Goal: Task Accomplishment & Management: Manage account settings

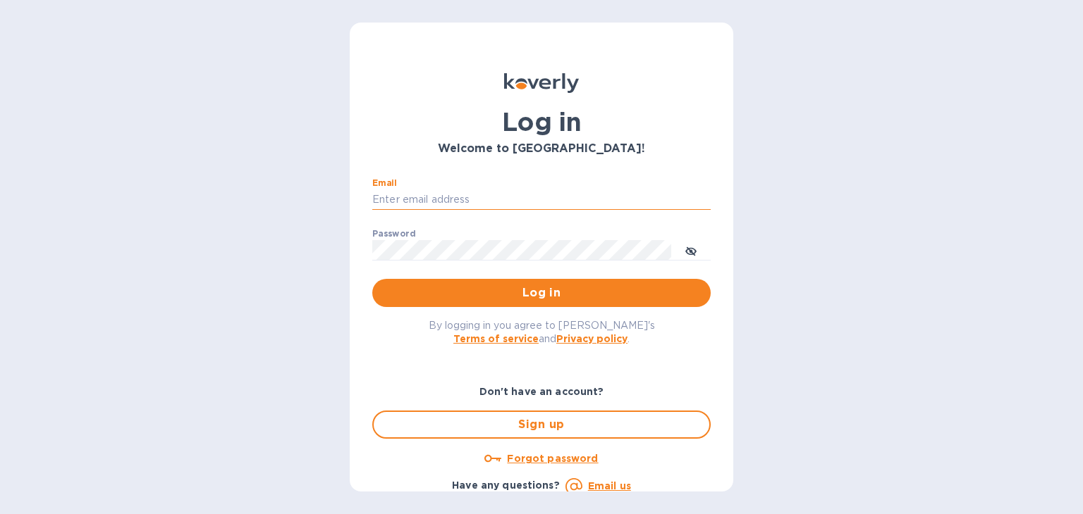
click at [471, 195] on input "Email" at bounding box center [541, 200] width 338 height 21
type input "steven@wmcross.com"
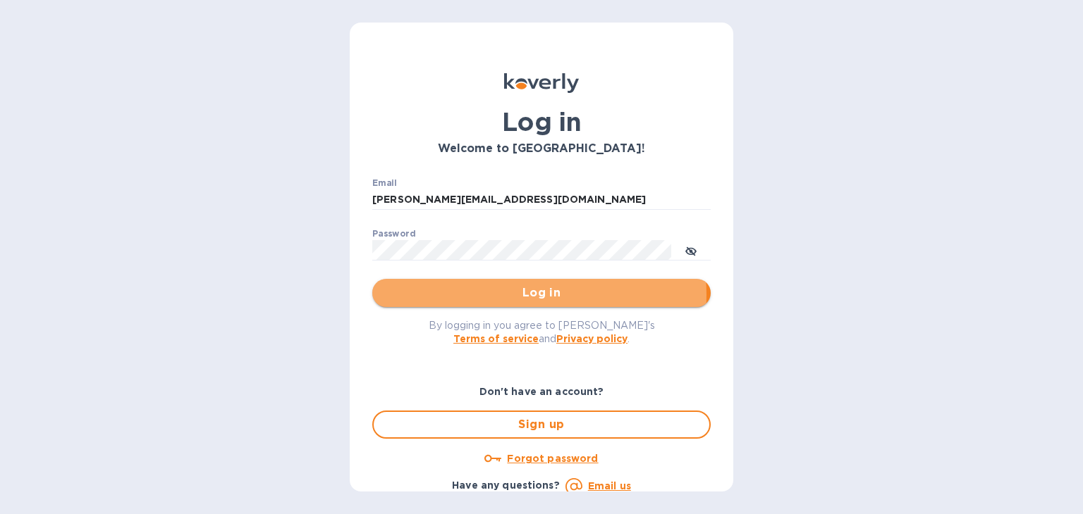
click at [508, 295] on span "Log in" at bounding box center [541, 293] width 316 height 17
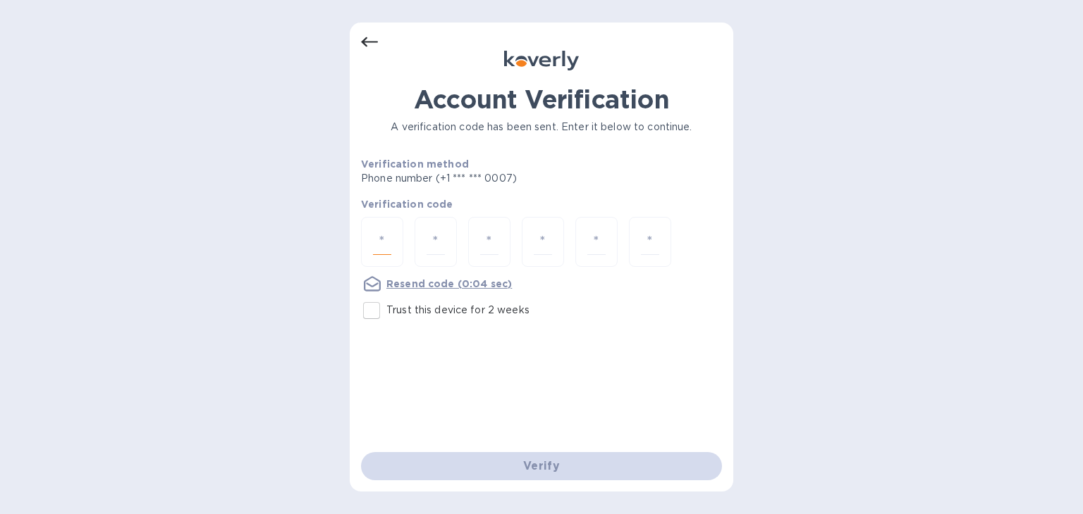
click at [383, 246] on input "number" at bounding box center [382, 242] width 18 height 26
type input "3"
type input "4"
type input "7"
type input "6"
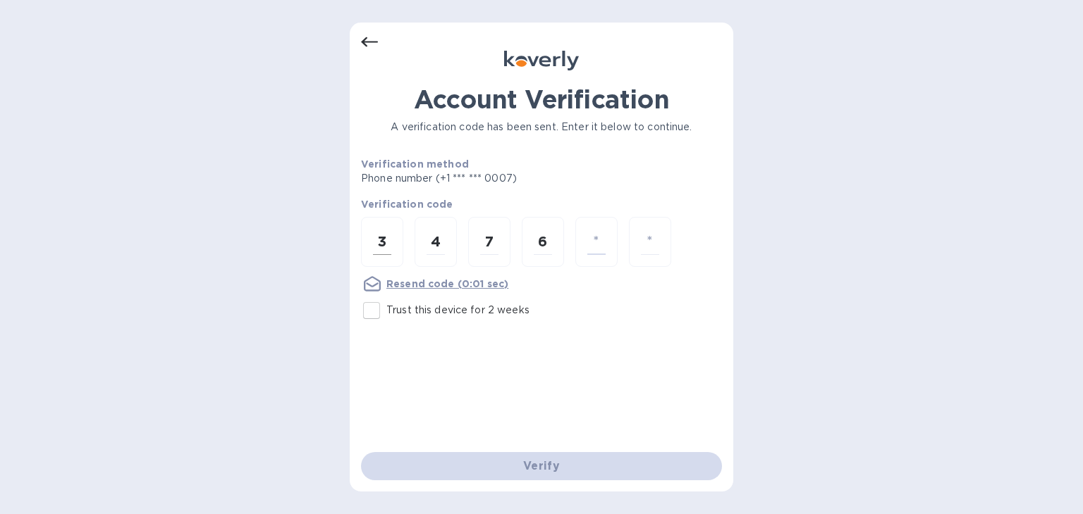
type input "4"
type input "1"
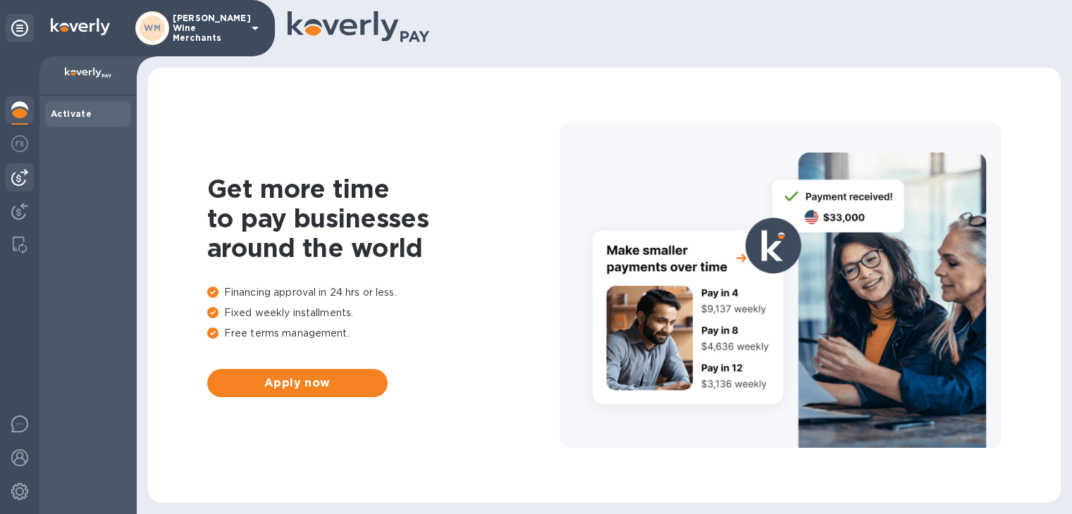
click at [20, 187] on div at bounding box center [20, 178] width 28 height 28
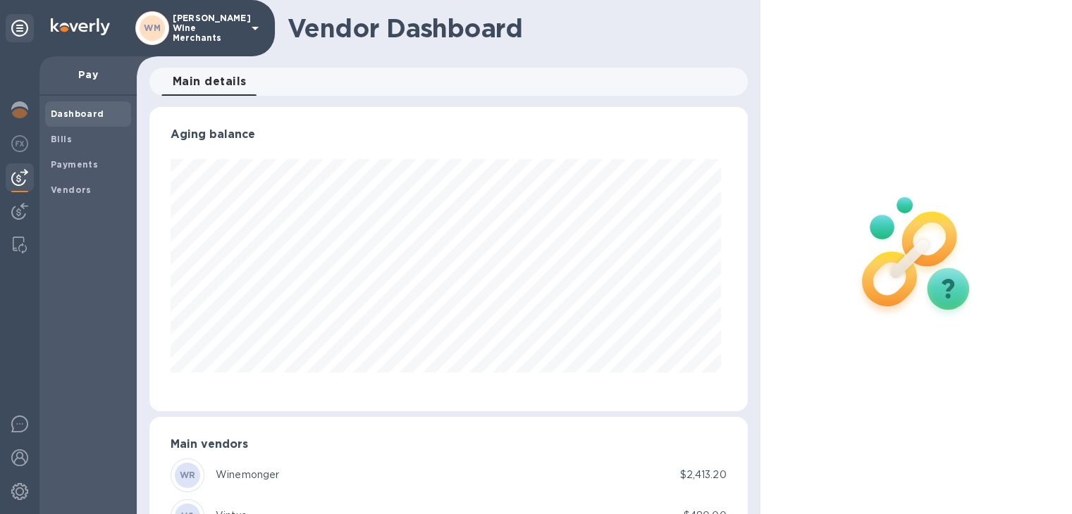
scroll to position [304, 592]
click at [68, 190] on b "Vendors" at bounding box center [71, 190] width 41 height 11
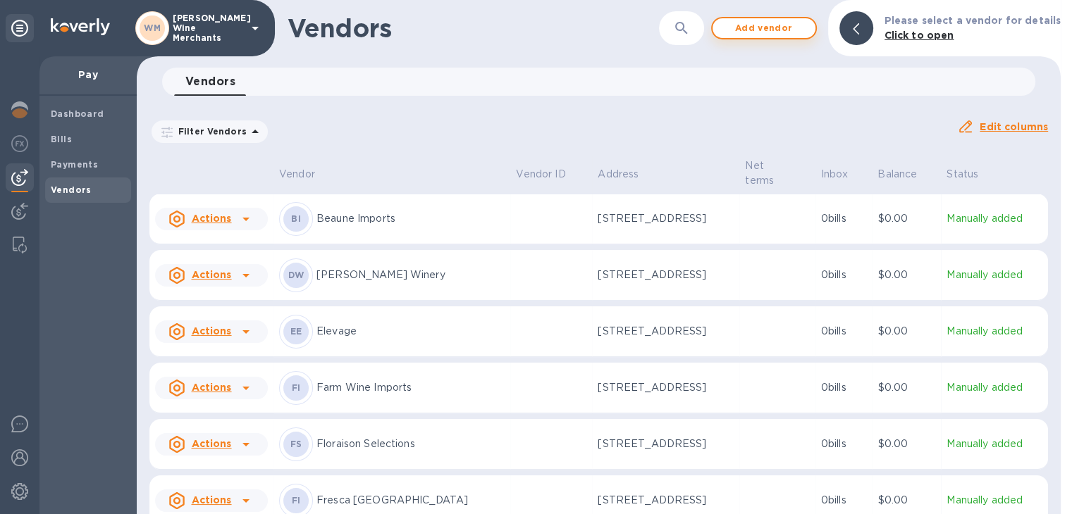
click at [746, 31] on span "Add vendor" at bounding box center [764, 28] width 80 height 17
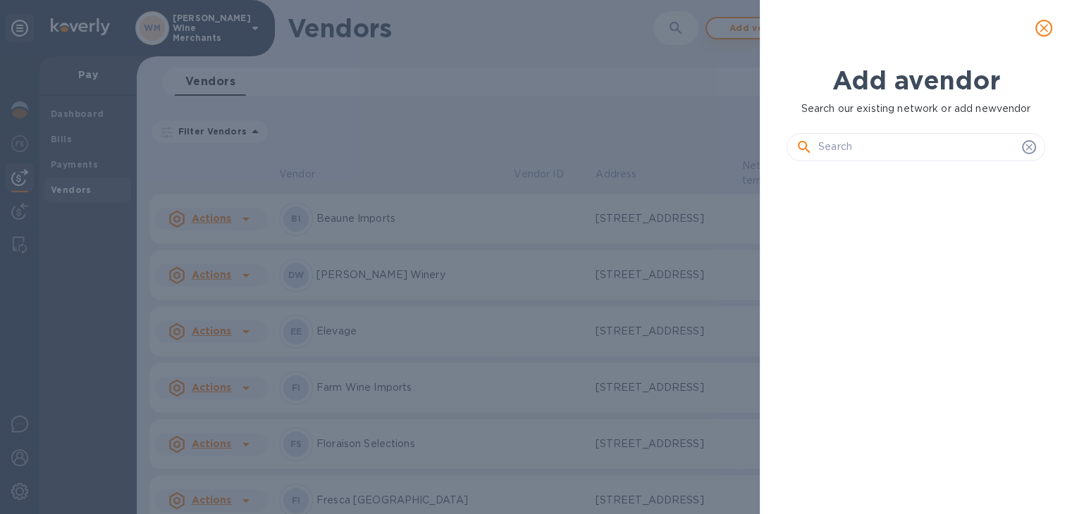
scroll to position [293, 264]
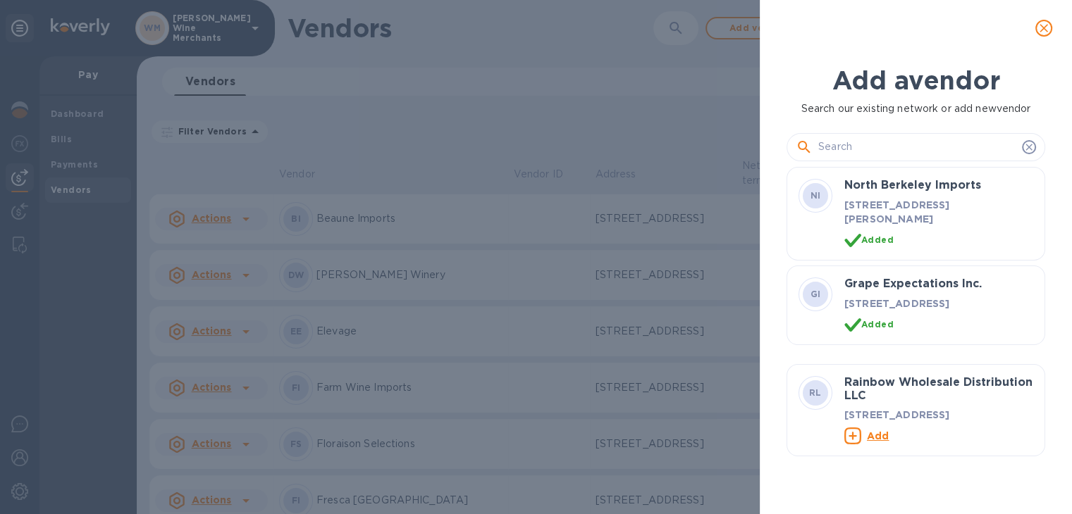
click at [854, 153] on input "text" at bounding box center [917, 147] width 198 height 21
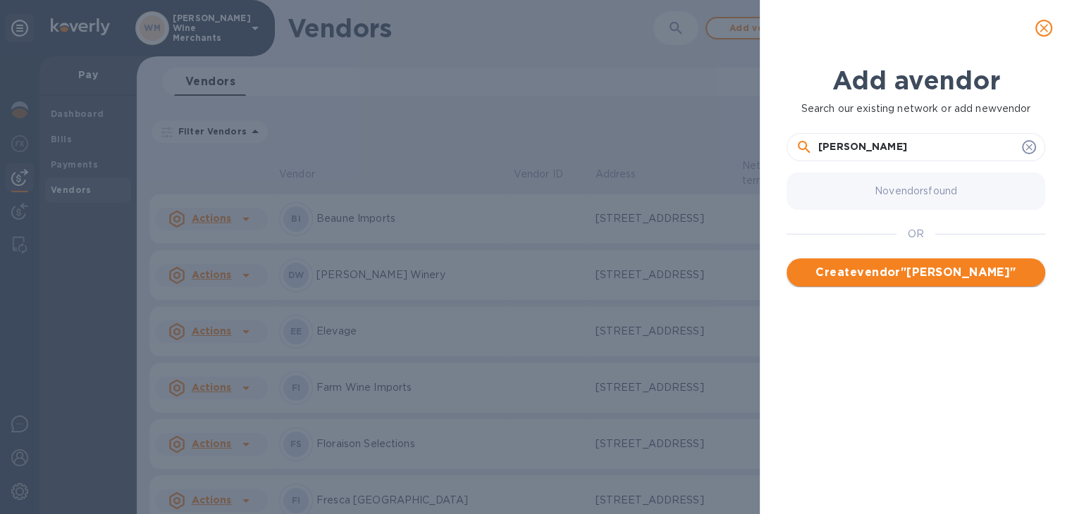
type input "detert"
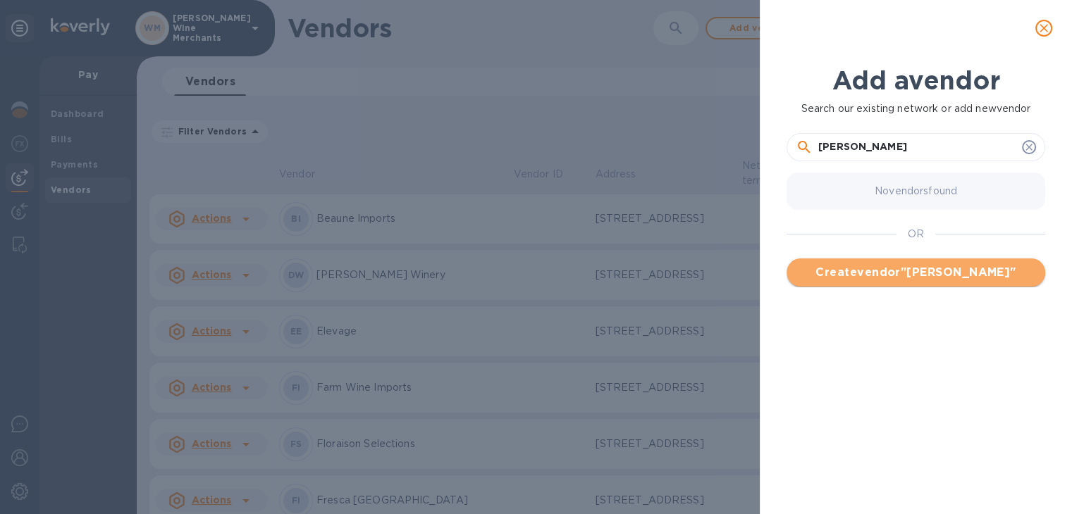
click at [887, 267] on span "Create vendor " detert "" at bounding box center [916, 272] width 236 height 17
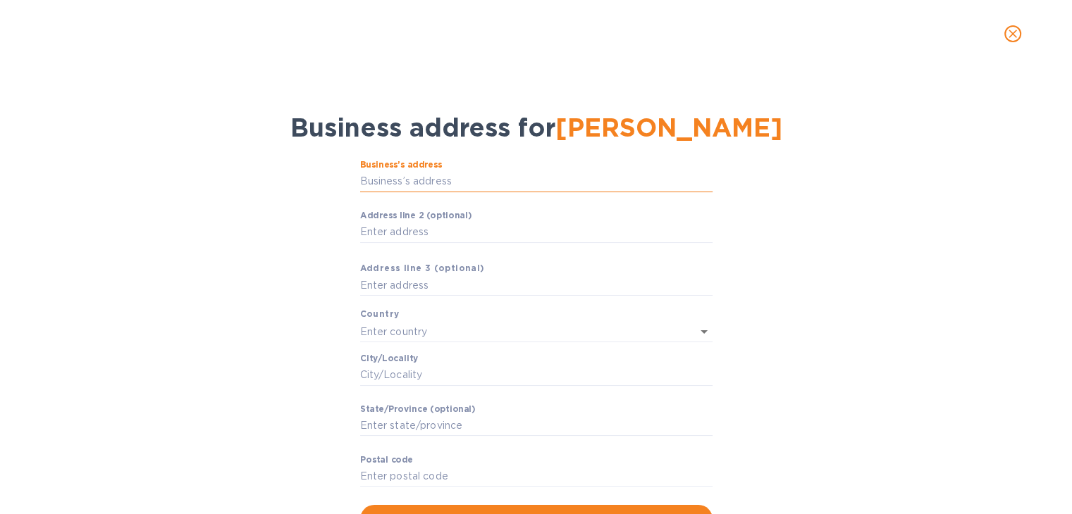
click at [419, 185] on input "Business’s аddress" at bounding box center [536, 181] width 352 height 21
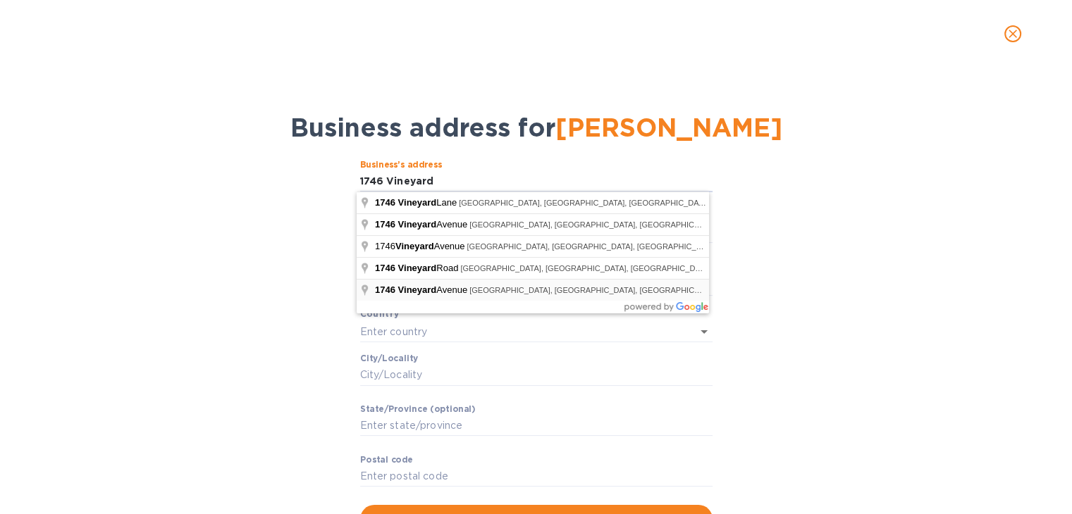
type input "1746 Vineyard Avenue"
type input "United States"
type input "St. Helena"
type input "CA"
type input "94574"
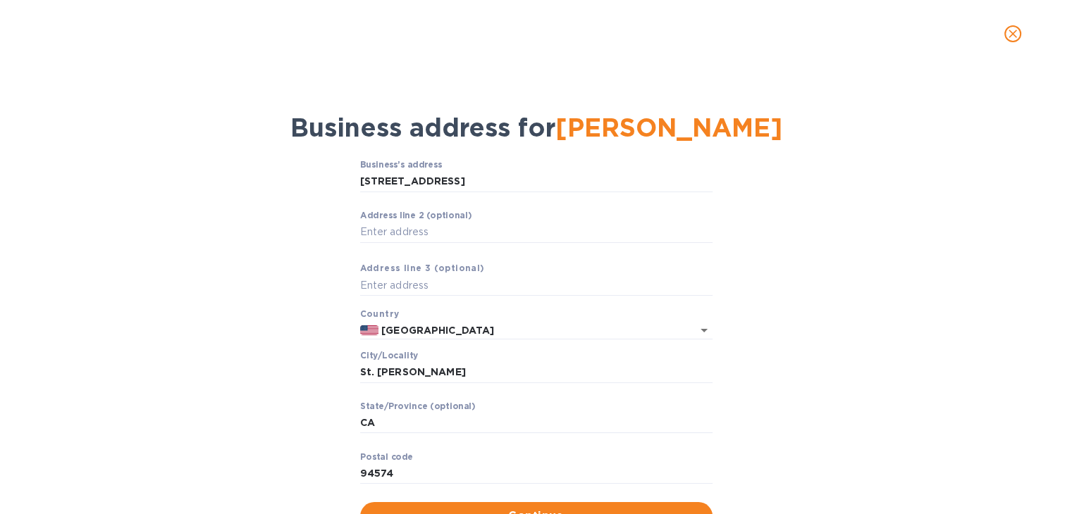
scroll to position [59, 0]
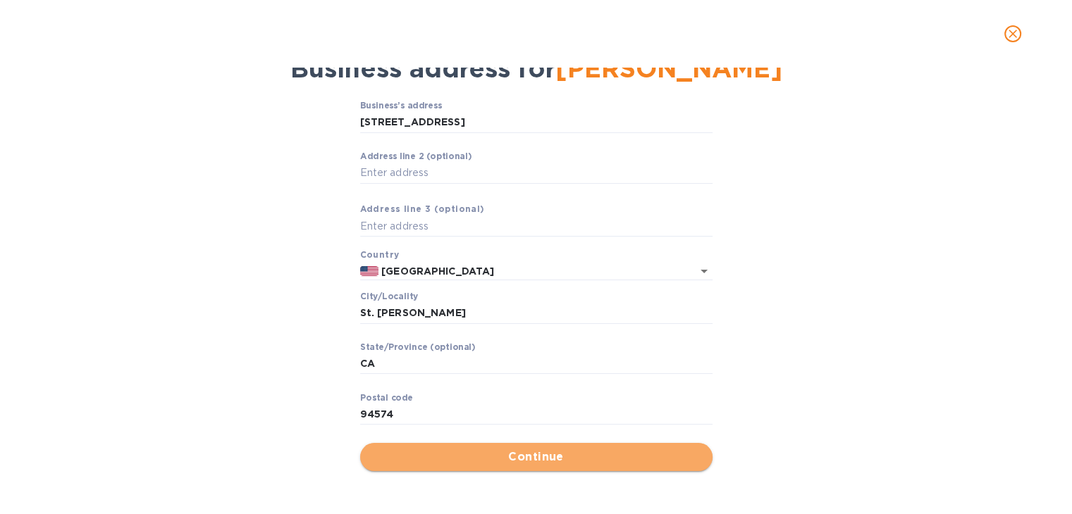
click at [552, 460] on span "Continue" at bounding box center [536, 457] width 330 height 17
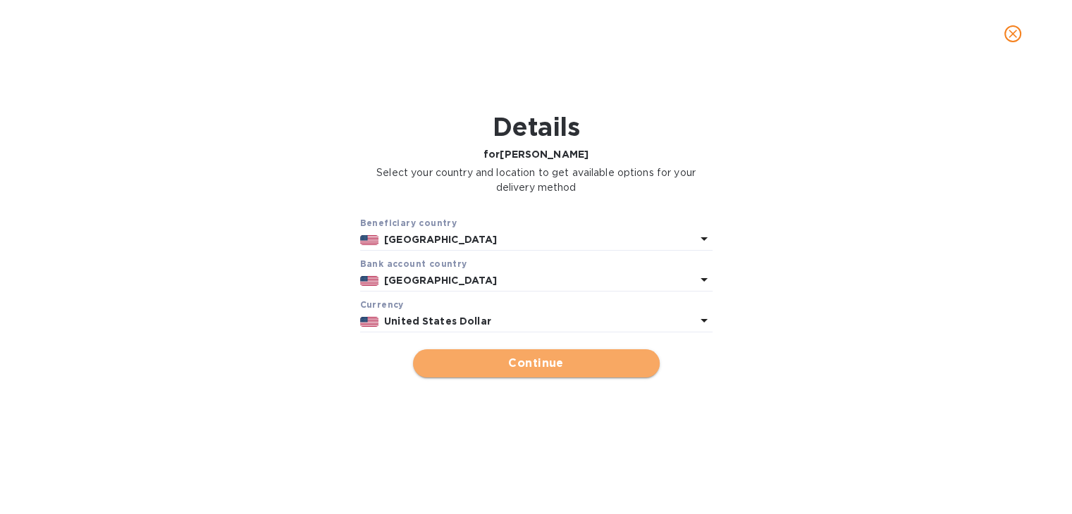
click at [517, 364] on span "Continue" at bounding box center [536, 363] width 224 height 17
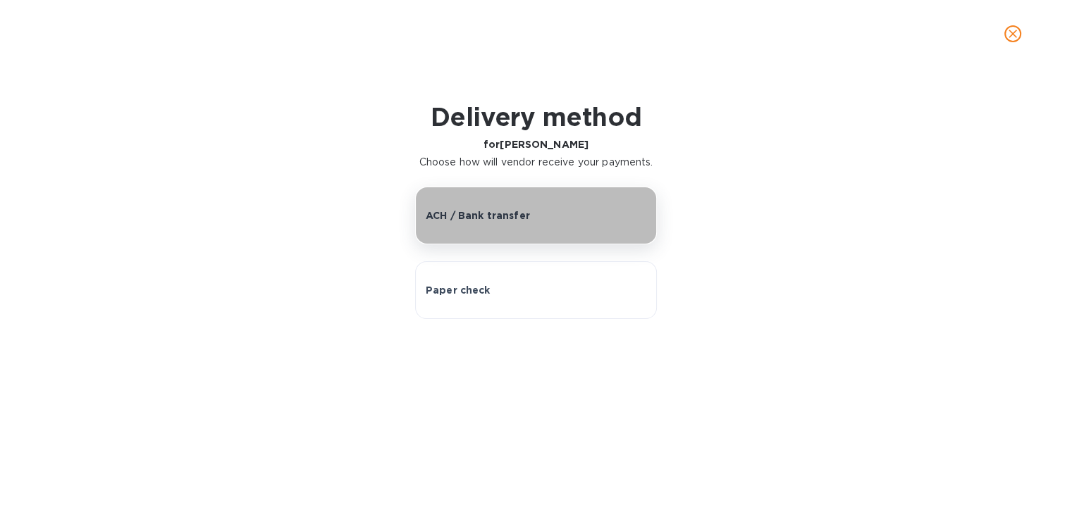
click at [485, 230] on button "ACH / Bank transfer" at bounding box center [536, 216] width 242 height 58
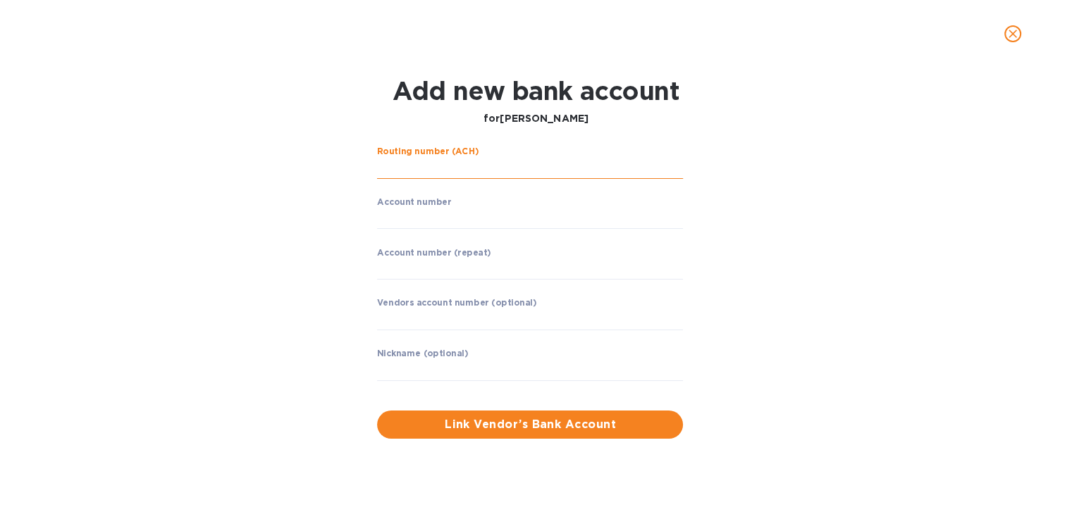
click at [447, 168] on input "string" at bounding box center [530, 168] width 306 height 21
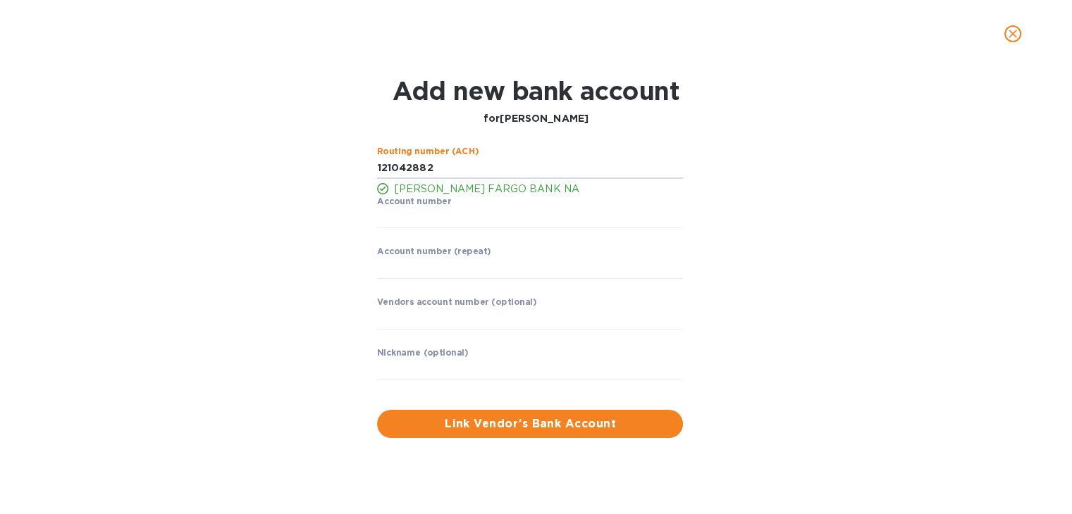
type input "121042882"
click at [443, 195] on p "WELLS FARGO BANK NA" at bounding box center [538, 189] width 289 height 15
click at [433, 214] on input "string" at bounding box center [530, 218] width 306 height 21
type input "9443215430"
click at [426, 271] on input "string" at bounding box center [530, 268] width 306 height 21
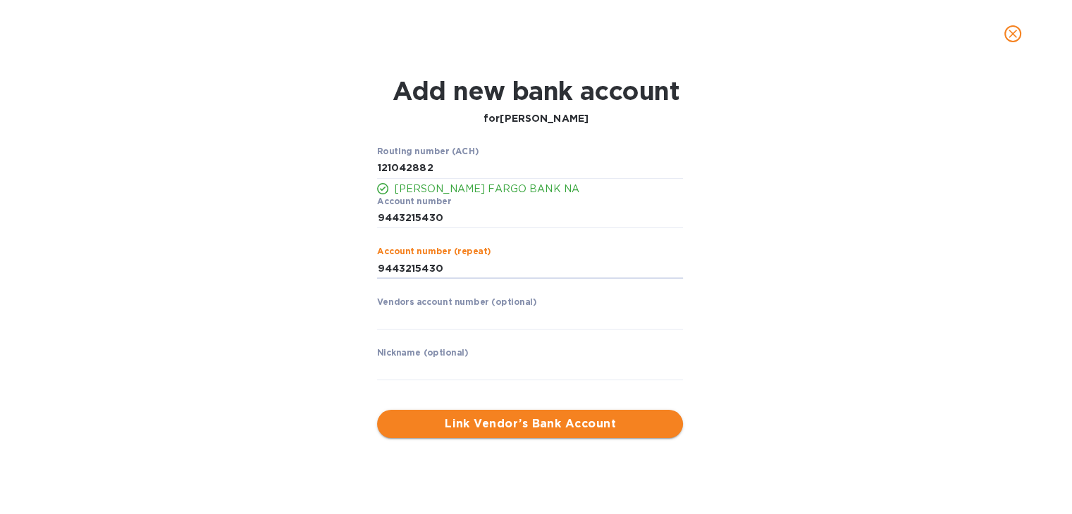
type input "9443215430"
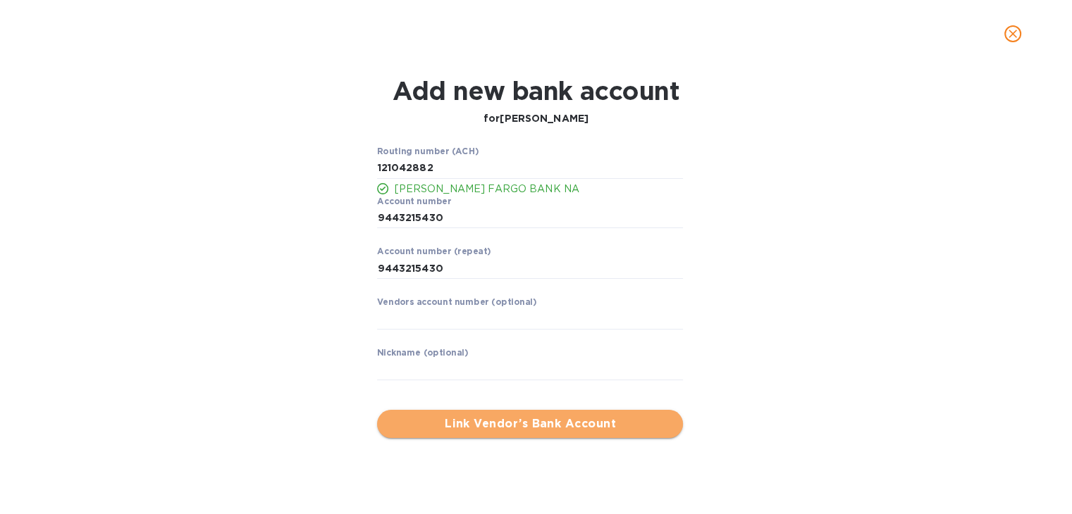
click at [494, 420] on span "Link Vendor’s Bank Account" at bounding box center [529, 424] width 283 height 17
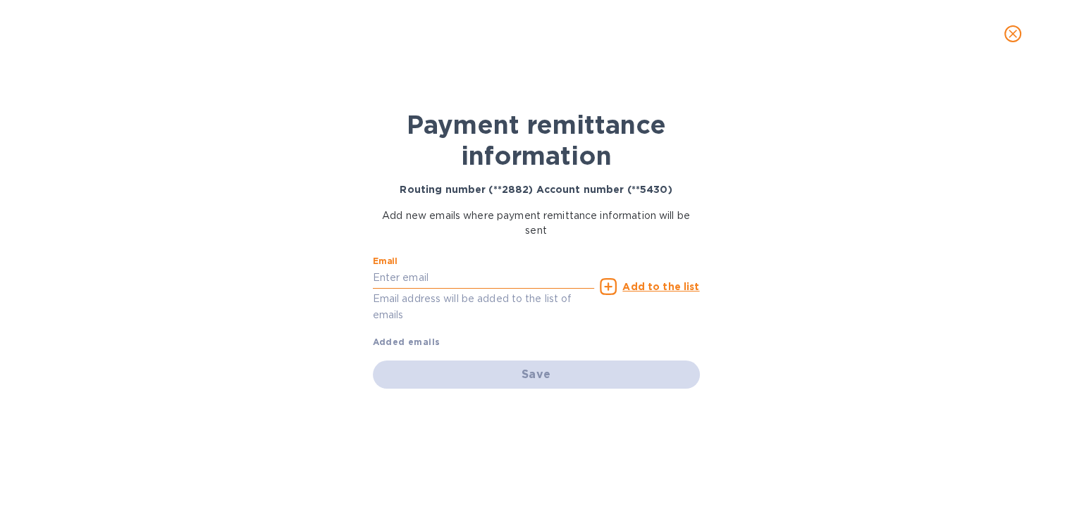
click at [443, 285] on input "text" at bounding box center [484, 278] width 222 height 21
type input "tom@detert.com"
click at [677, 281] on u "Add to the list" at bounding box center [660, 286] width 77 height 11
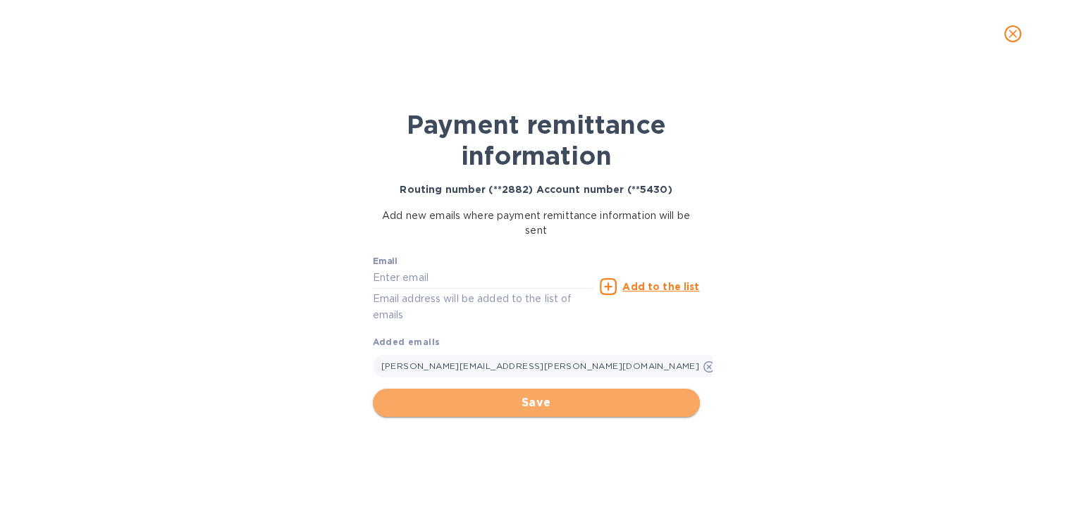
click at [576, 398] on span "Save" at bounding box center [536, 403] width 304 height 17
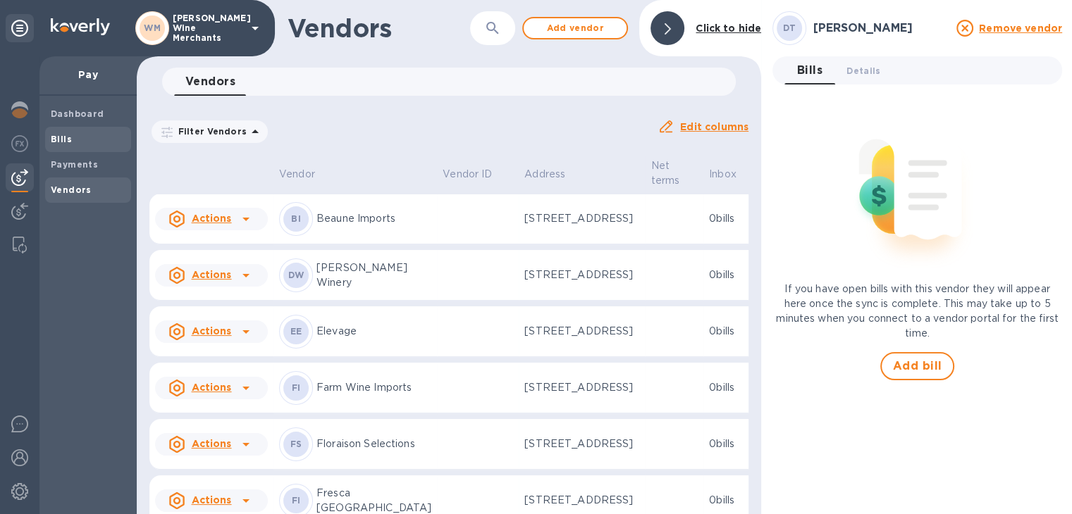
click at [62, 144] on span "Bills" at bounding box center [61, 139] width 21 height 14
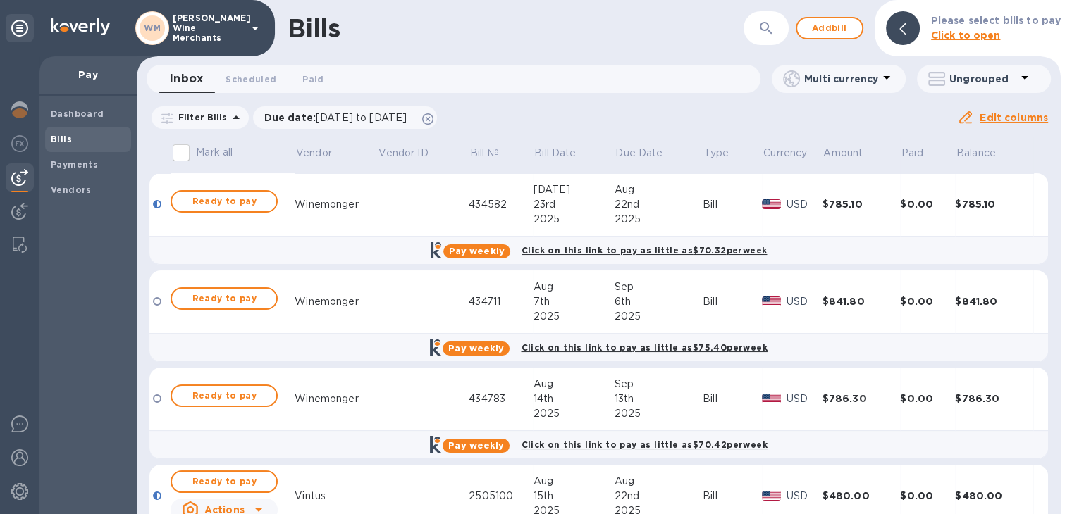
scroll to position [60, 0]
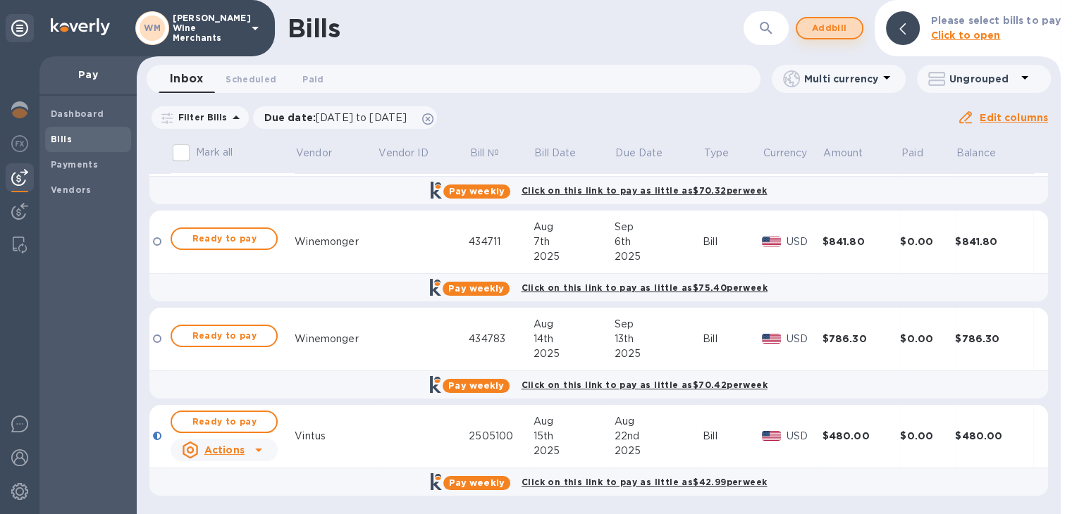
click at [832, 24] on span "Add bill" at bounding box center [829, 28] width 42 height 17
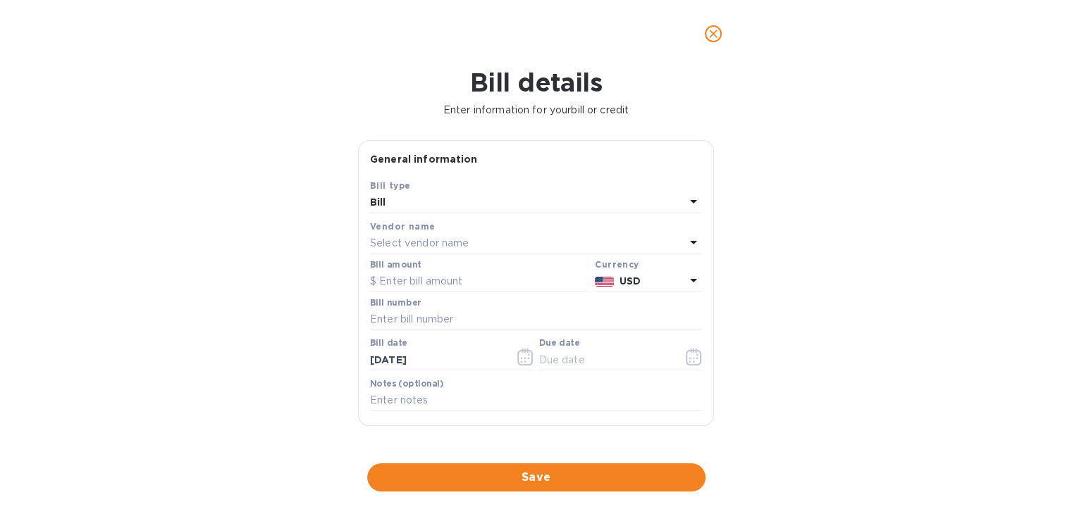
click at [417, 245] on p "Select vendor name" at bounding box center [419, 243] width 99 height 15
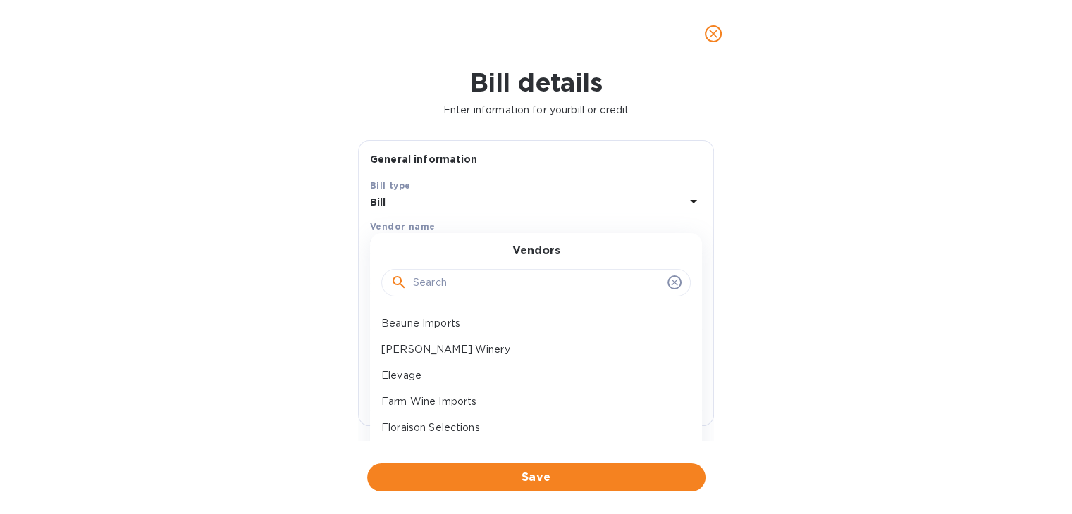
click at [432, 278] on input "text" at bounding box center [537, 283] width 249 height 21
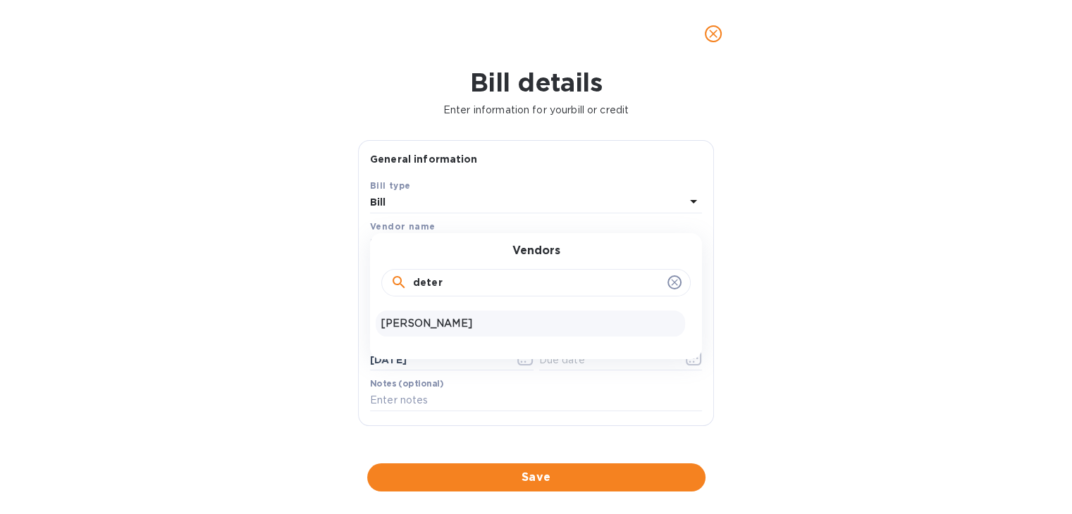
type input "deter"
click at [422, 316] on p "detert" at bounding box center [530, 323] width 298 height 15
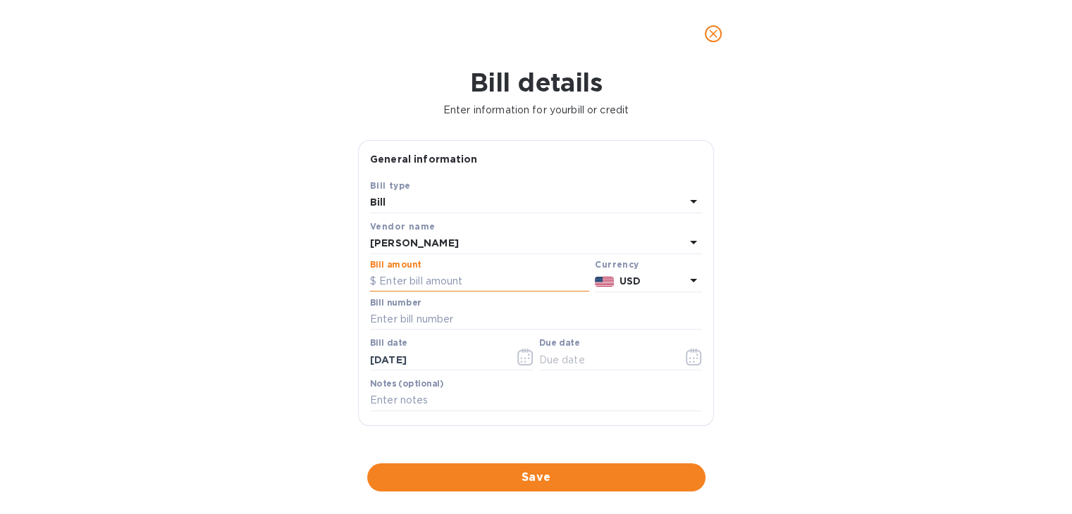
click at [433, 284] on input "text" at bounding box center [479, 281] width 219 height 21
click at [433, 284] on input "2,137" at bounding box center [484, 281] width 210 height 21
type input "500"
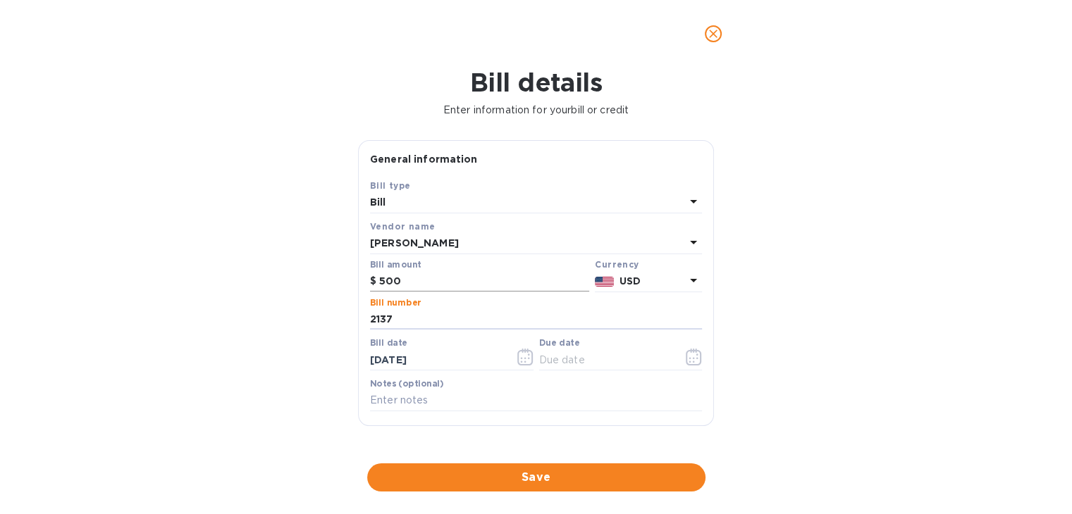
type input "2137"
click at [686, 359] on icon "button" at bounding box center [694, 357] width 16 height 17
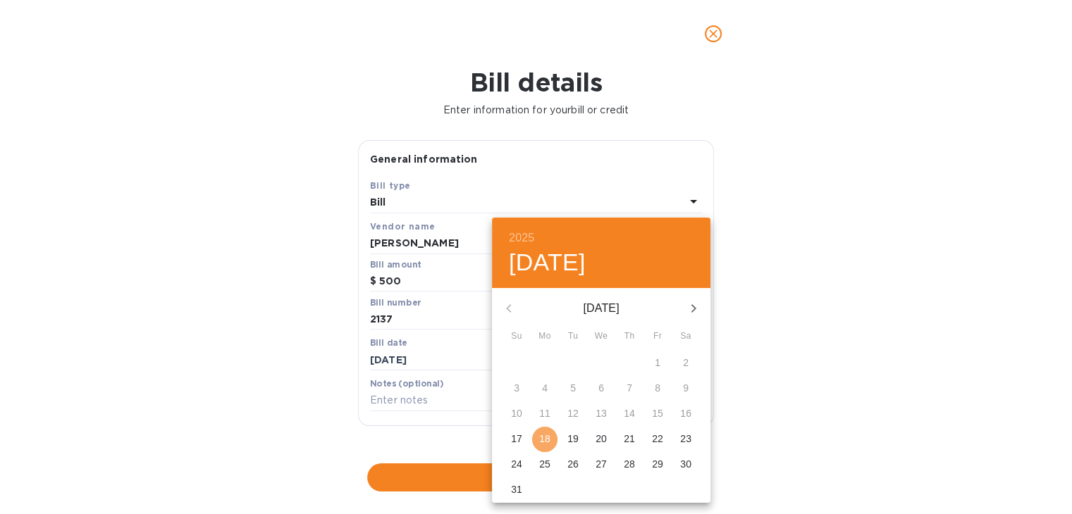
click at [543, 438] on p "18" at bounding box center [544, 439] width 11 height 14
type input "[DATE]"
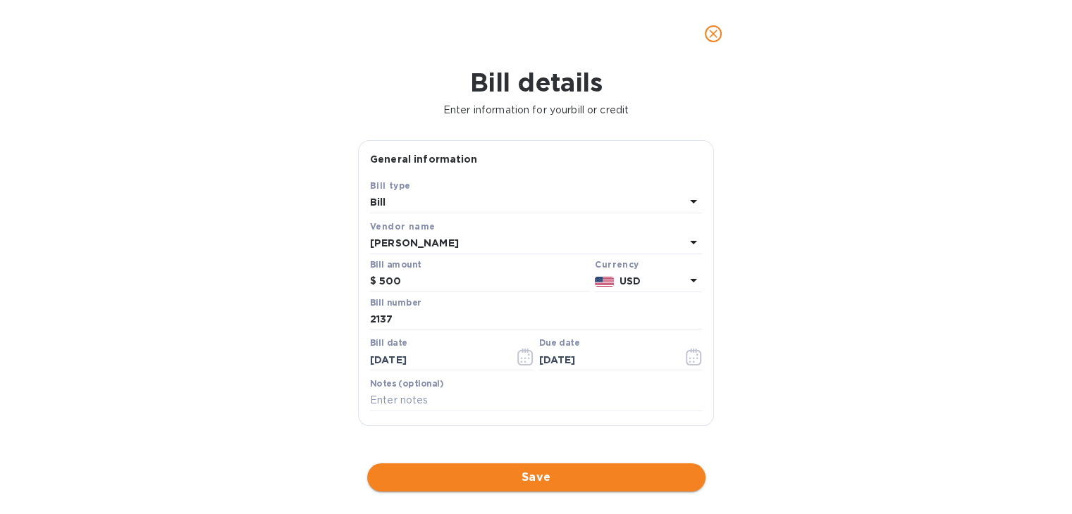
click at [507, 473] on span "Save" at bounding box center [536, 477] width 316 height 17
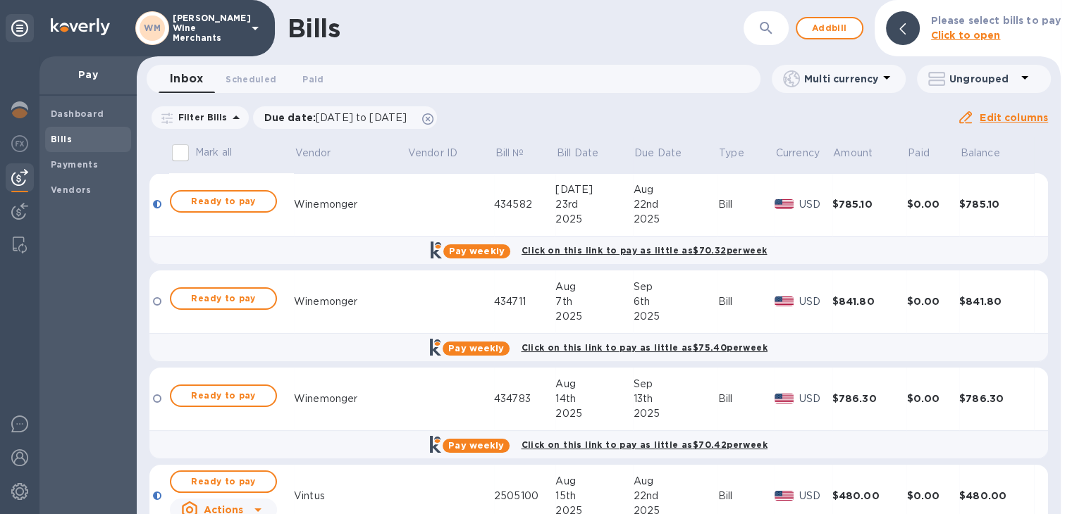
scroll to position [157, 0]
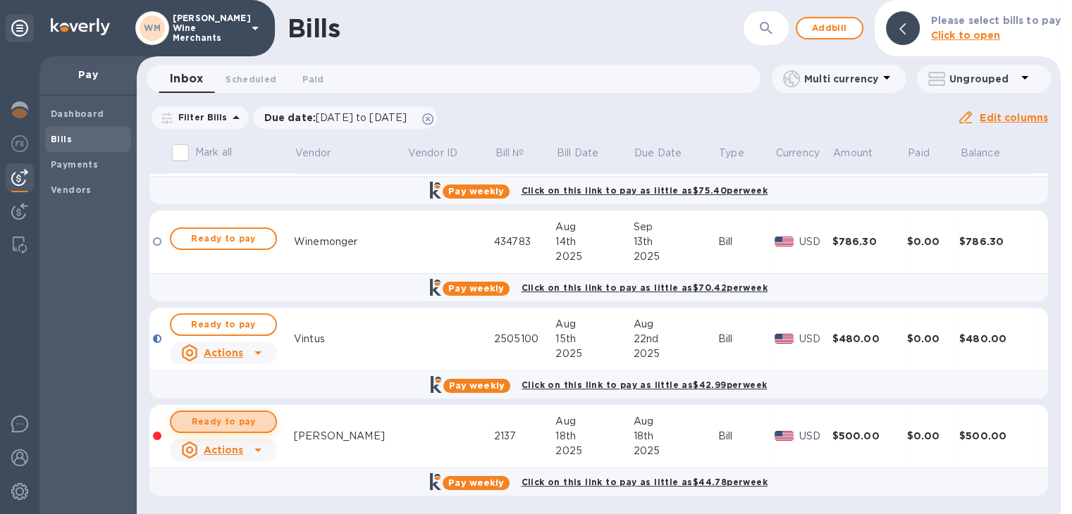
click at [228, 424] on span "Ready to pay" at bounding box center [224, 422] width 82 height 17
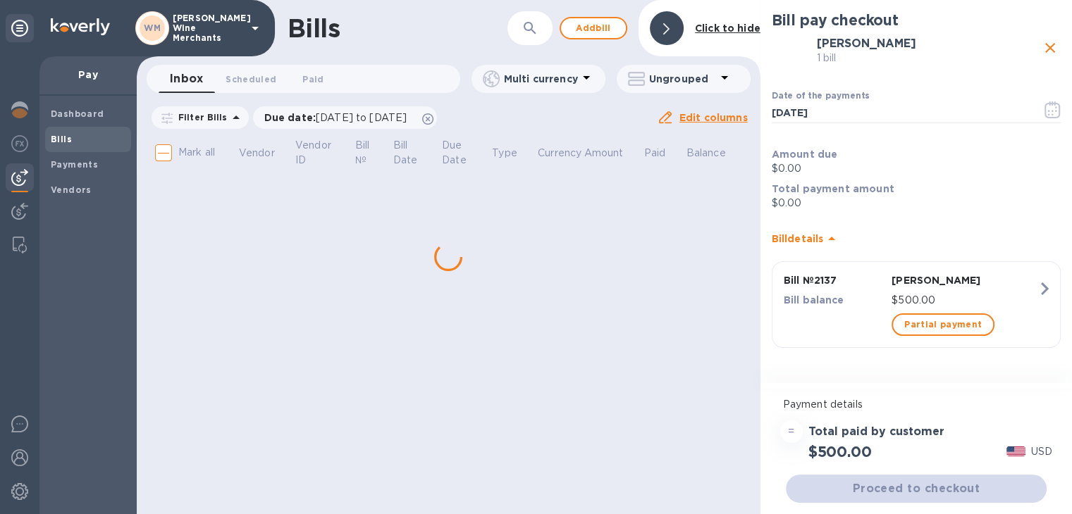
scroll to position [0, 0]
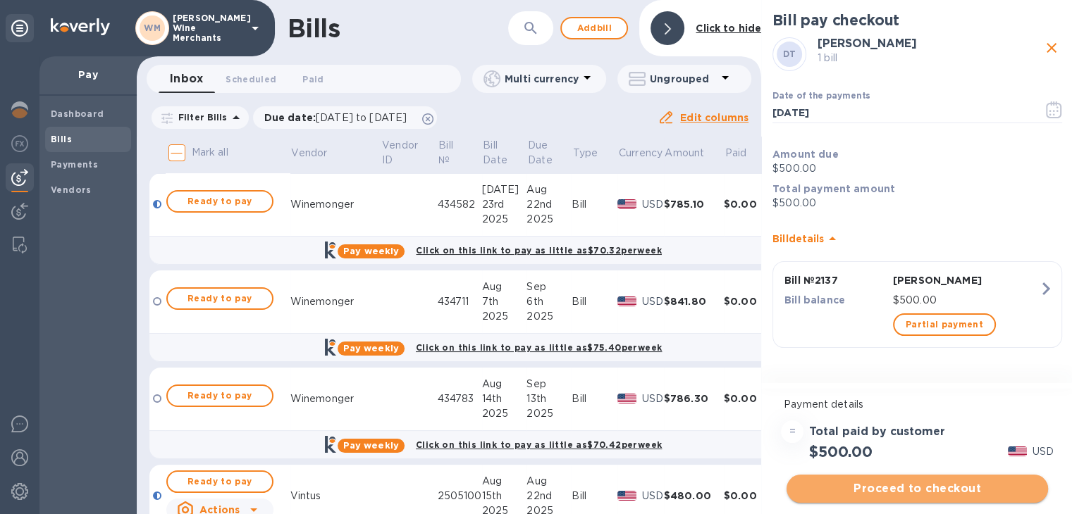
click at [915, 488] on span "Proceed to checkout" at bounding box center [917, 489] width 239 height 17
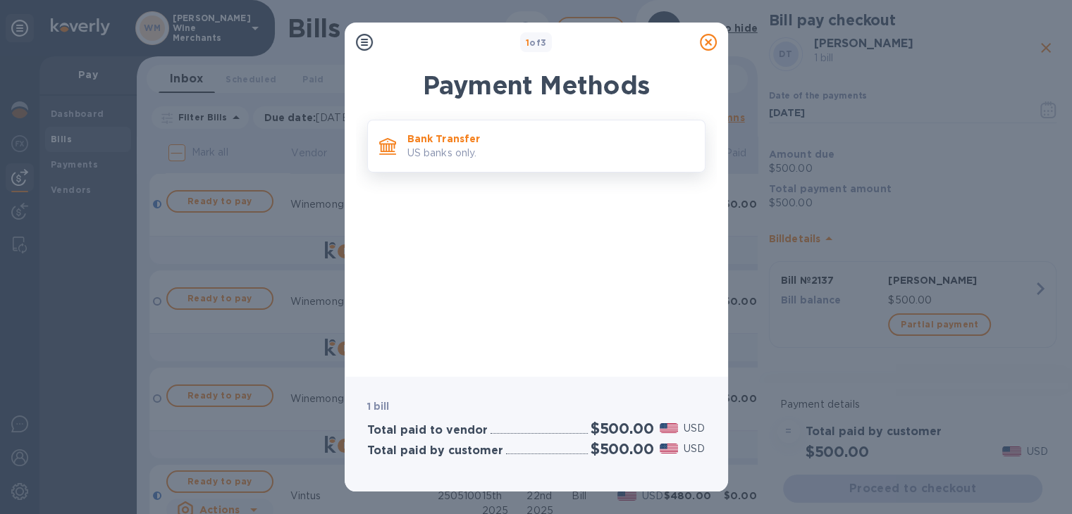
click at [450, 139] on p "Bank Transfer" at bounding box center [550, 139] width 286 height 14
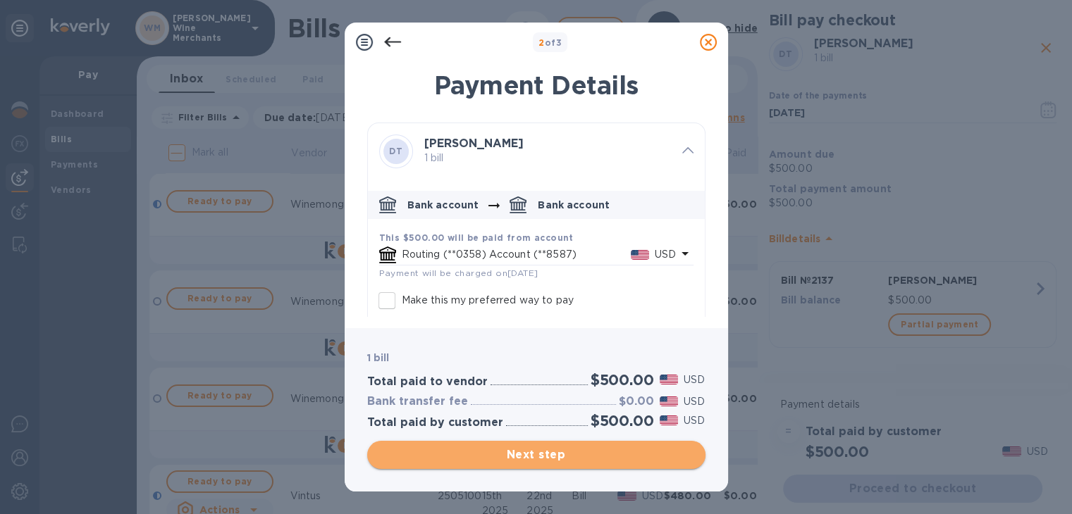
click at [571, 455] on span "Next step" at bounding box center [536, 455] width 316 height 17
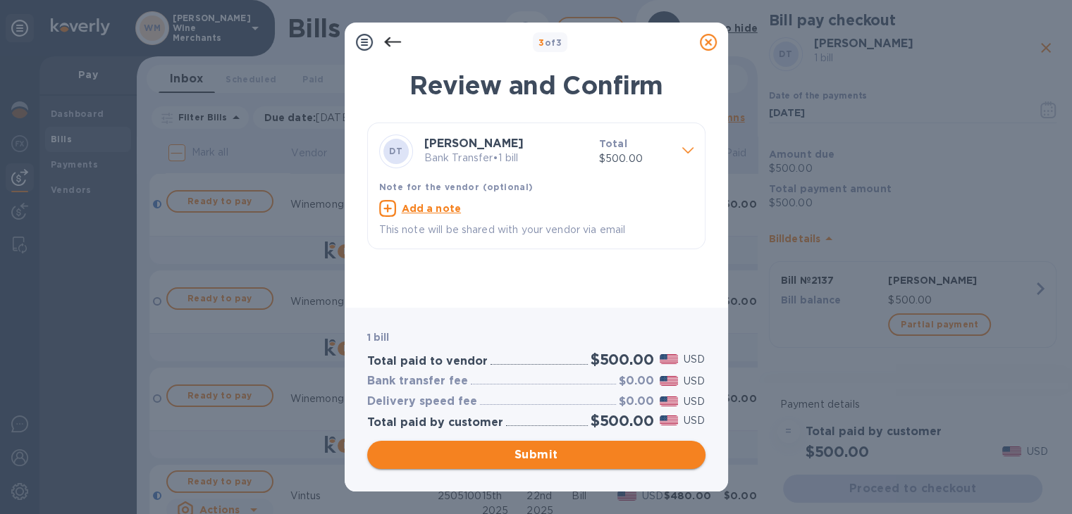
click at [571, 455] on span "Submit" at bounding box center [536, 455] width 316 height 17
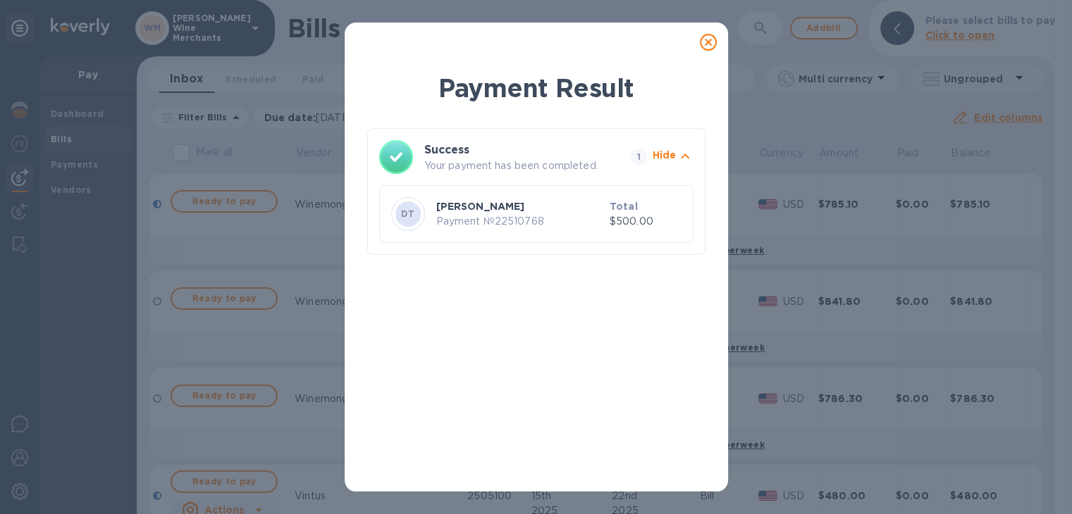
click at [705, 47] on icon at bounding box center [708, 42] width 17 height 17
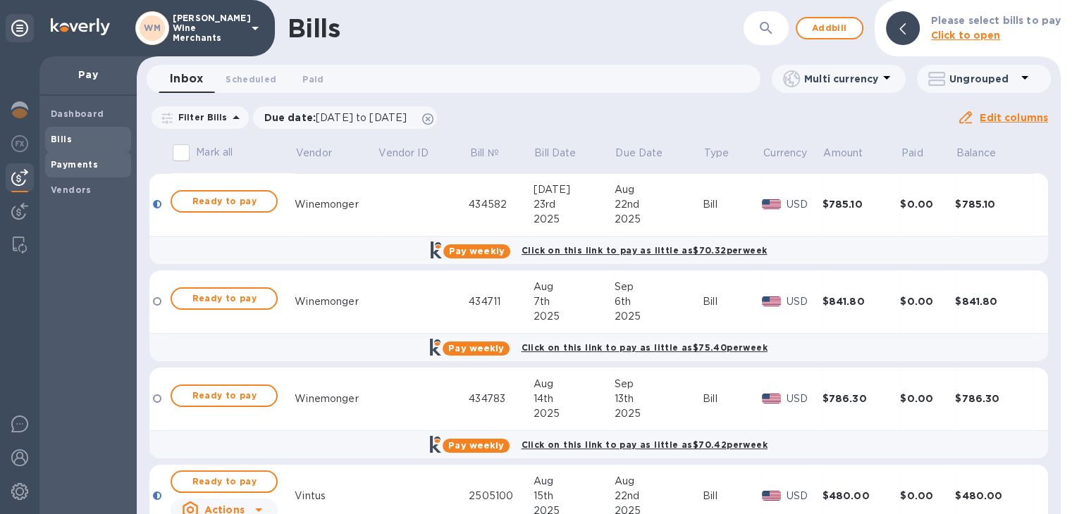
click at [73, 166] on b "Payments" at bounding box center [74, 164] width 47 height 11
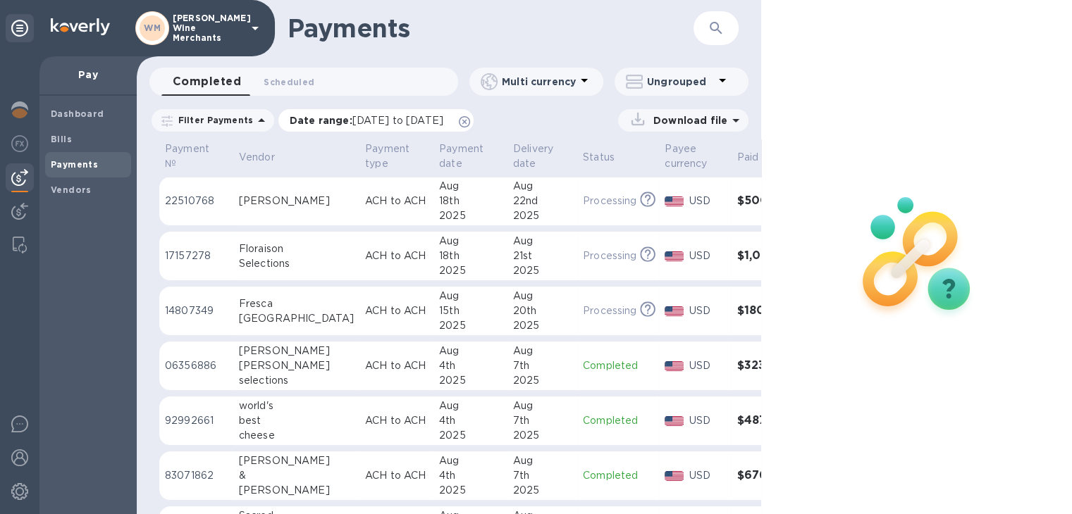
click at [443, 120] on span "07/18/2025 to 08/19/2025" at bounding box center [397, 120] width 91 height 11
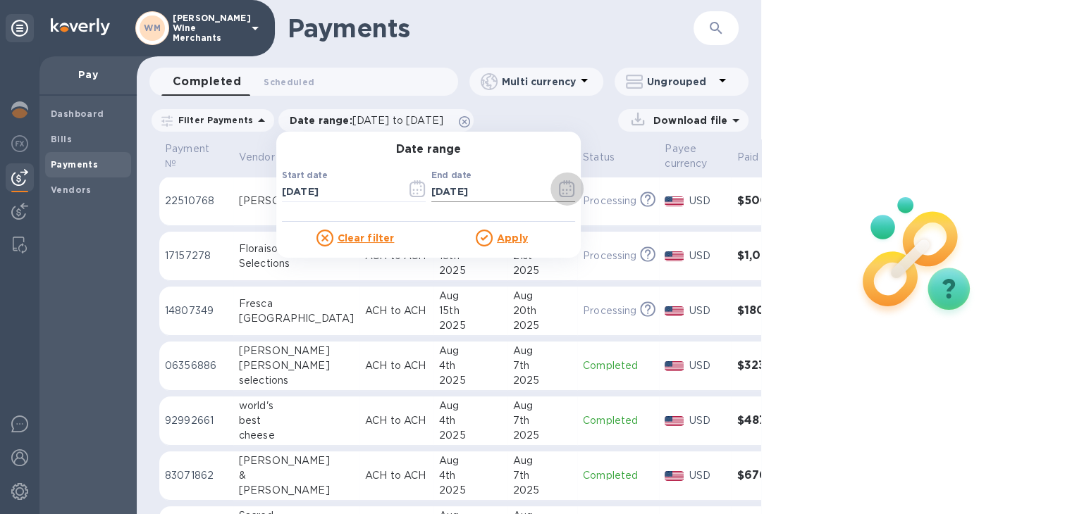
click at [559, 181] on icon "button" at bounding box center [567, 188] width 16 height 17
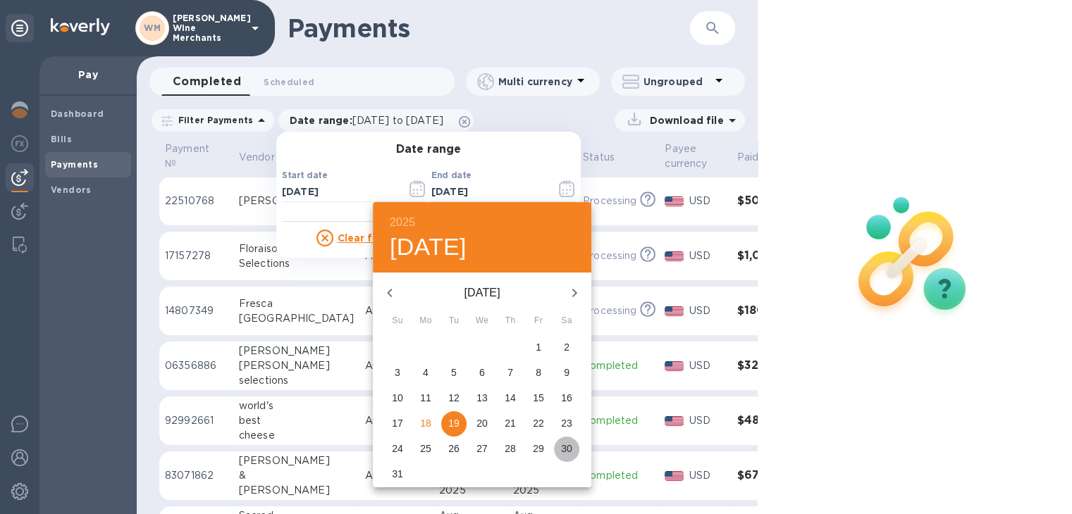
click at [562, 446] on p "30" at bounding box center [566, 449] width 11 height 14
type input "08/30/2025"
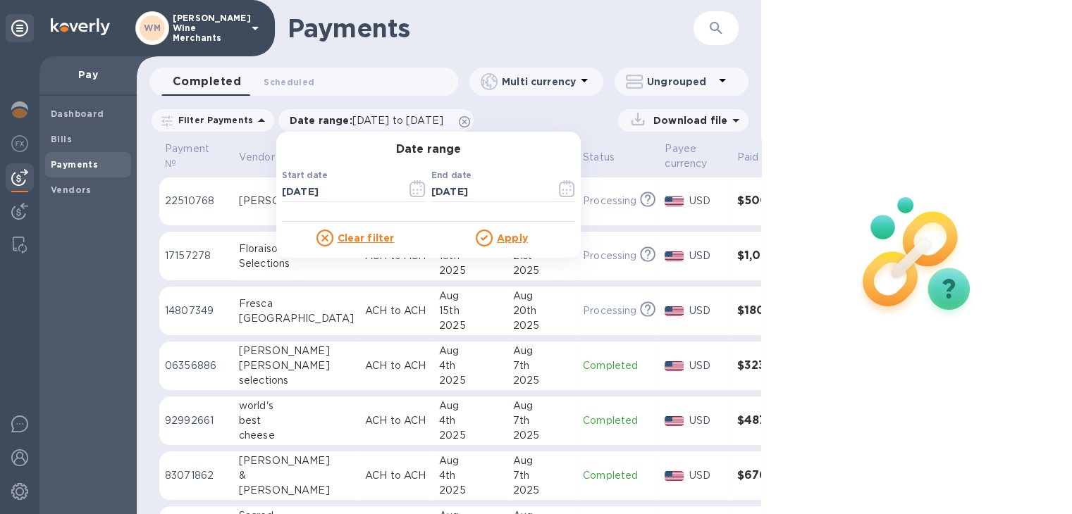
click at [501, 242] on u "Apply" at bounding box center [512, 238] width 31 height 11
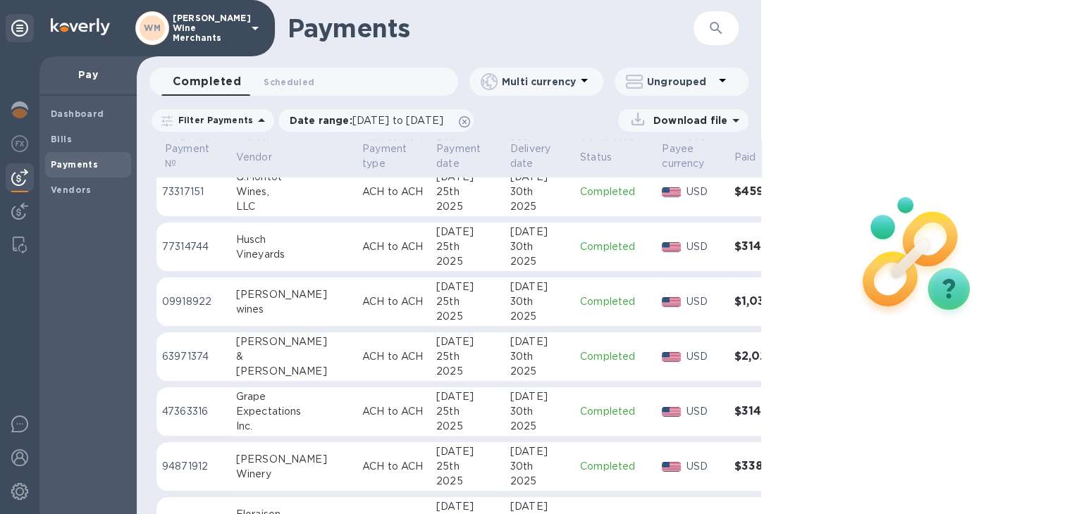
scroll to position [11, 0]
click at [299, 75] on span "Scheduled 0" at bounding box center [289, 82] width 51 height 15
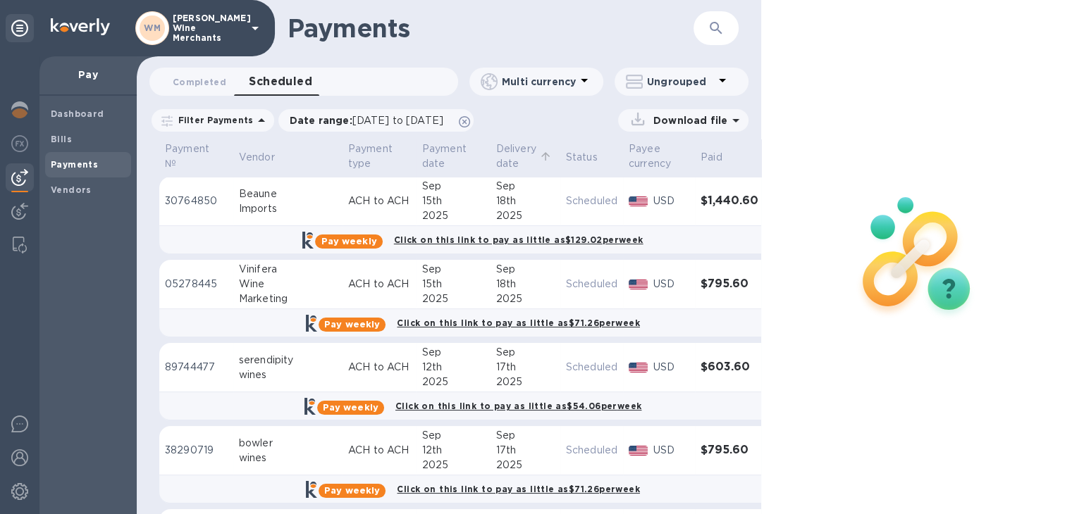
click at [496, 159] on p "Delivery date" at bounding box center [516, 157] width 40 height 30
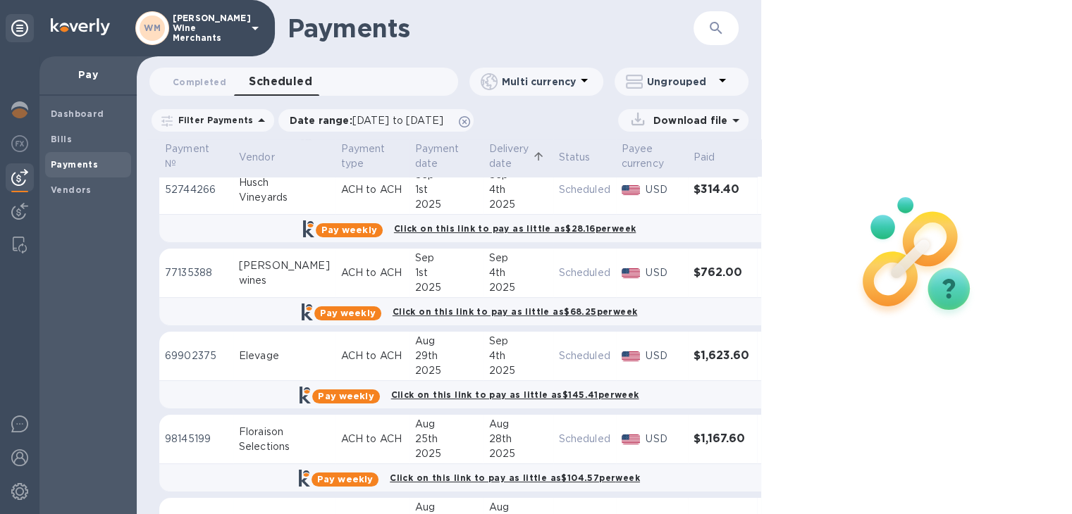
scroll to position [178, 0]
click at [488, 154] on p "Delivery date" at bounding box center [508, 157] width 40 height 30
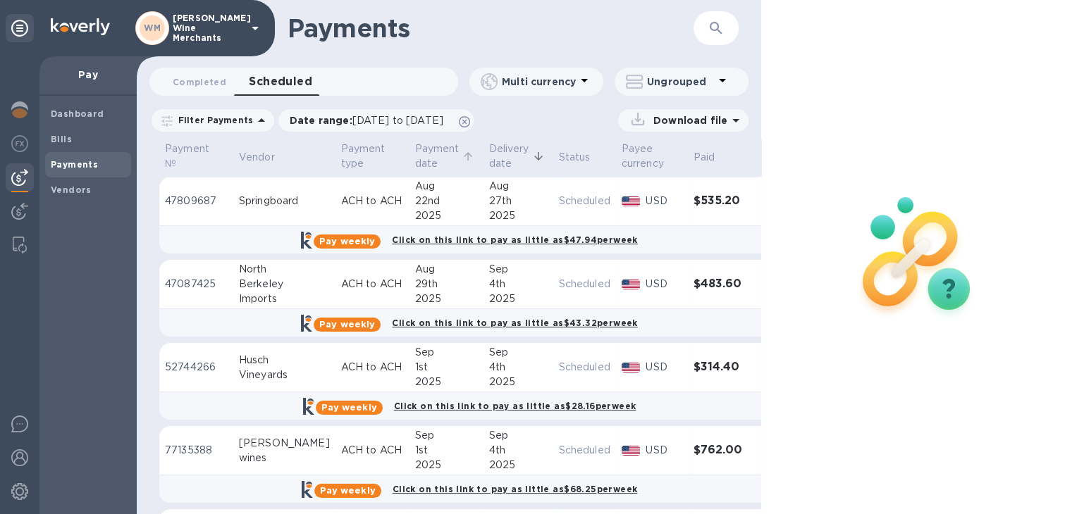
click at [415, 153] on p "Payment date" at bounding box center [437, 157] width 44 height 30
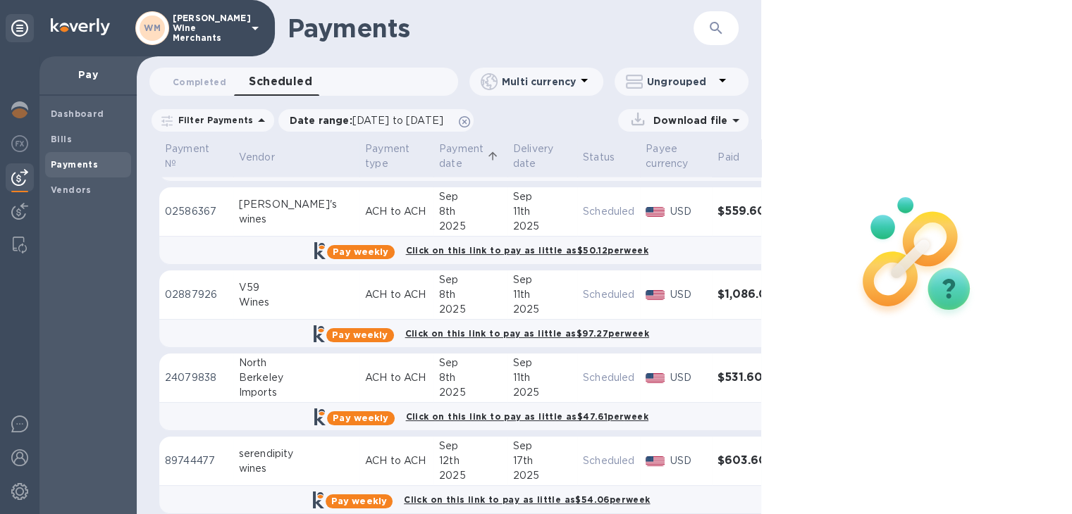
scroll to position [3006, 0]
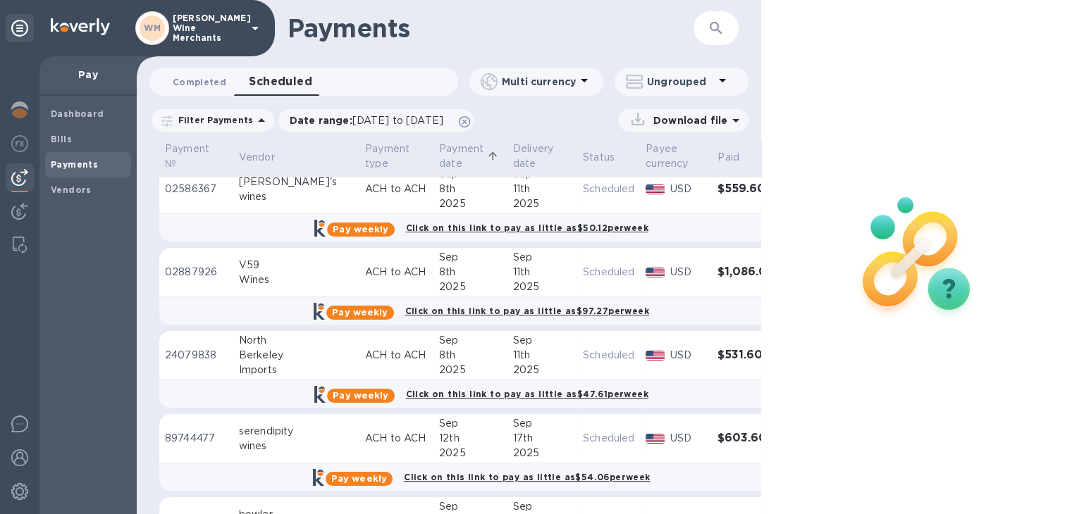
click at [195, 87] on span "Completed 0" at bounding box center [200, 82] width 54 height 15
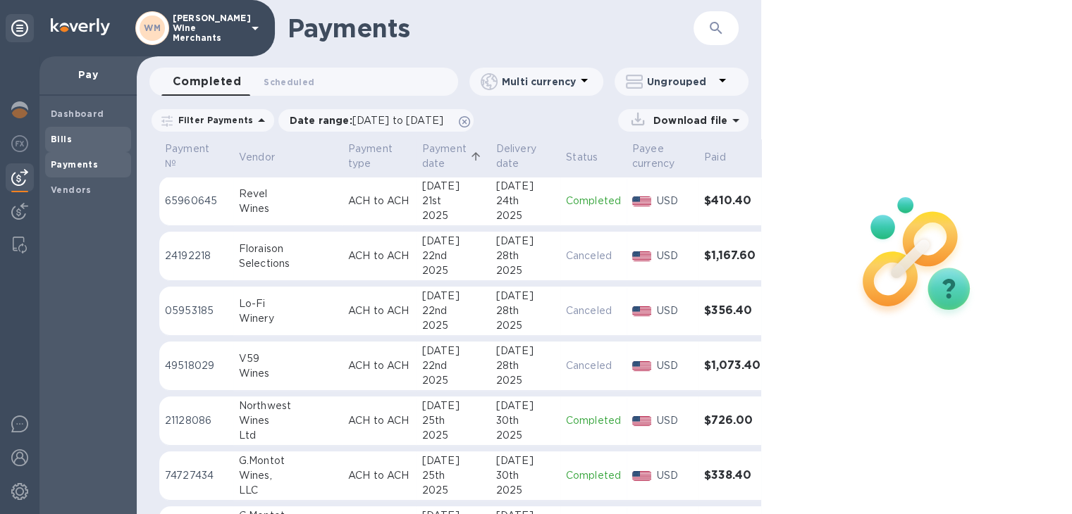
click at [56, 139] on b "Bills" at bounding box center [61, 139] width 21 height 11
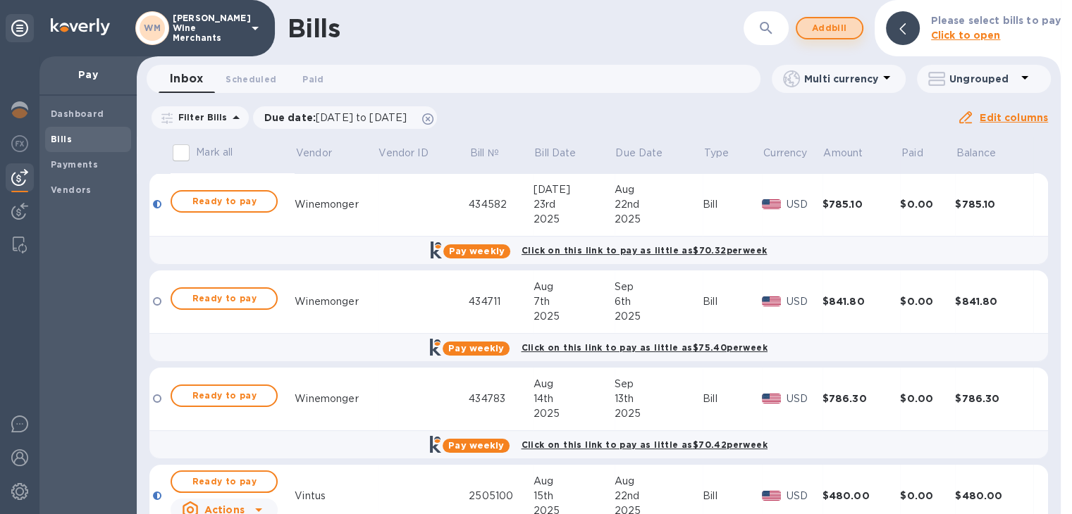
click at [842, 31] on span "Add bill" at bounding box center [829, 28] width 42 height 17
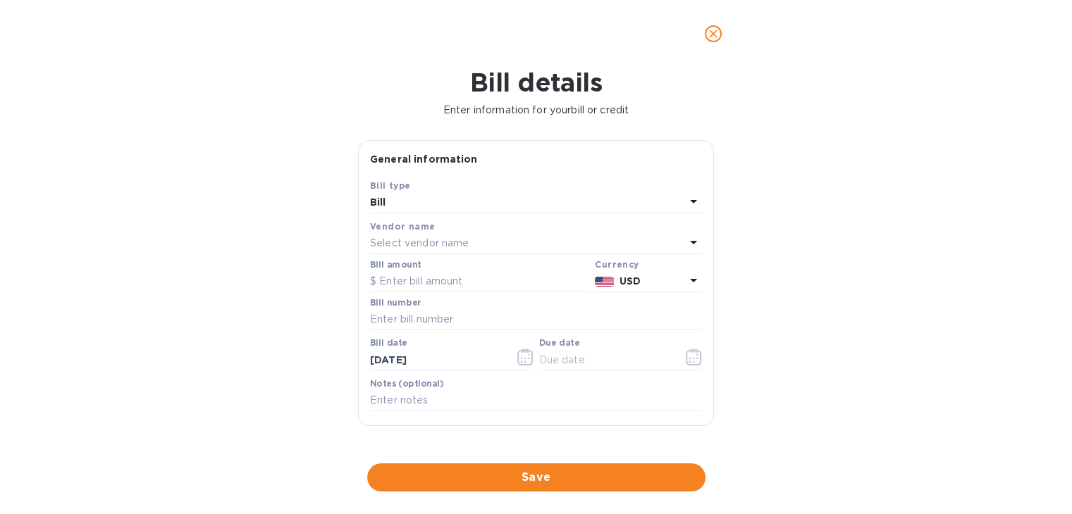
click at [428, 246] on p "Select vendor name" at bounding box center [419, 243] width 99 height 15
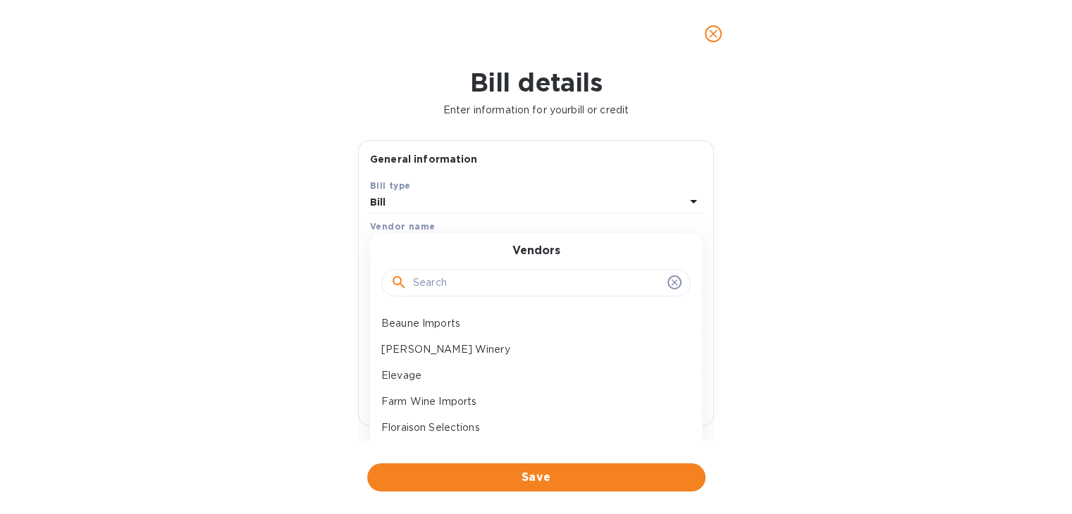
click at [421, 285] on input "text" at bounding box center [537, 283] width 249 height 21
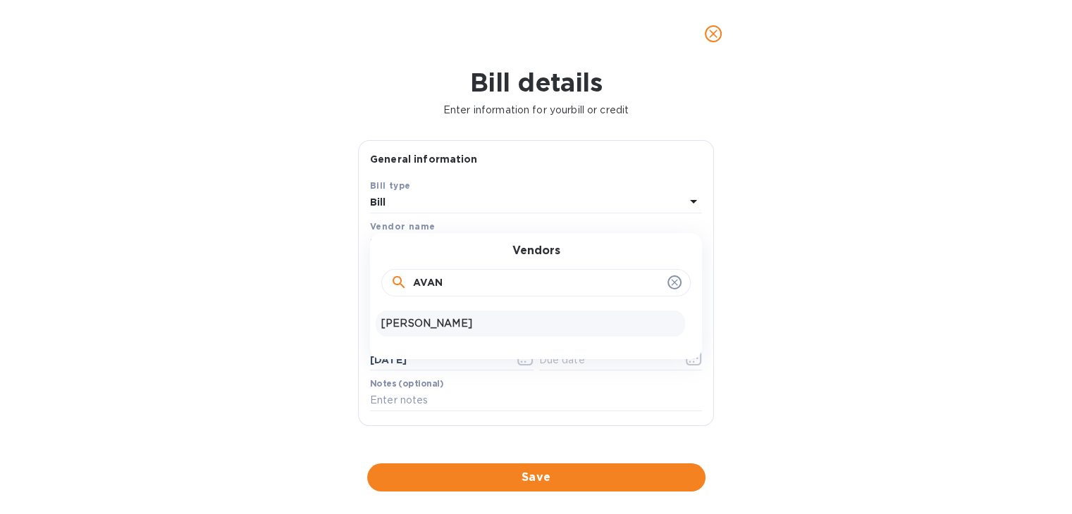
type input "AVAN"
click at [421, 322] on p "[PERSON_NAME]" at bounding box center [530, 323] width 298 height 15
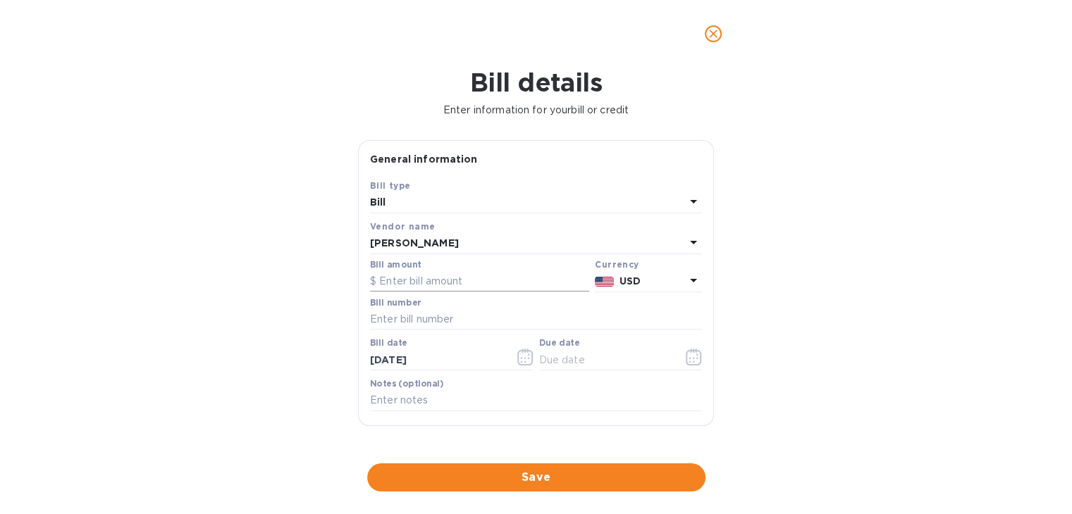
click at [435, 281] on input "text" at bounding box center [479, 281] width 219 height 21
type input "637.40"
click at [417, 321] on input "text" at bounding box center [536, 319] width 332 height 21
type input "17636"
click at [519, 353] on icon "button" at bounding box center [525, 357] width 16 height 17
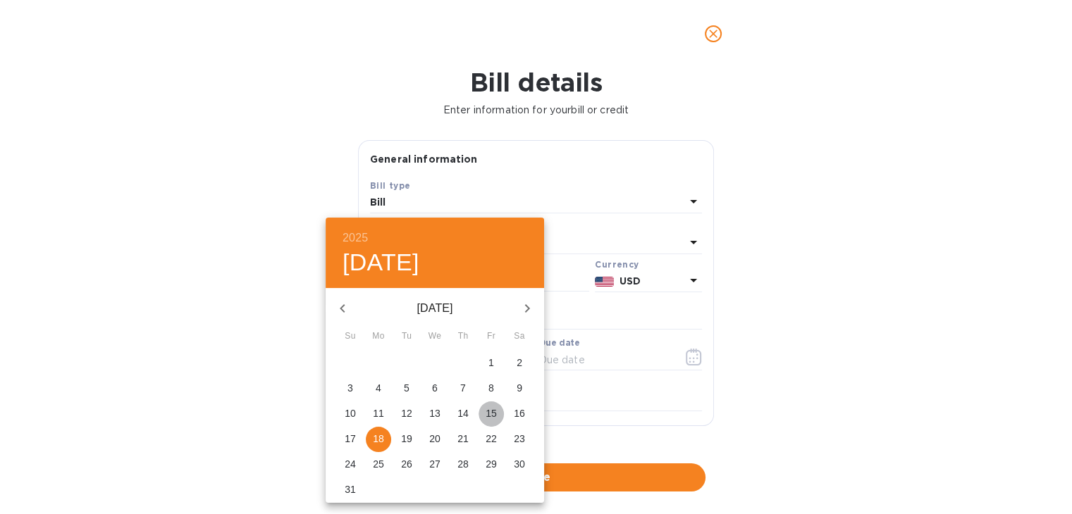
click at [491, 416] on p "15" at bounding box center [491, 414] width 11 height 14
type input "08/15/2025"
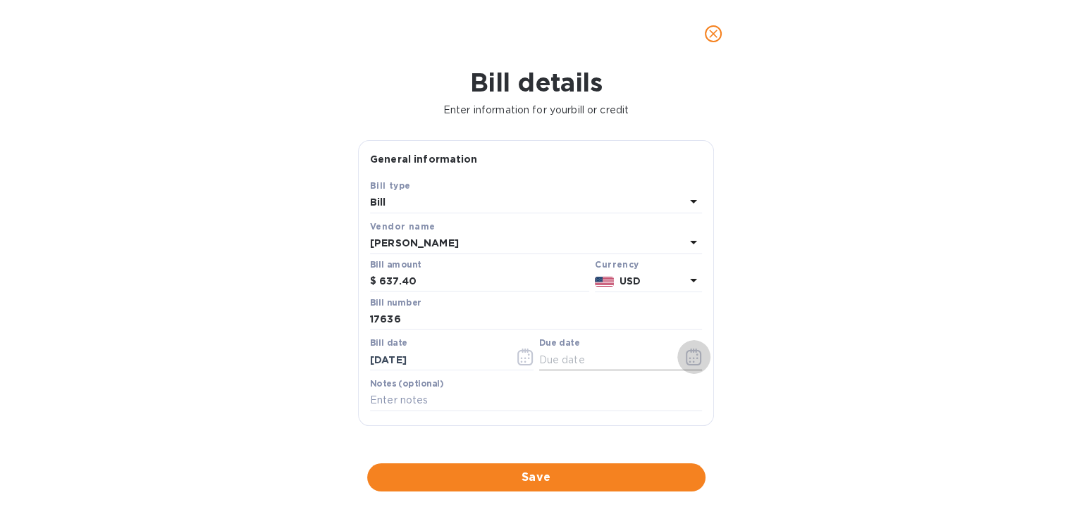
click at [692, 360] on icon "button" at bounding box center [694, 357] width 16 height 17
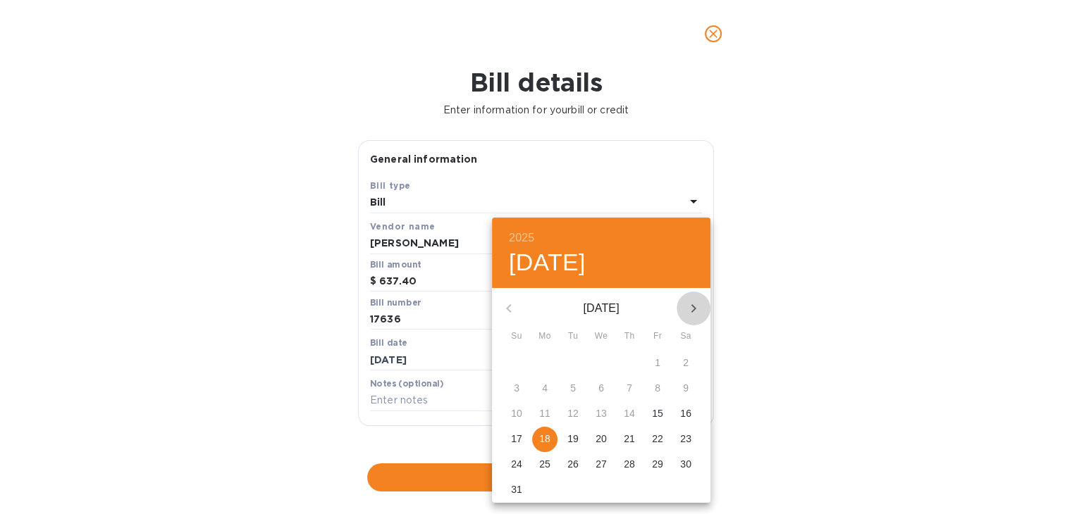
click at [689, 303] on icon "button" at bounding box center [693, 308] width 17 height 17
click at [629, 435] on p "25" at bounding box center [629, 439] width 11 height 14
type input "09/25/2025"
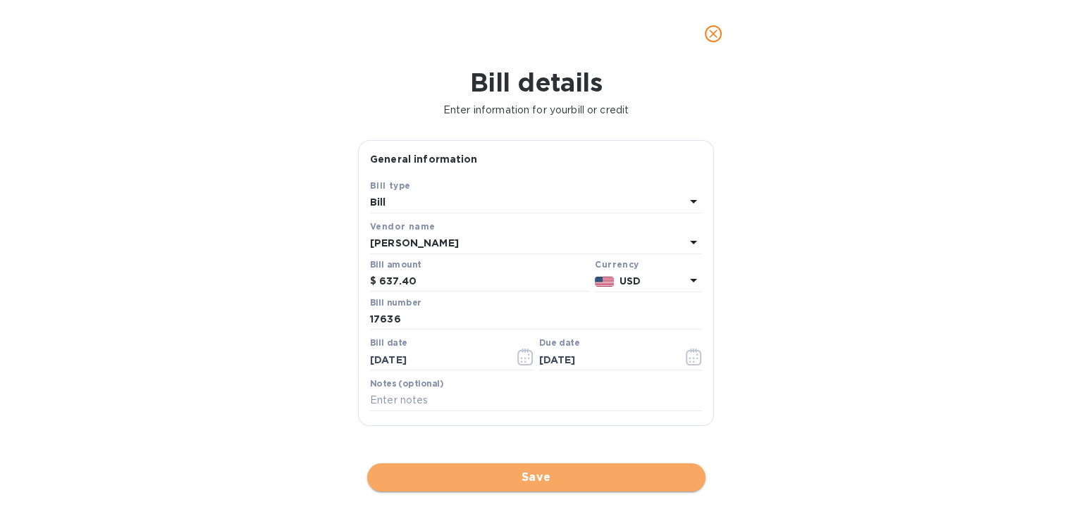
click at [556, 477] on span "Save" at bounding box center [536, 477] width 316 height 17
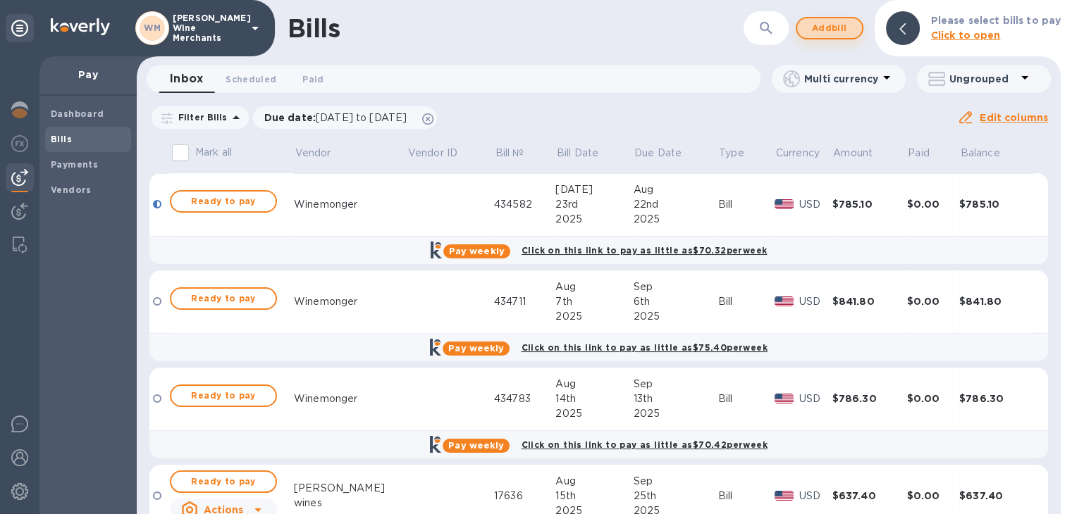
click at [837, 20] on span "Add bill" at bounding box center [829, 28] width 42 height 17
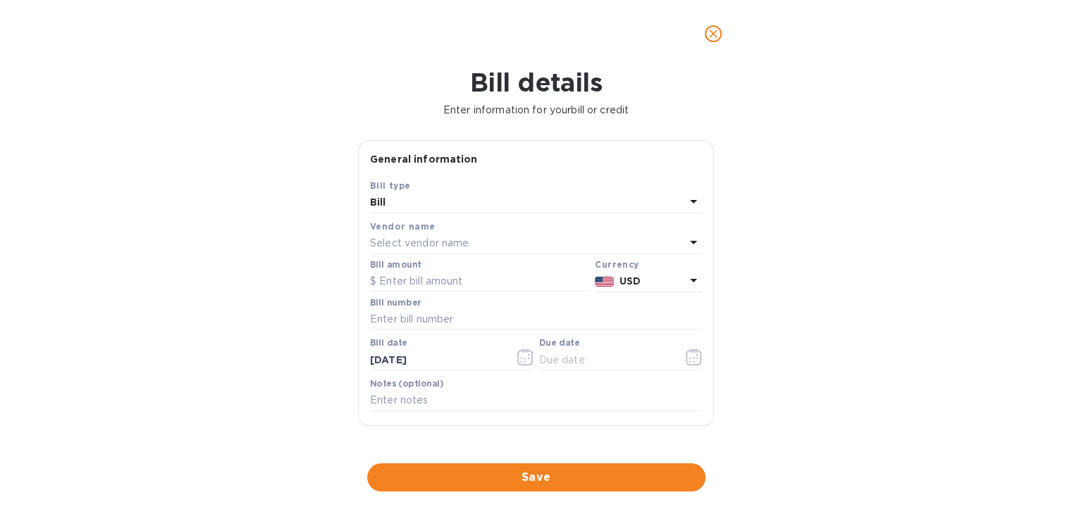
click at [433, 242] on p "Select vendor name" at bounding box center [419, 243] width 99 height 15
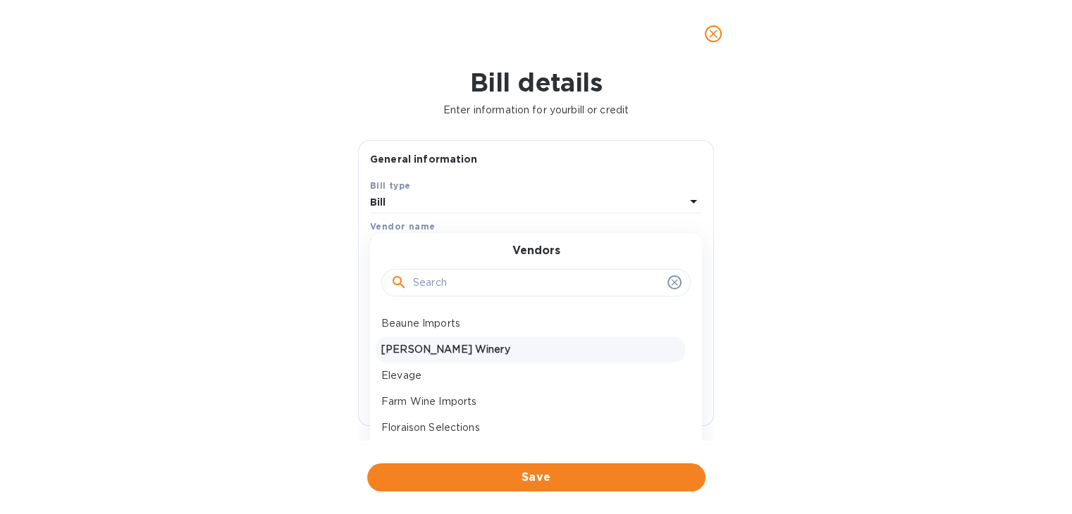
drag, startPoint x: 426, startPoint y: 283, endPoint x: 420, endPoint y: 340, distance: 56.7
click at [420, 340] on div "Vendors Beaune Imports Dehlinger Winery Elevage Farm Wine Imports Floraison Sel…" at bounding box center [536, 350] width 332 height 235
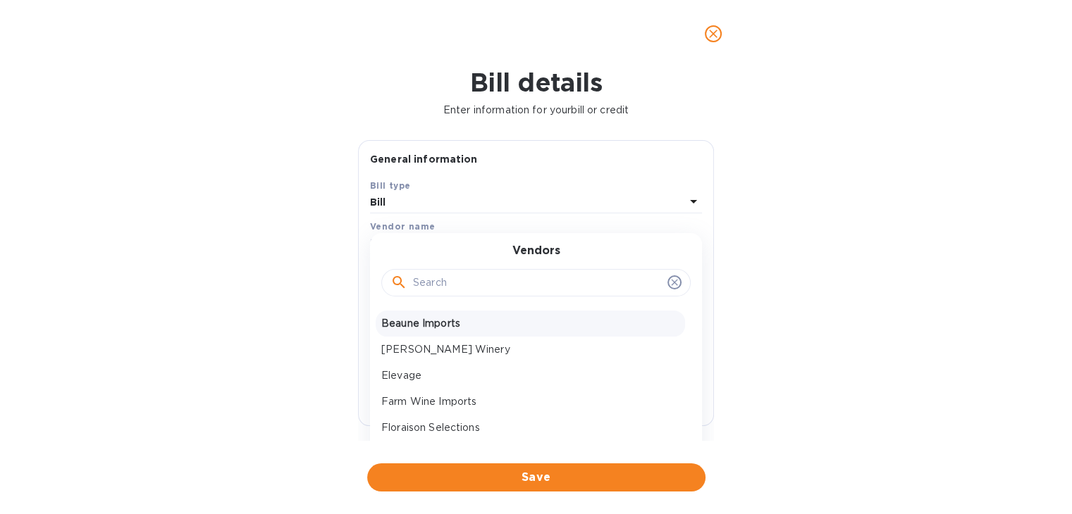
click at [423, 325] on p "Beaune Imports" at bounding box center [530, 323] width 298 height 15
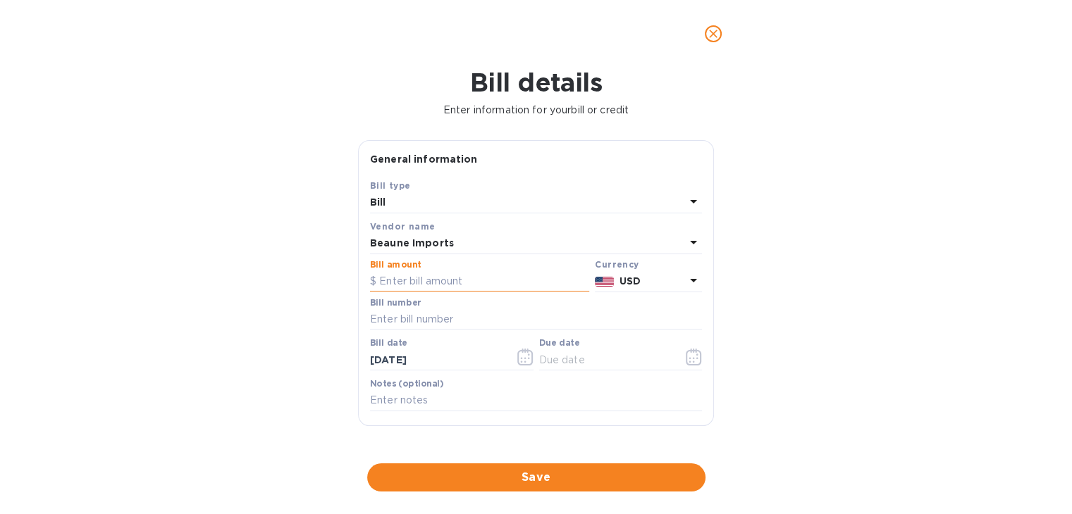
click at [424, 278] on input "text" at bounding box center [479, 281] width 219 height 21
type input "589.2"
click at [400, 310] on input "text" at bounding box center [536, 319] width 332 height 21
type input "61186"
click at [519, 355] on icon "button" at bounding box center [525, 357] width 16 height 17
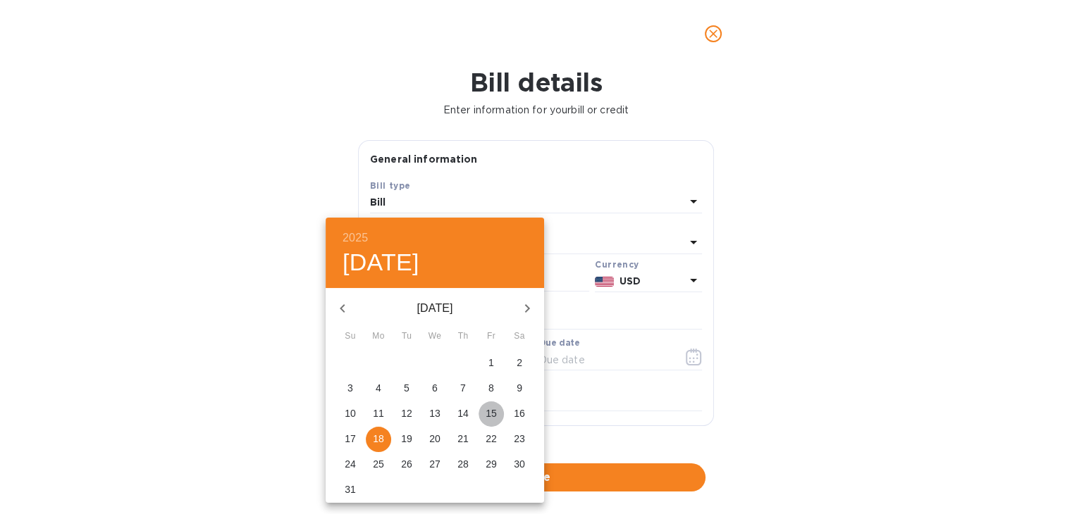
click at [485, 411] on span "15" at bounding box center [491, 414] width 25 height 14
type input "08/15/2025"
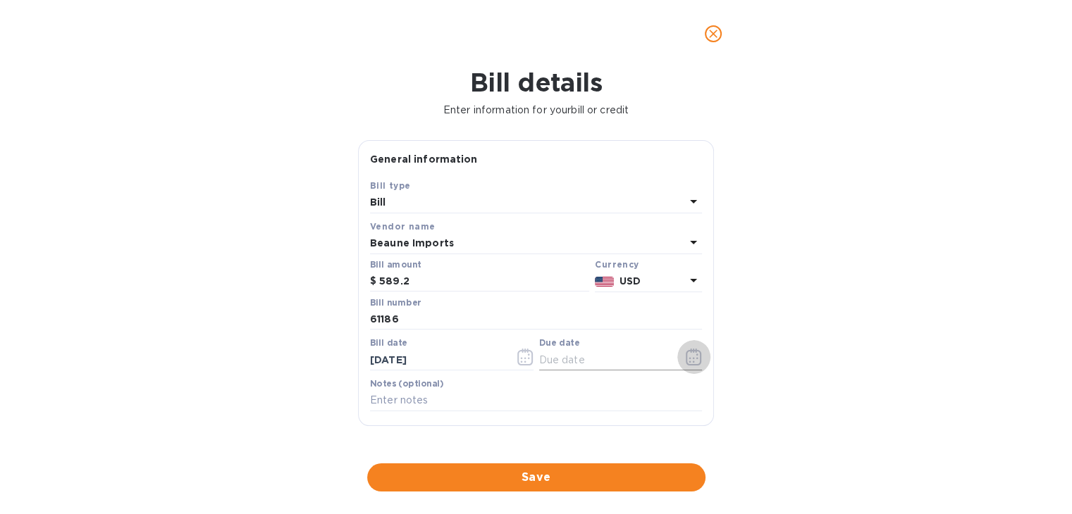
click at [686, 362] on icon "button" at bounding box center [694, 357] width 16 height 17
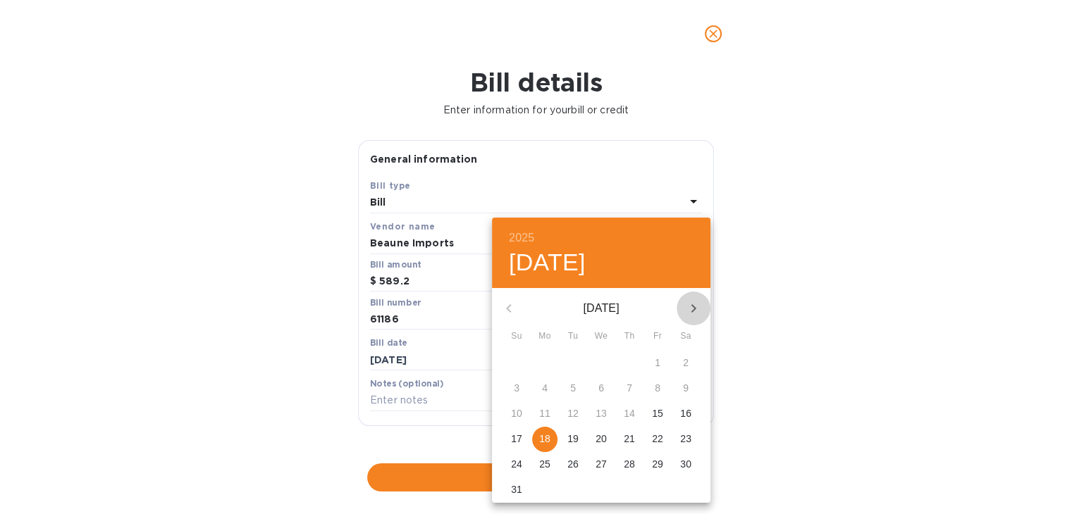
click at [692, 309] on icon "button" at bounding box center [693, 308] width 17 height 17
click at [629, 435] on p "25" at bounding box center [629, 439] width 11 height 14
type input "09/25/2025"
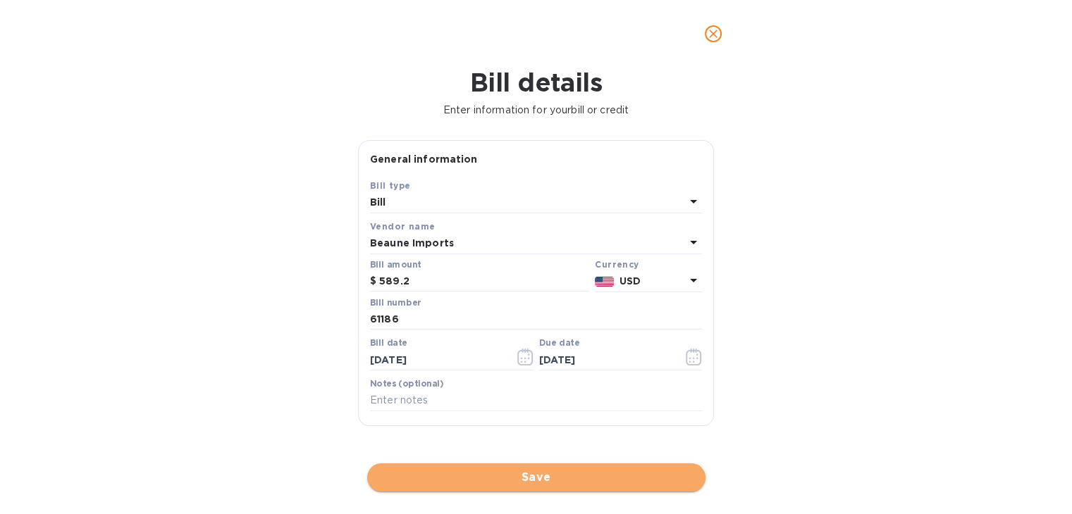
click at [615, 468] on button "Save" at bounding box center [536, 478] width 338 height 28
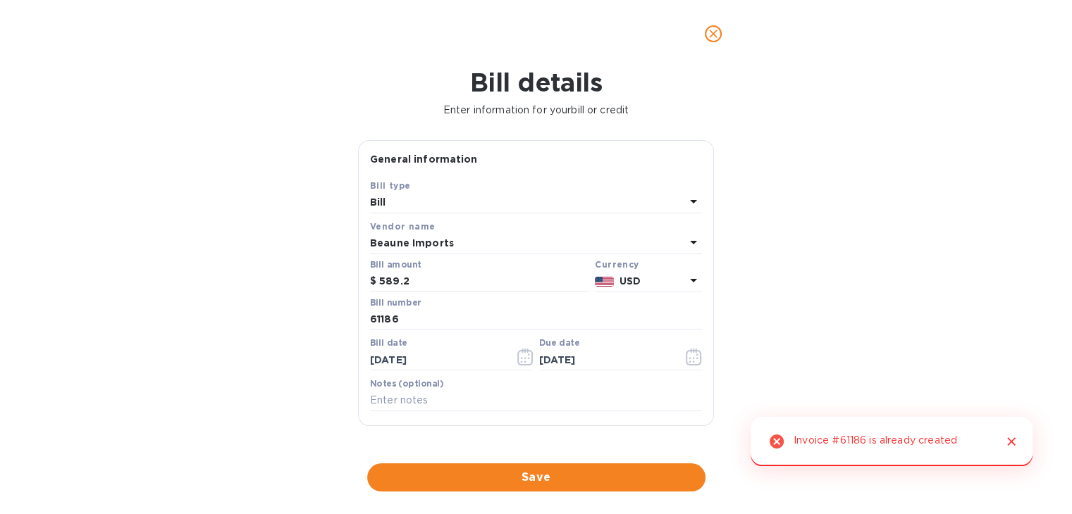
click at [474, 247] on div "Beaune Imports" at bounding box center [527, 244] width 315 height 20
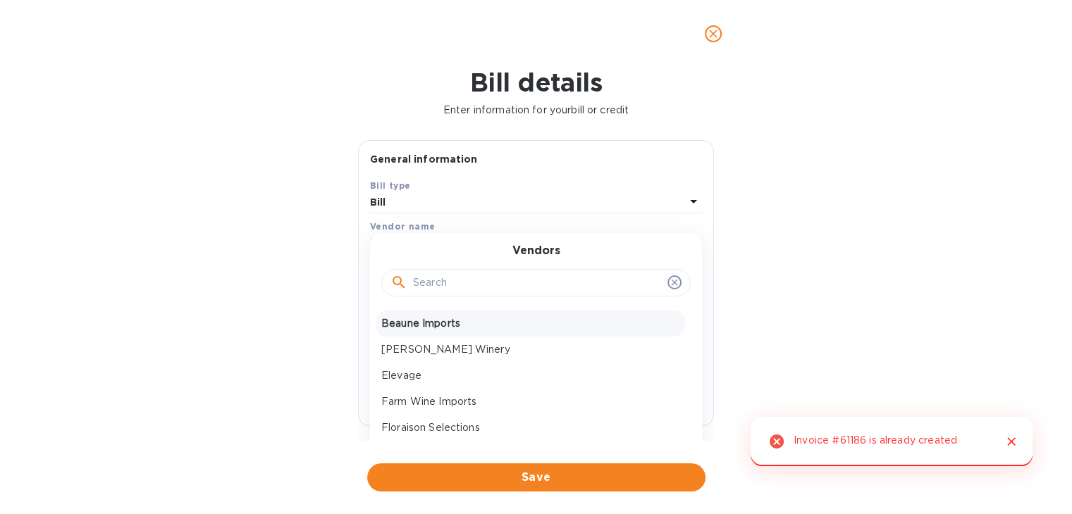
click at [440, 278] on input "text" at bounding box center [537, 283] width 249 height 21
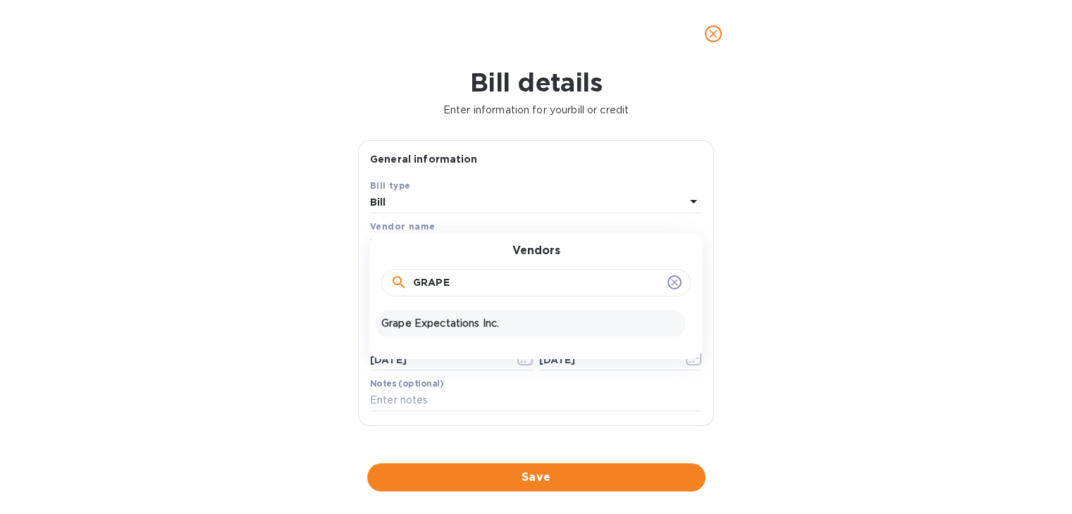
type input "GRAPE"
click at [438, 333] on div "Grape Expectations Inc." at bounding box center [530, 324] width 309 height 26
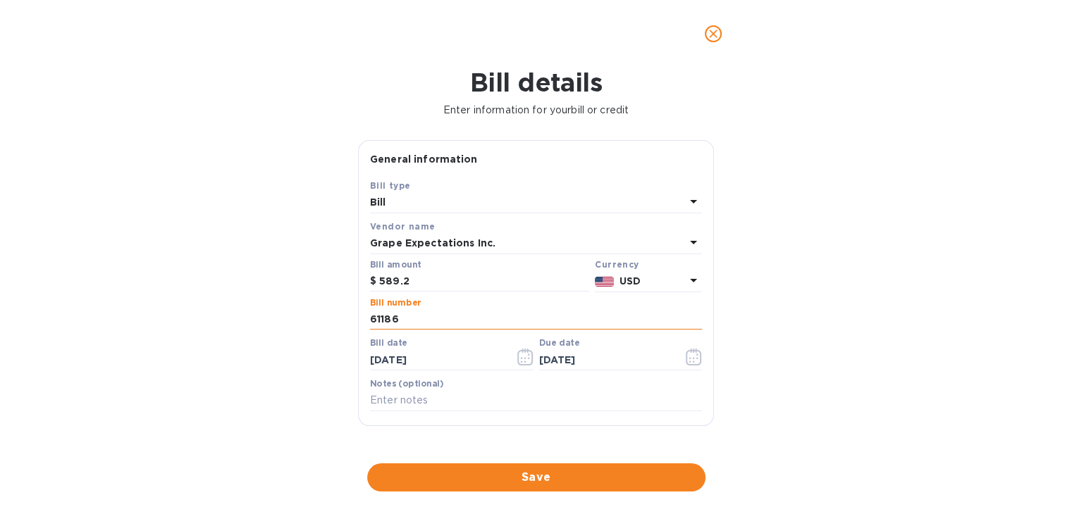
click at [422, 319] on input "61186" at bounding box center [536, 319] width 332 height 21
type input "363470"
click at [436, 273] on input "589.2" at bounding box center [484, 281] width 210 height 21
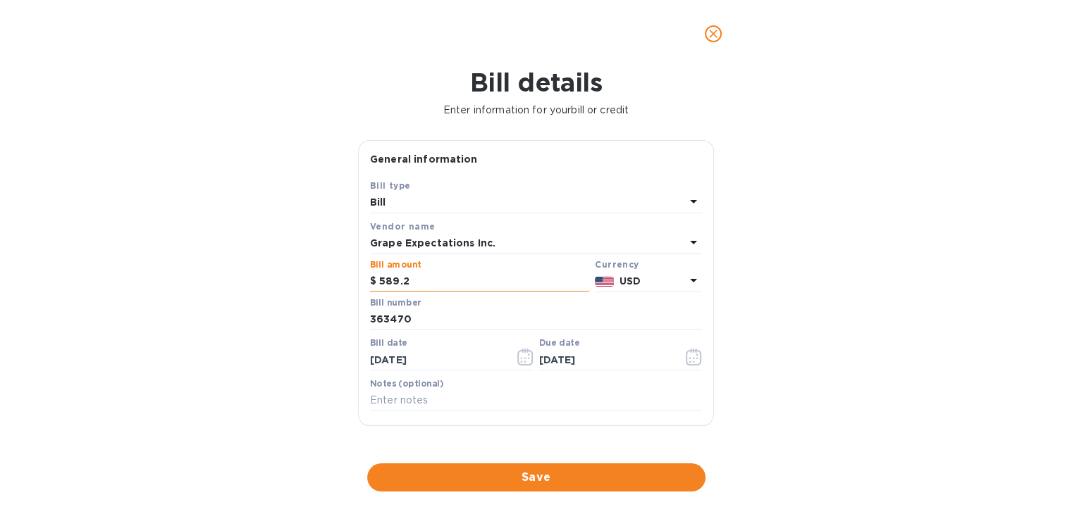
click at [436, 273] on input "589.2" at bounding box center [484, 281] width 210 height 21
type input "565.80"
click at [519, 355] on icon "button" at bounding box center [525, 357] width 16 height 17
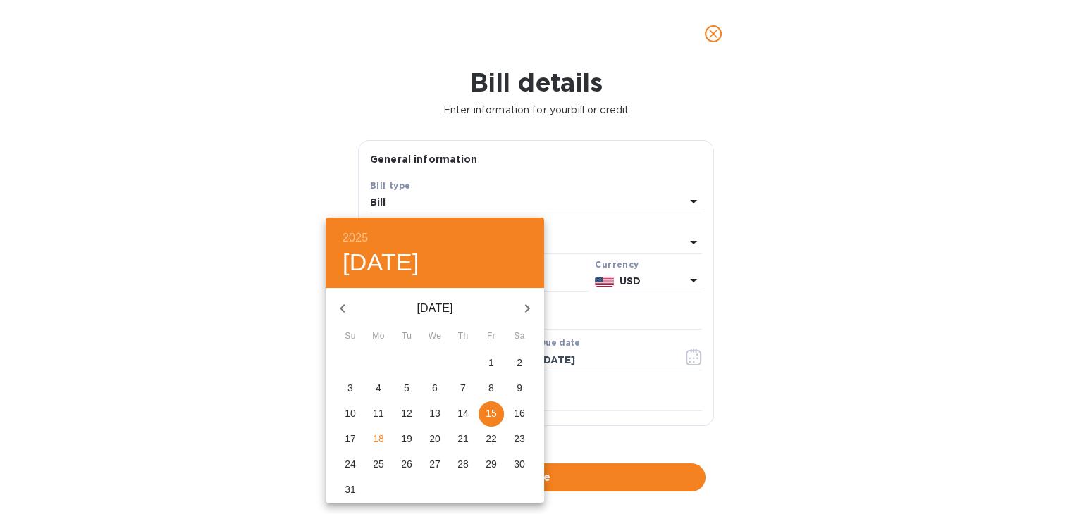
click at [491, 382] on p "8" at bounding box center [491, 388] width 6 height 14
type input "08/08/2025"
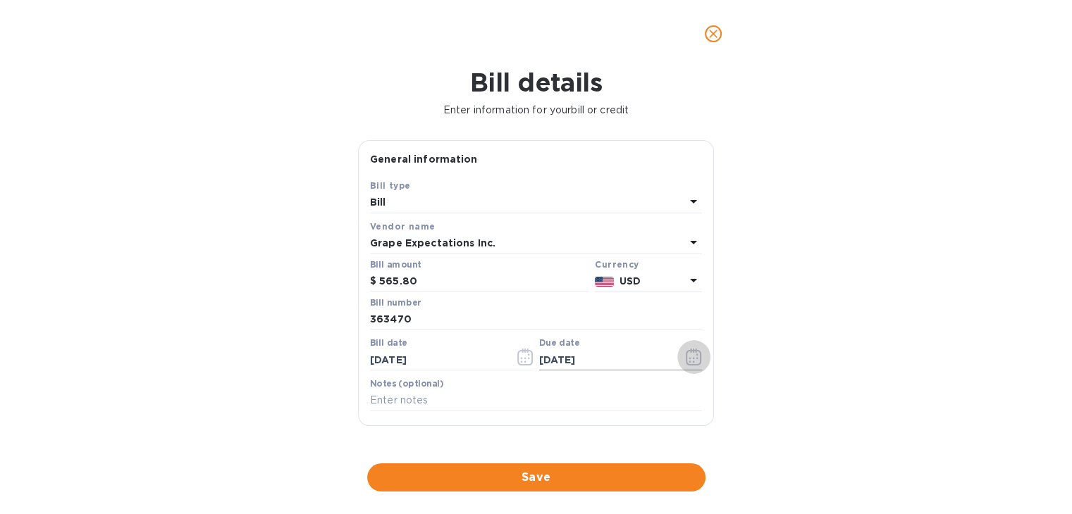
click at [686, 357] on icon "button" at bounding box center [694, 357] width 16 height 17
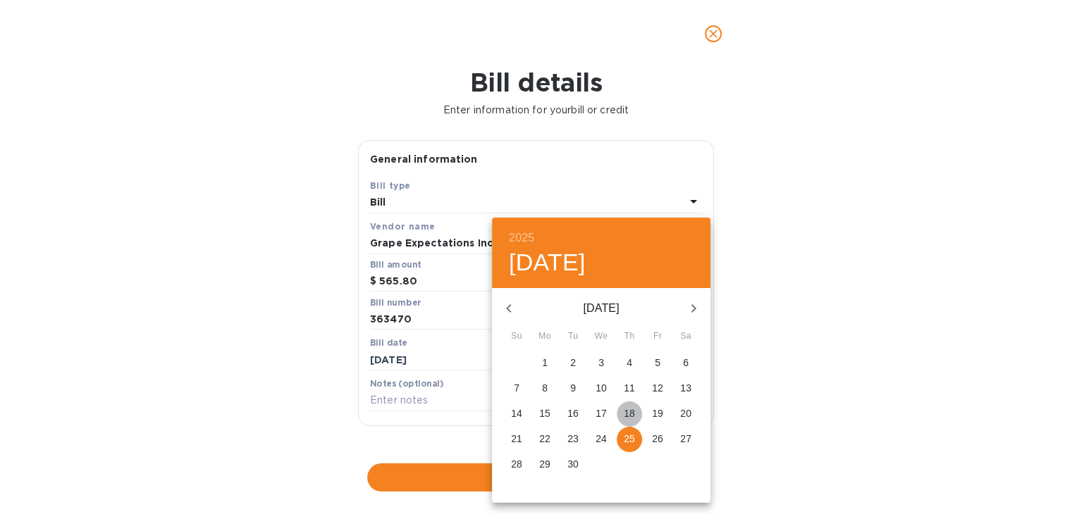
click at [627, 415] on p "18" at bounding box center [629, 414] width 11 height 14
type input "09/18/2025"
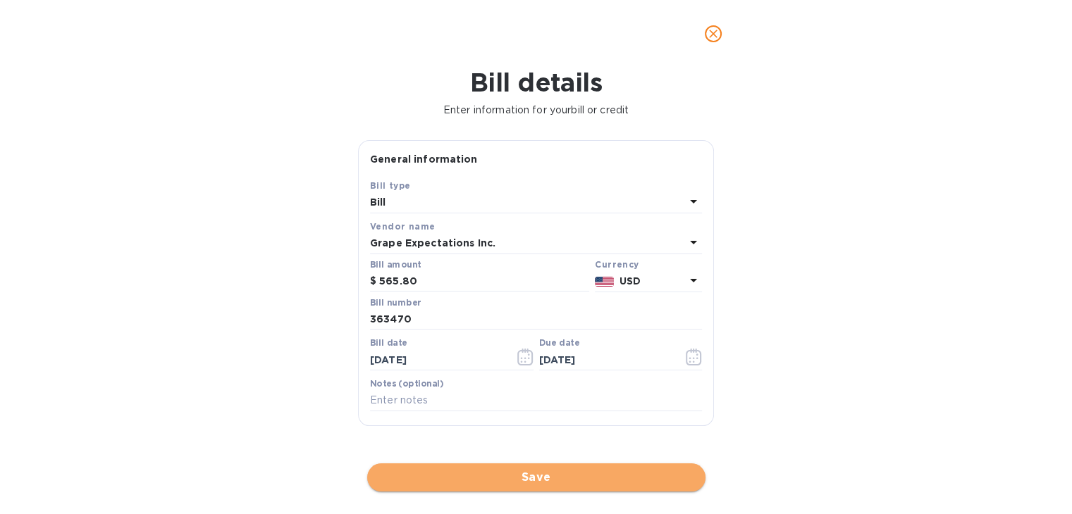
click at [585, 474] on span "Save" at bounding box center [536, 477] width 316 height 17
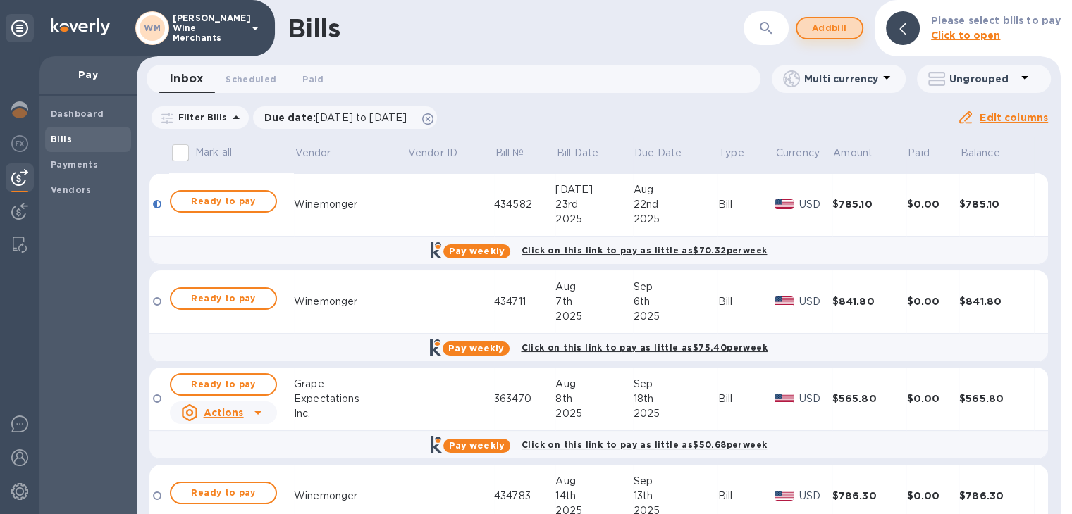
click at [808, 24] on button "Add bill" at bounding box center [830, 28] width 68 height 23
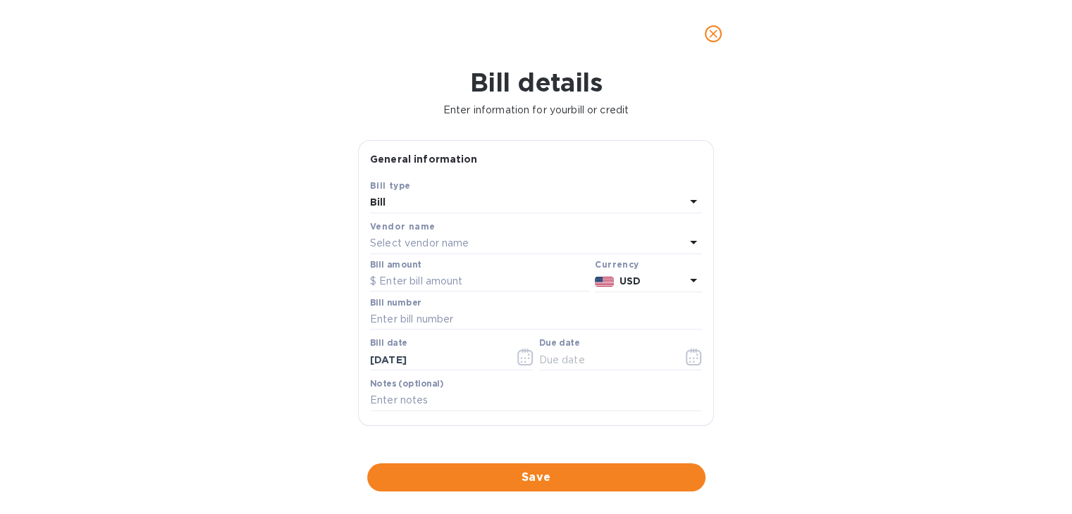
click at [409, 238] on p "Select vendor name" at bounding box center [419, 243] width 99 height 15
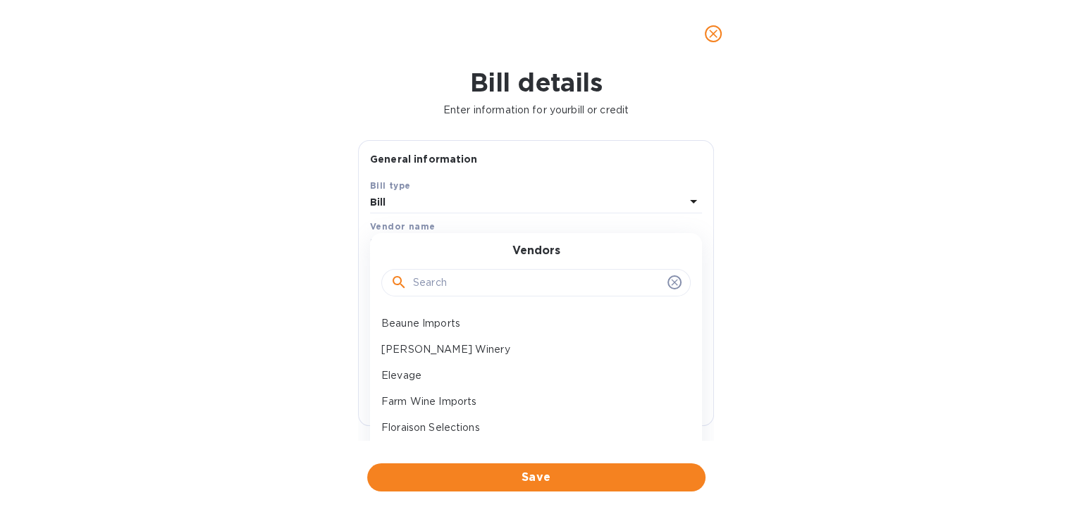
click at [422, 274] on input "text" at bounding box center [537, 283] width 249 height 21
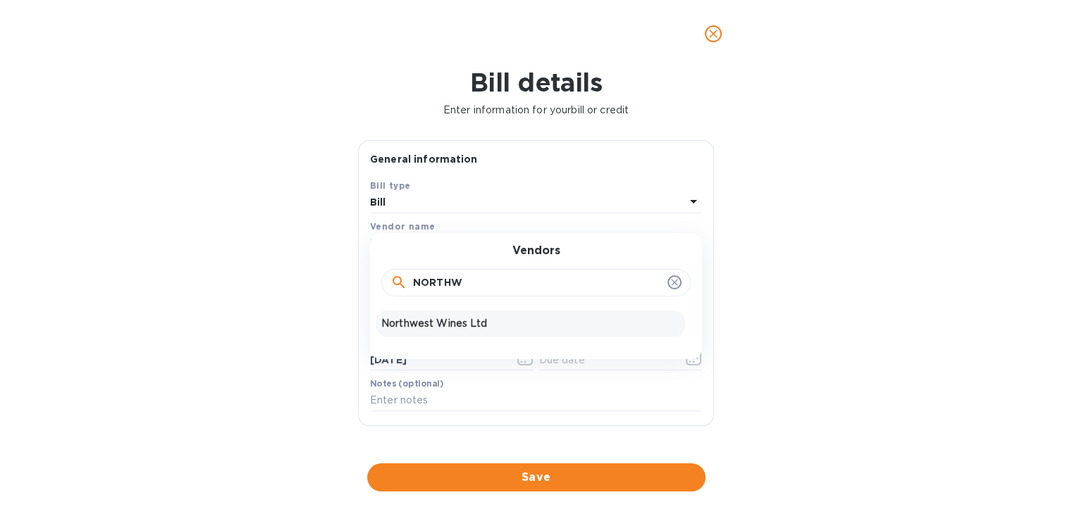
type input "NORTHW"
click at [423, 321] on p "Northwest Wines Ltd" at bounding box center [530, 323] width 298 height 15
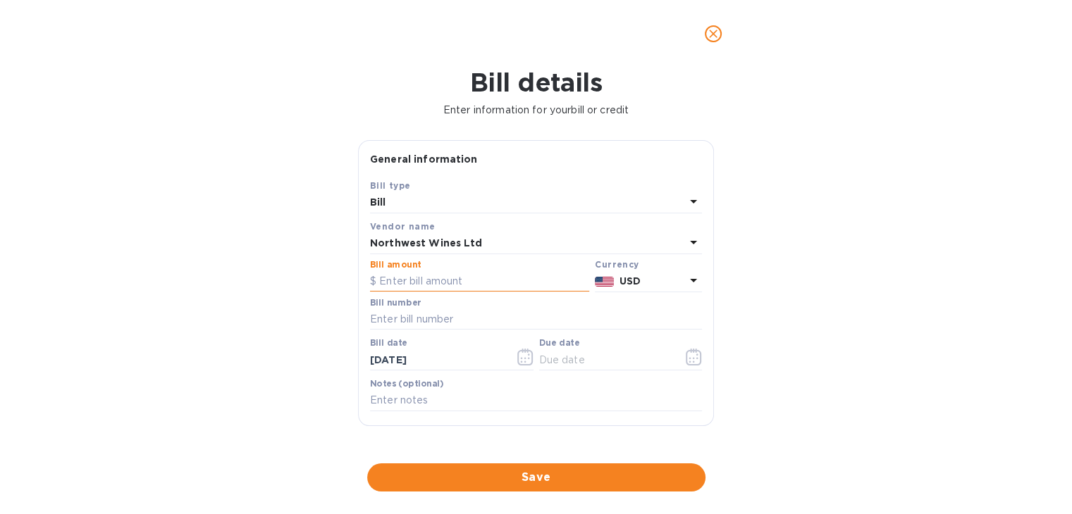
click at [420, 285] on input "text" at bounding box center [479, 281] width 219 height 21
type input "525.6"
click at [525, 362] on icon "button" at bounding box center [525, 357] width 16 height 17
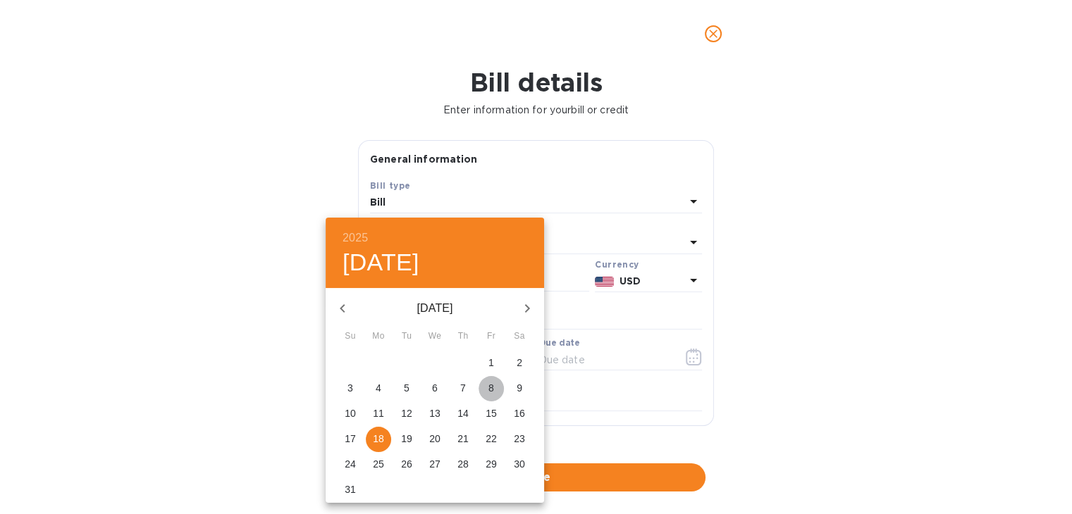
click at [485, 382] on span "8" at bounding box center [491, 388] width 25 height 14
type input "08/08/2025"
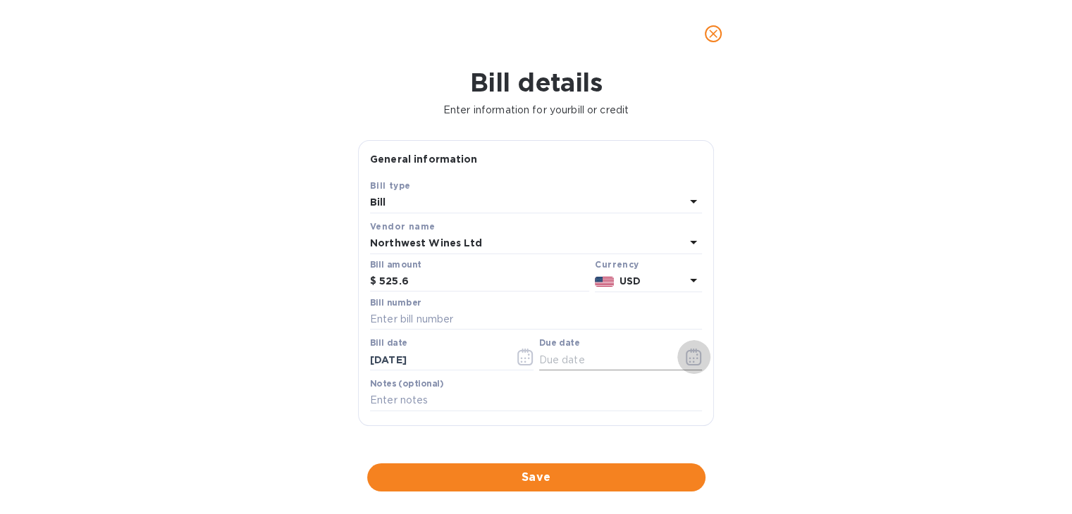
click at [686, 353] on icon "button" at bounding box center [694, 357] width 16 height 17
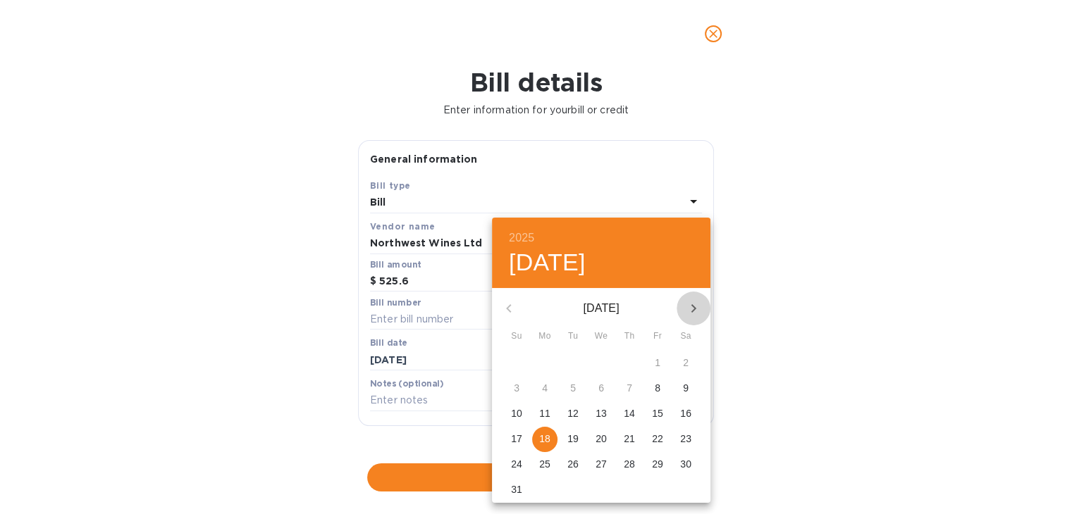
click at [691, 303] on icon "button" at bounding box center [693, 308] width 17 height 17
click at [626, 421] on button "18" at bounding box center [629, 414] width 25 height 25
type input "09/18/2025"
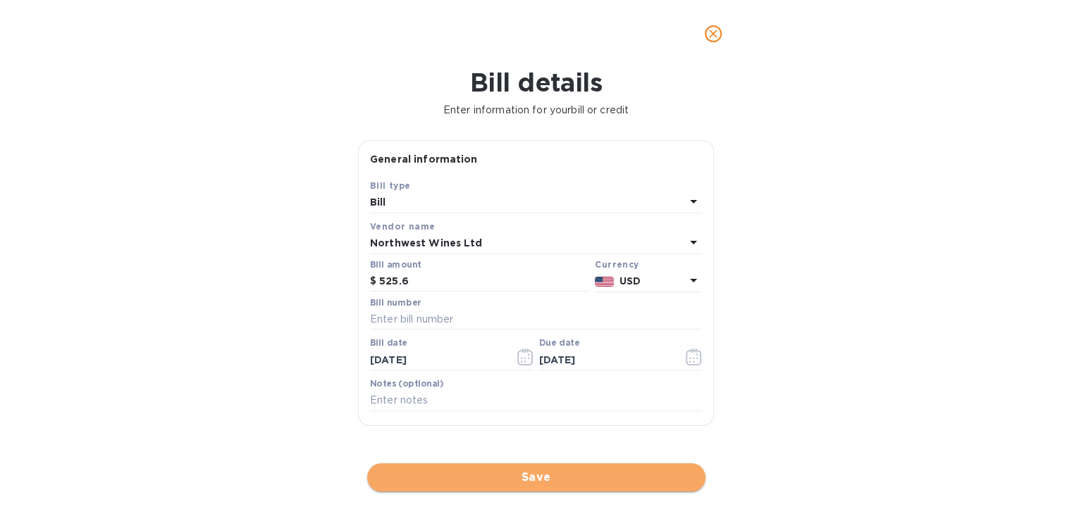
click at [560, 475] on span "Save" at bounding box center [536, 477] width 316 height 17
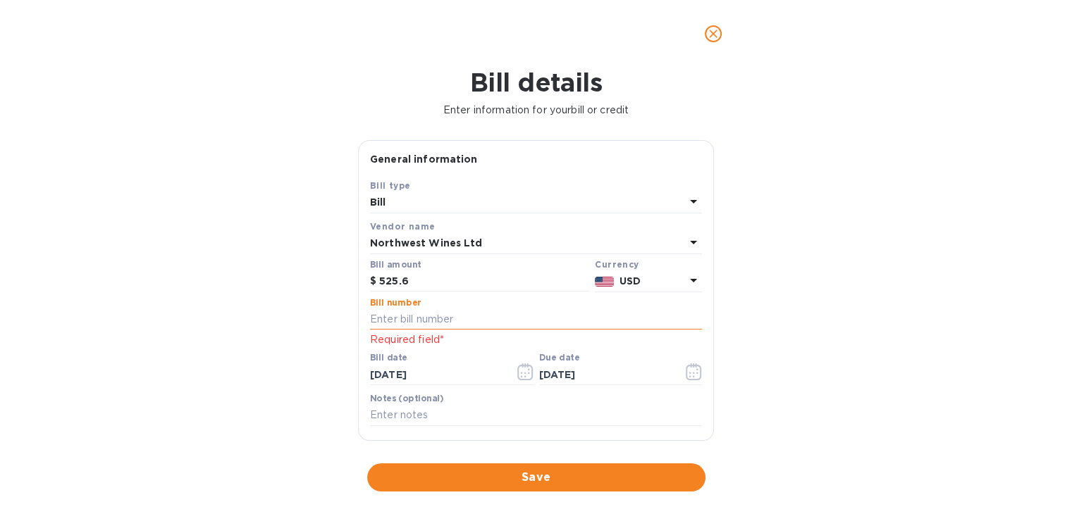
click at [434, 317] on input "text" at bounding box center [536, 319] width 332 height 21
type input "145328"
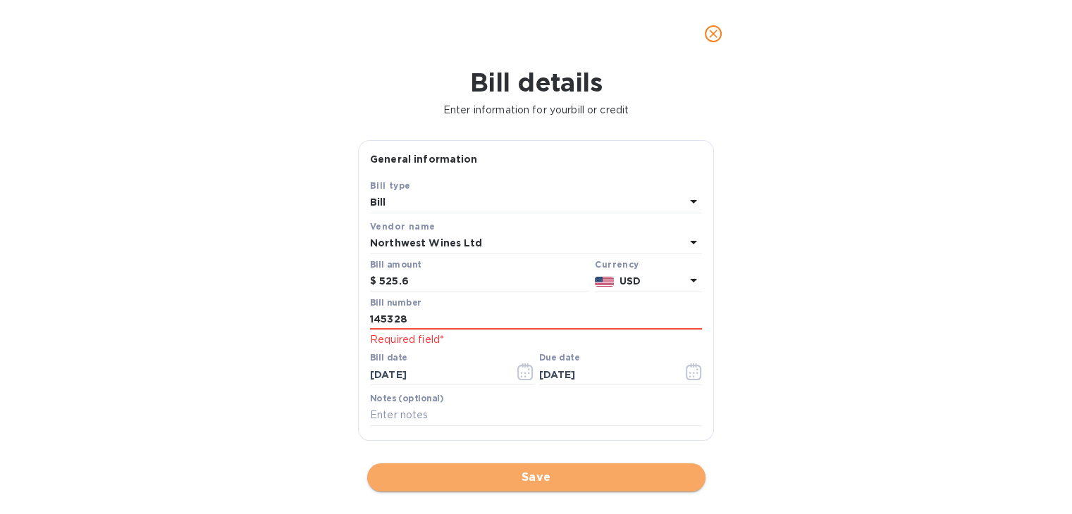
click at [507, 468] on button "Save" at bounding box center [536, 478] width 338 height 28
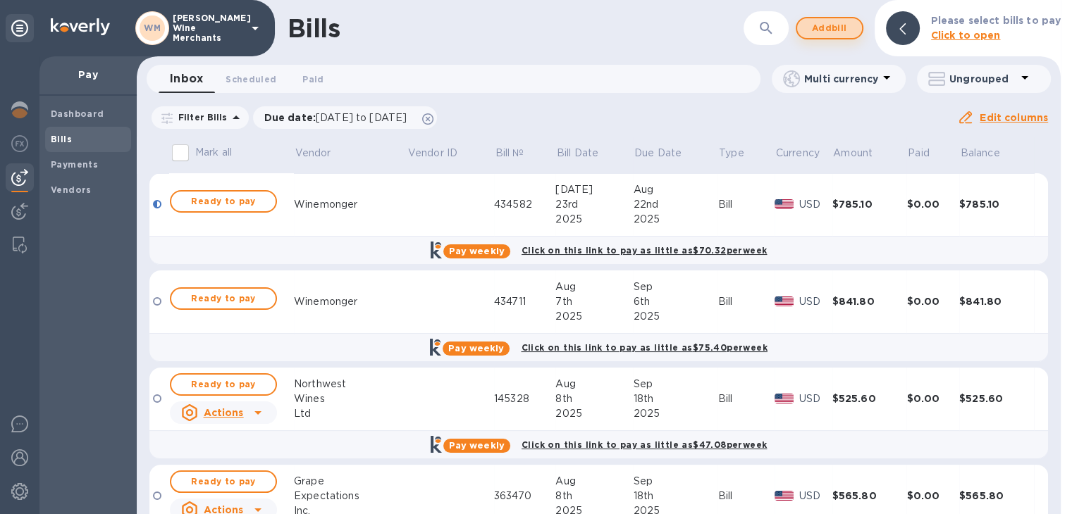
click at [818, 25] on span "Add bill" at bounding box center [829, 28] width 42 height 17
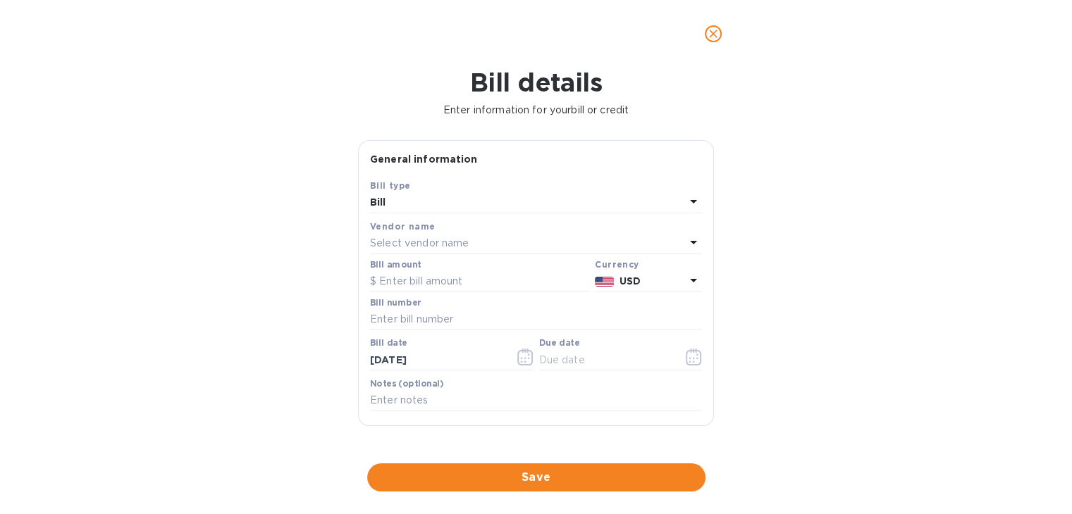
click at [442, 249] on p "Select vendor name" at bounding box center [419, 243] width 99 height 15
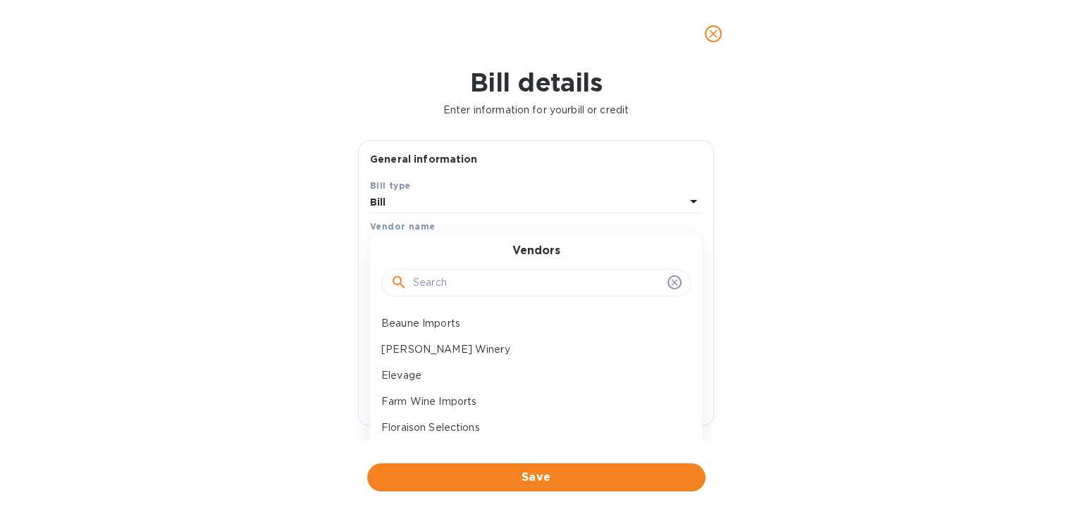
click at [437, 289] on input "text" at bounding box center [537, 283] width 249 height 21
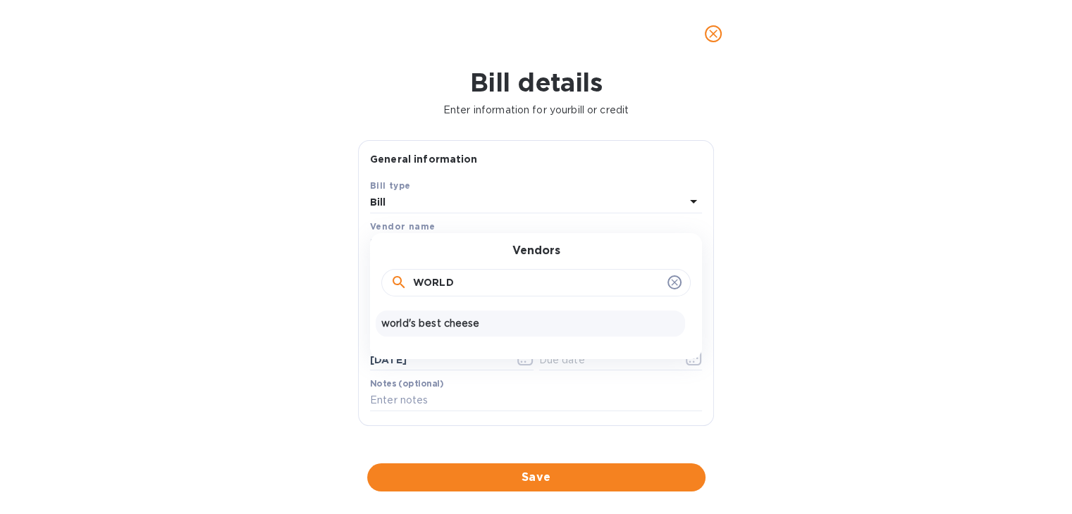
type input "WORLD"
click at [434, 331] on div "world's best cheese" at bounding box center [530, 324] width 309 height 26
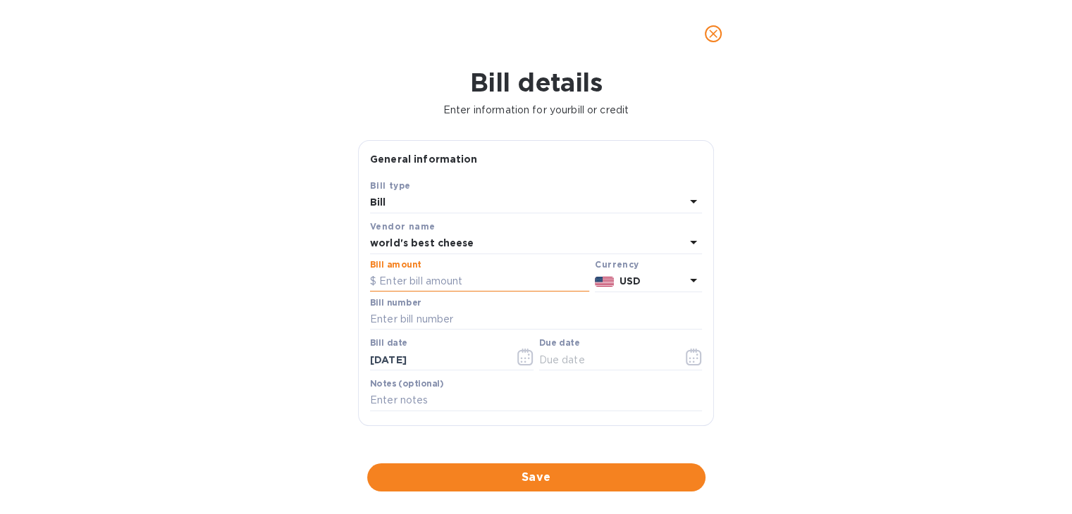
click at [423, 279] on input "text" at bounding box center [479, 281] width 219 height 21
type input "464.14"
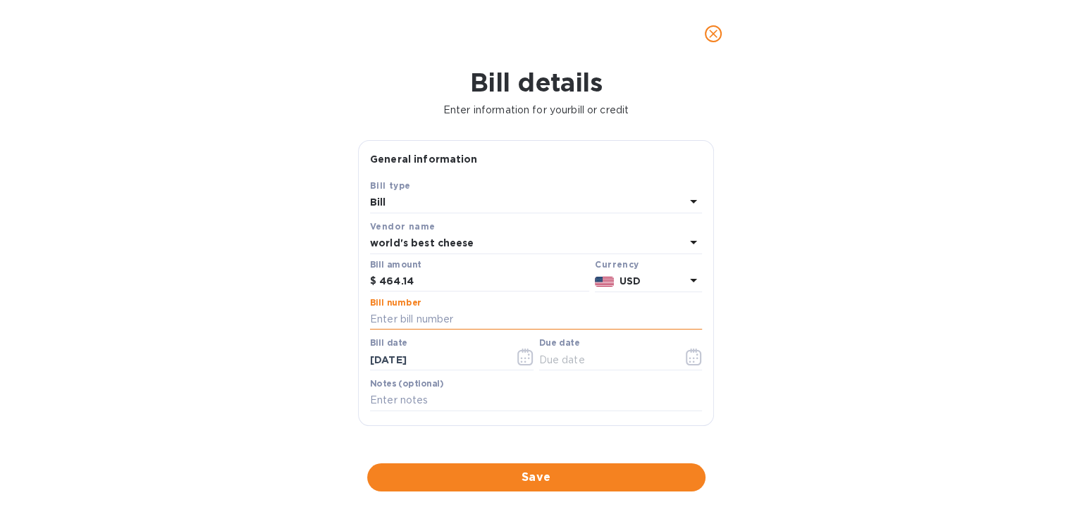
click at [426, 312] on input "text" at bounding box center [536, 319] width 332 height 21
type input "508187"
click at [533, 359] on button "button" at bounding box center [525, 357] width 33 height 34
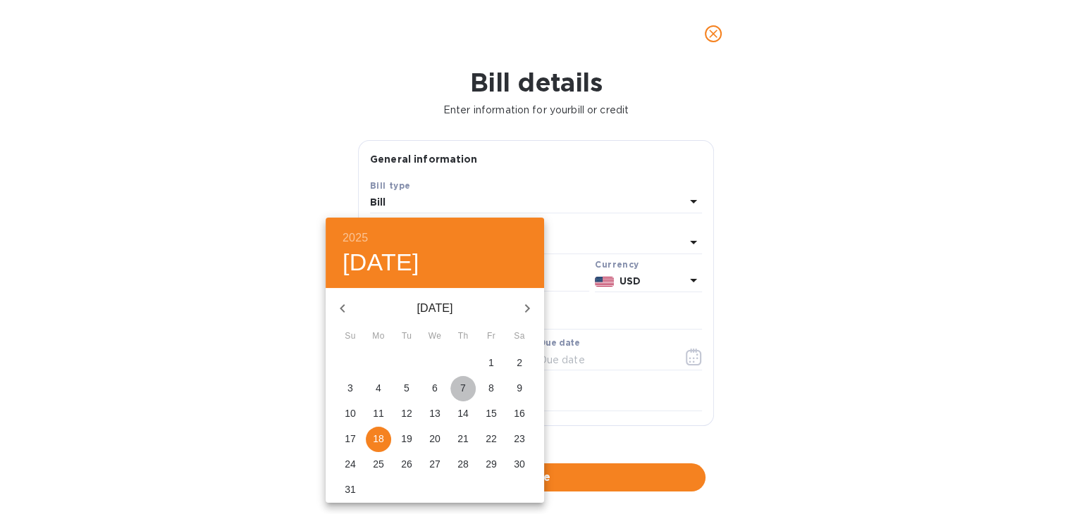
click at [457, 395] on span "7" at bounding box center [462, 388] width 25 height 14
type input "08/07/2025"
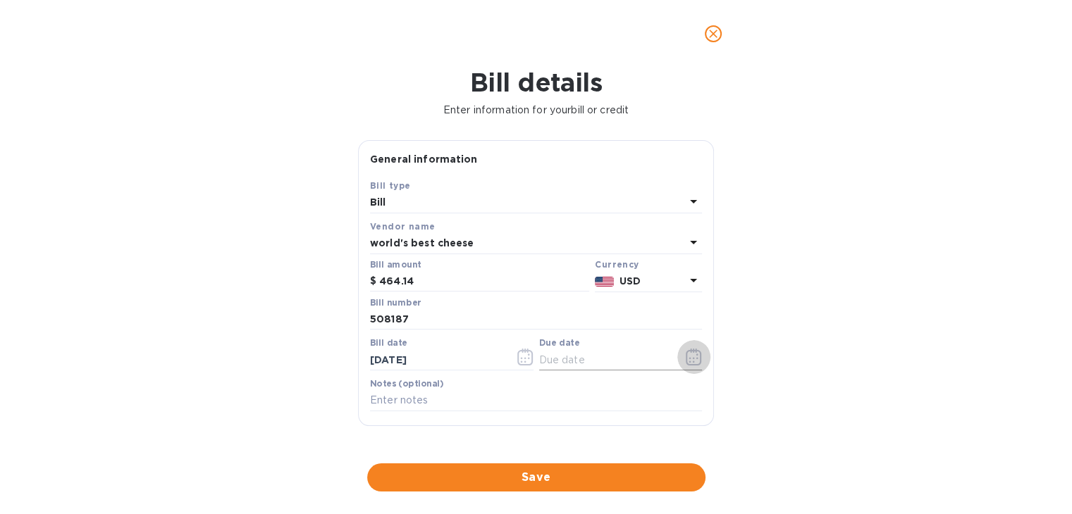
click at [692, 354] on icon "button" at bounding box center [694, 357] width 16 height 17
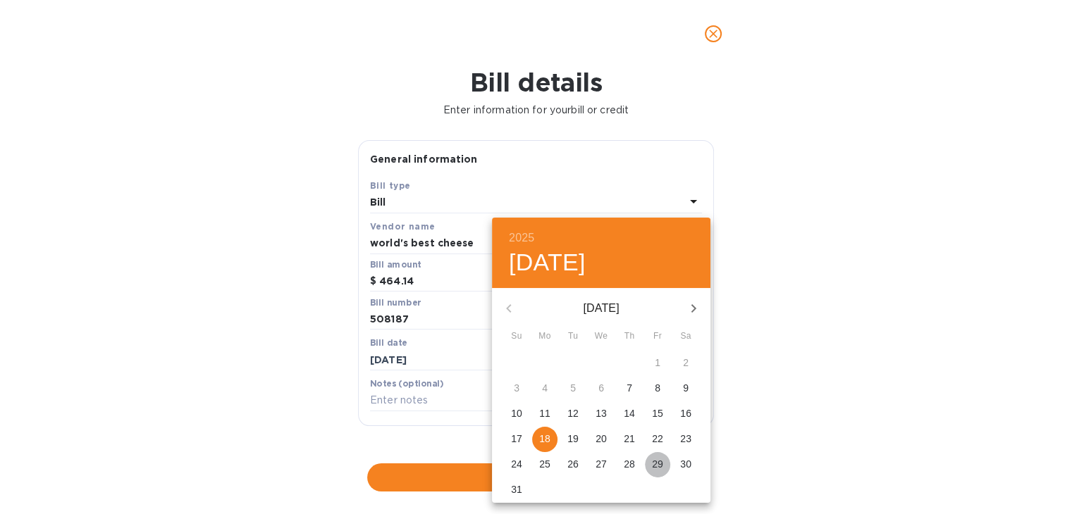
click at [665, 466] on span "29" at bounding box center [657, 464] width 25 height 14
type input "08/29/2025"
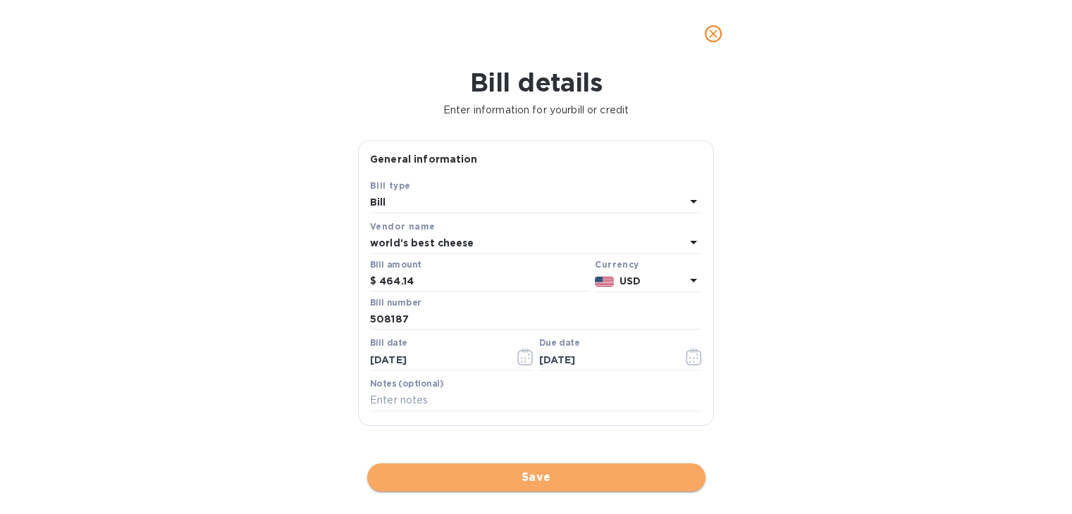
click at [607, 474] on span "Save" at bounding box center [536, 477] width 316 height 17
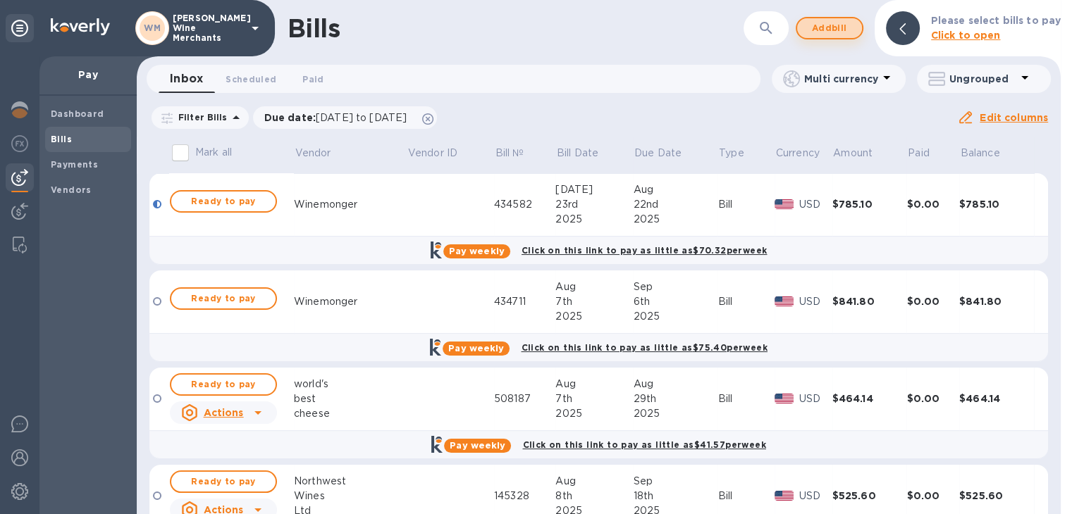
click at [834, 25] on span "Add bill" at bounding box center [829, 28] width 42 height 17
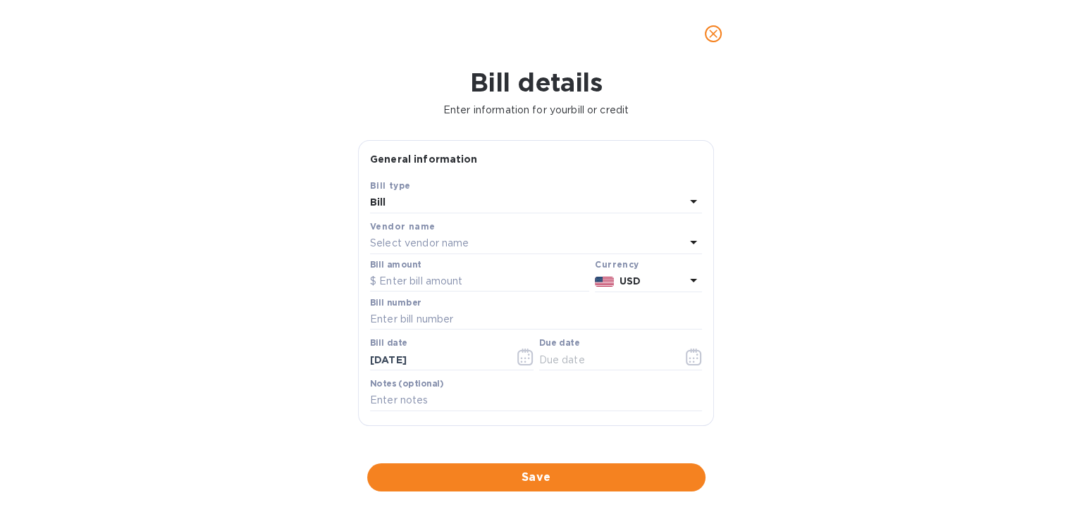
click at [458, 256] on div "Vendor name Select vendor name" at bounding box center [536, 236] width 338 height 41
click at [451, 249] on p "Select vendor name" at bounding box center [419, 243] width 99 height 15
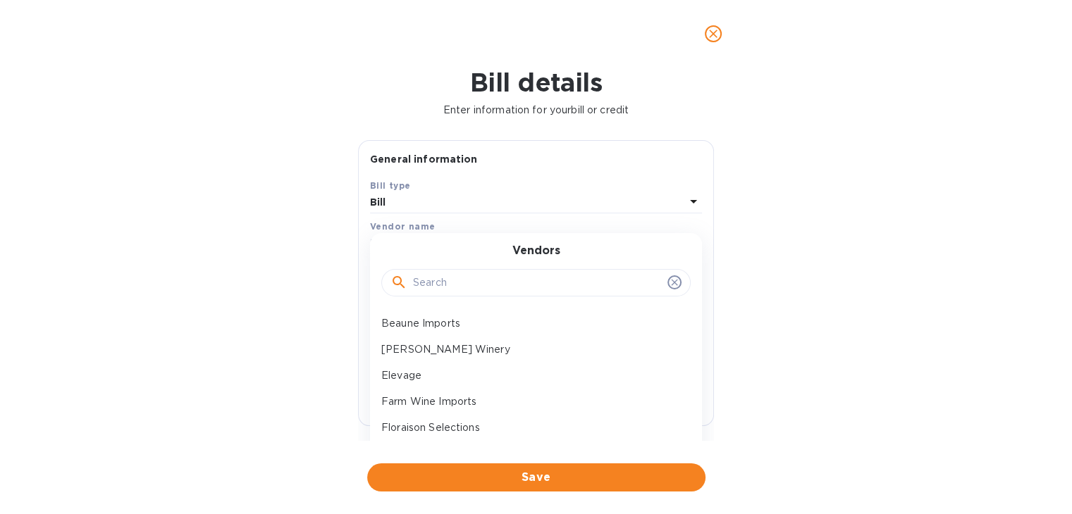
click at [445, 294] on div at bounding box center [535, 283] width 309 height 28
drag, startPoint x: 445, startPoint y: 294, endPoint x: 444, endPoint y: 267, distance: 26.8
click at [444, 267] on div at bounding box center [535, 282] width 309 height 48
click at [443, 277] on input "text" at bounding box center [537, 283] width 249 height 21
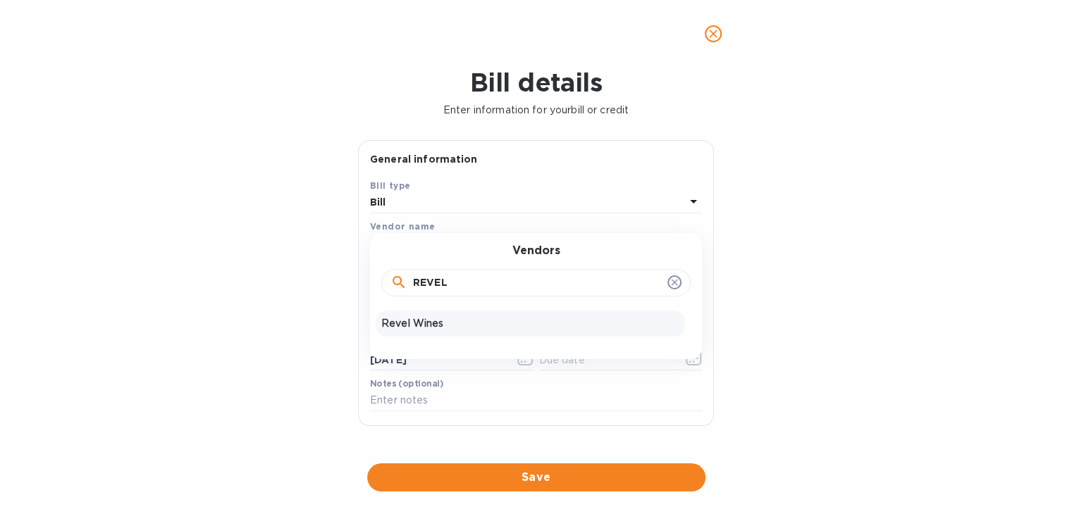
type input "REVEL"
click at [431, 326] on p "Revel Wines" at bounding box center [530, 323] width 298 height 15
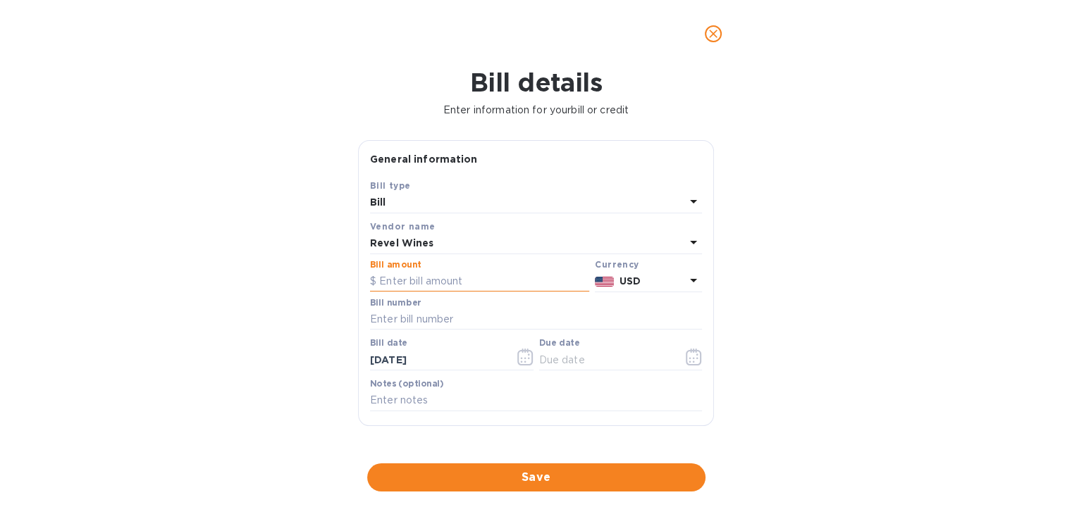
click at [428, 281] on input "text" at bounding box center [479, 281] width 219 height 21
type input "943.5"
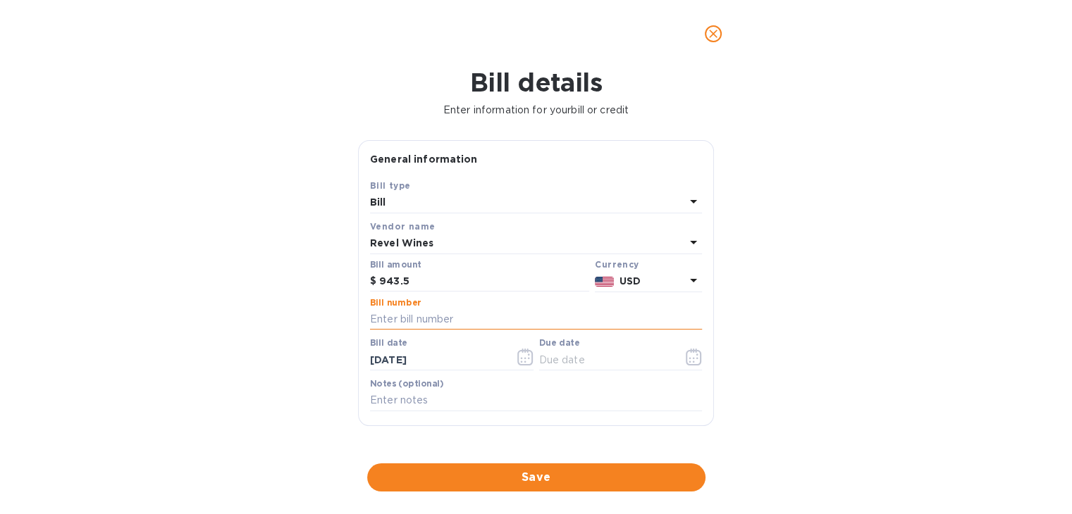
click at [431, 319] on input "text" at bounding box center [536, 319] width 332 height 21
type input "8883261"
click at [520, 361] on icon "button" at bounding box center [525, 357] width 16 height 17
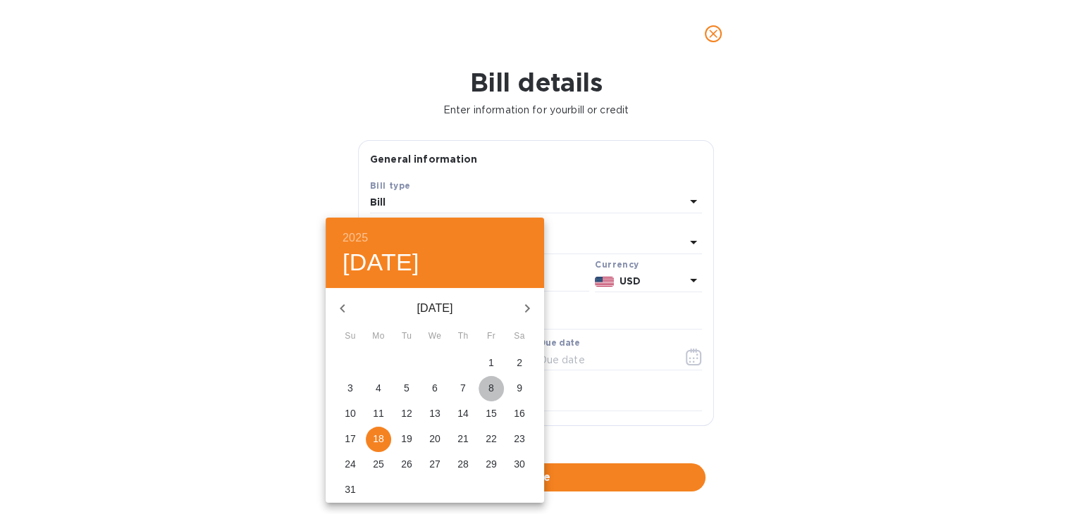
click at [491, 387] on p "8" at bounding box center [491, 388] width 6 height 14
type input "08/08/2025"
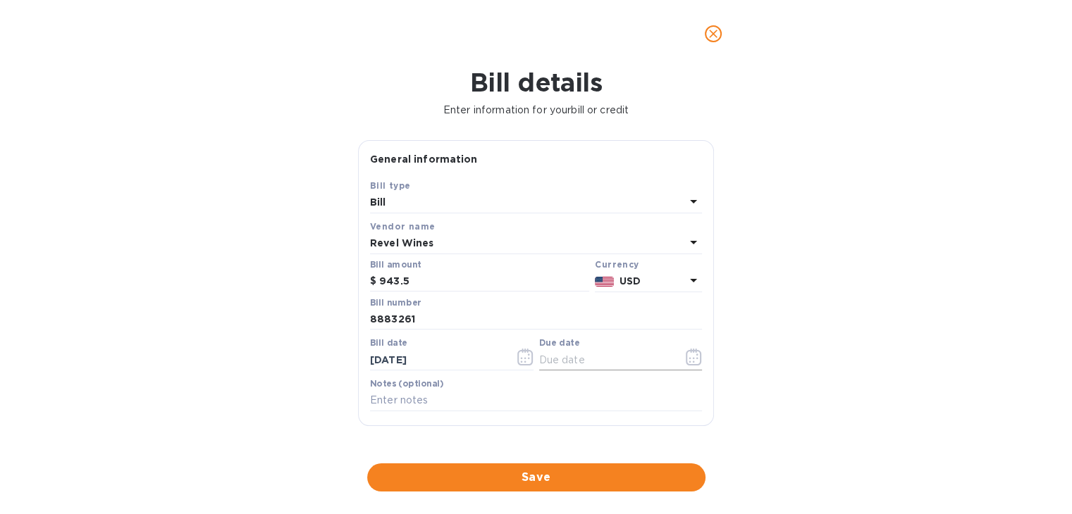
click at [691, 356] on icon "button" at bounding box center [694, 357] width 16 height 17
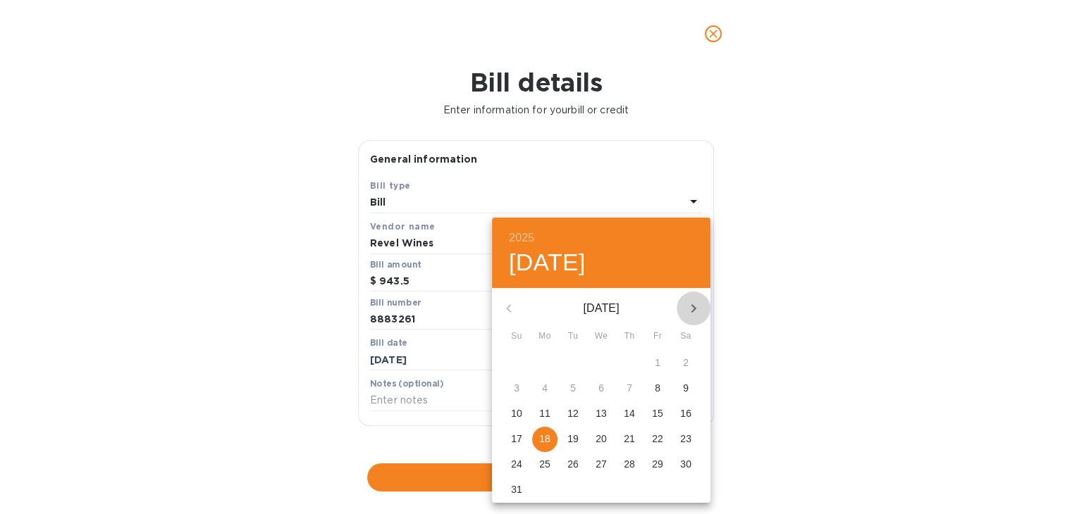
click at [696, 305] on icon "button" at bounding box center [693, 308] width 17 height 17
click at [629, 417] on p "18" at bounding box center [629, 414] width 11 height 14
type input "09/18/2025"
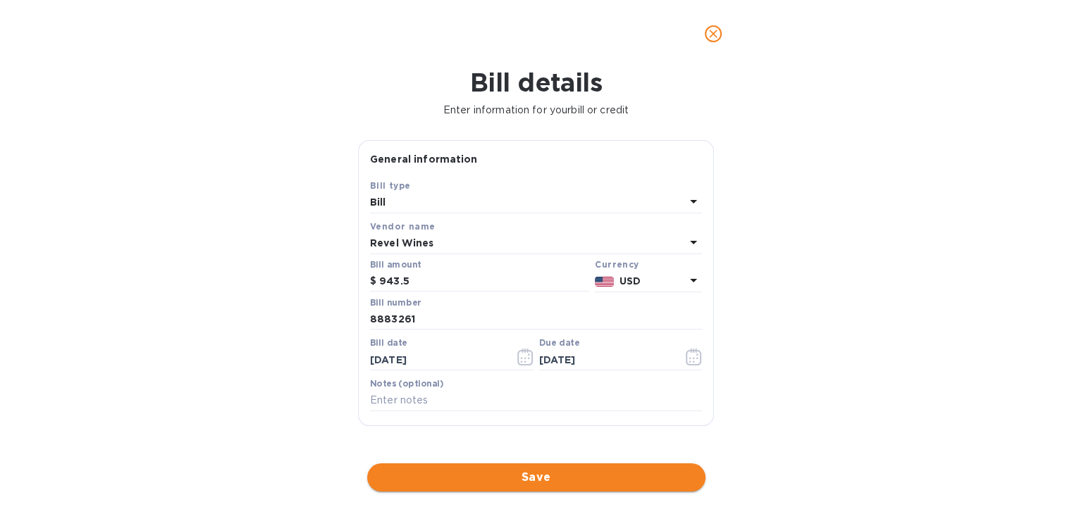
click at [558, 476] on span "Save" at bounding box center [536, 477] width 316 height 17
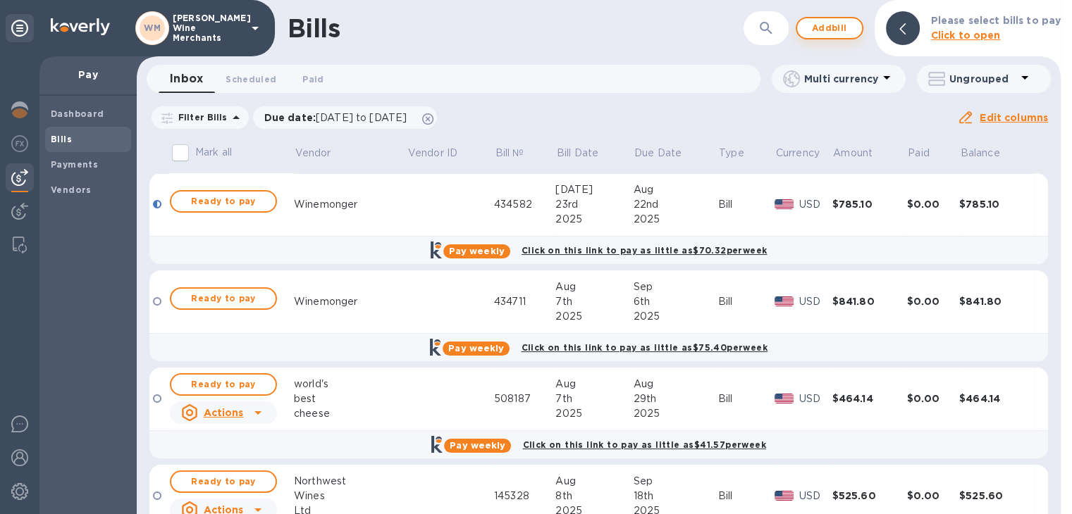
click at [819, 26] on span "Add bill" at bounding box center [829, 28] width 42 height 17
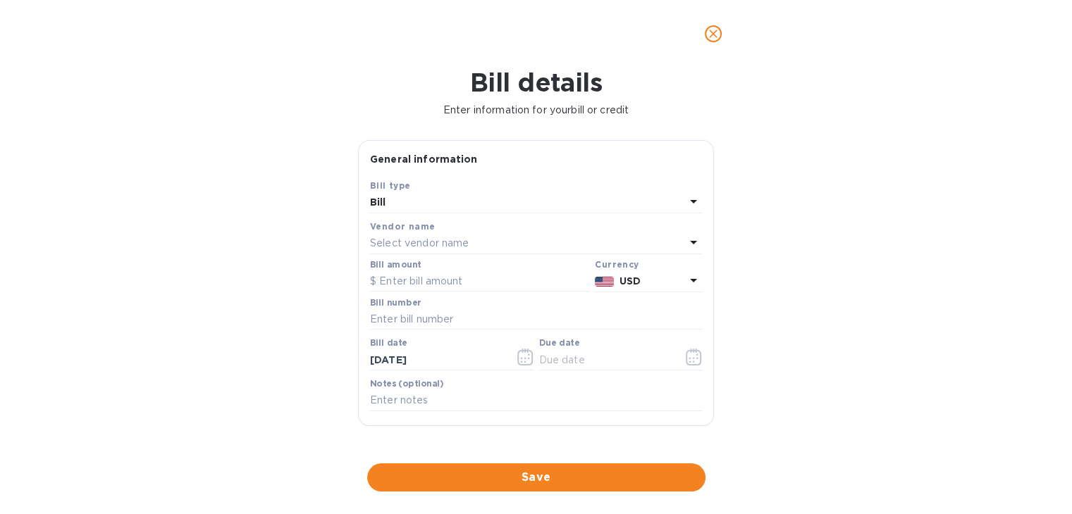
click at [488, 252] on div "Select vendor name" at bounding box center [527, 244] width 315 height 20
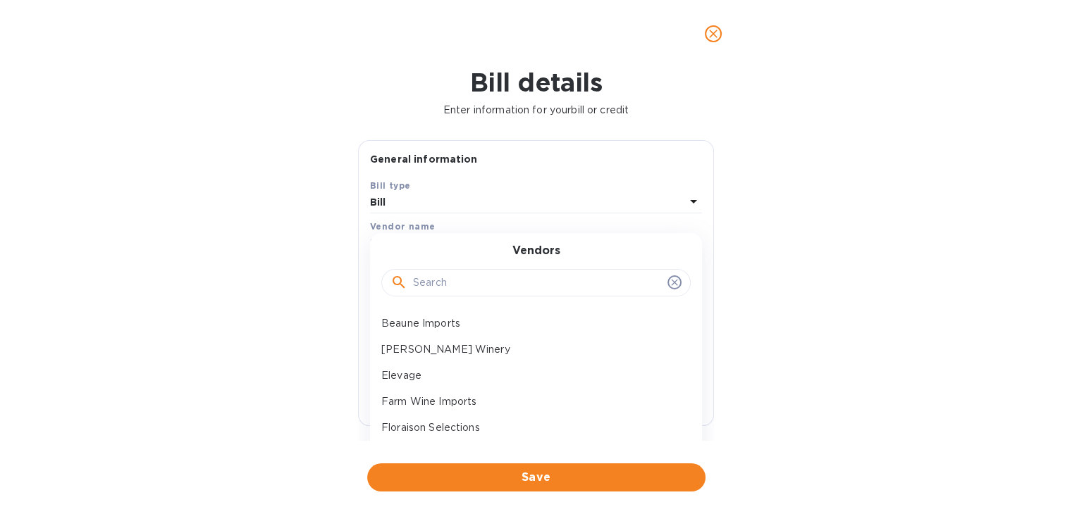
click at [459, 285] on input "text" at bounding box center [537, 283] width 249 height 21
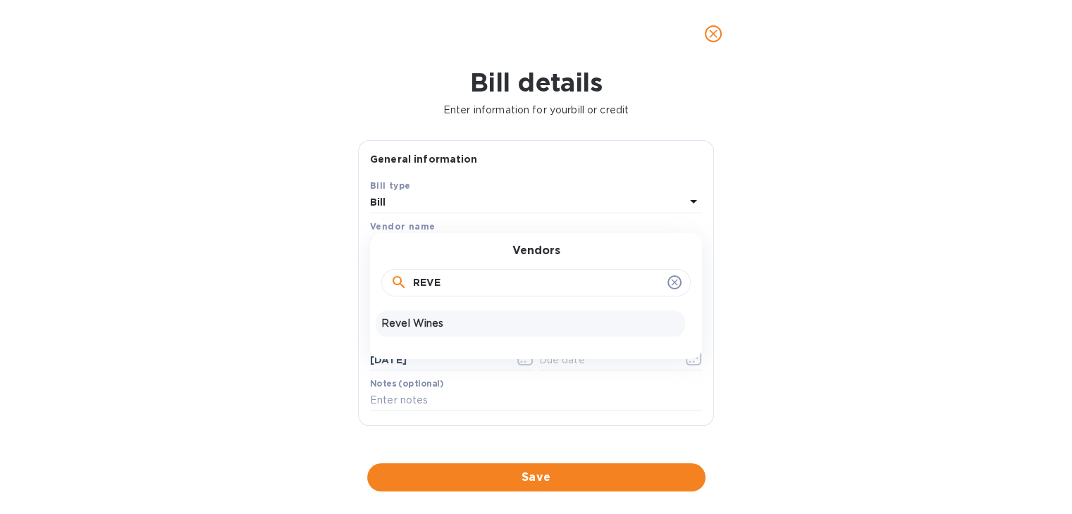
type input "REVE"
click at [445, 314] on div "Revel Wines" at bounding box center [530, 324] width 309 height 26
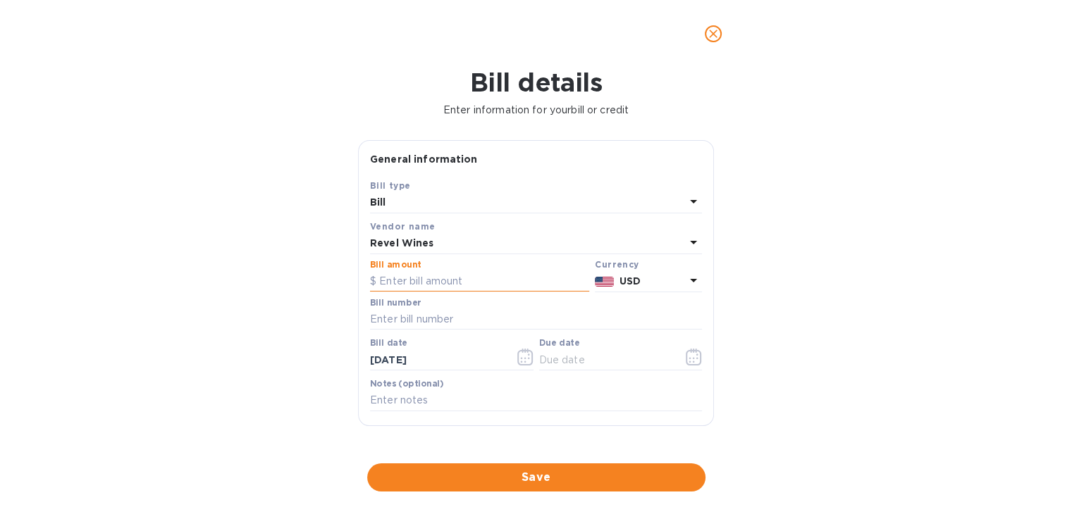
click at [437, 278] on input "text" at bounding box center [479, 281] width 219 height 21
type input "370.80"
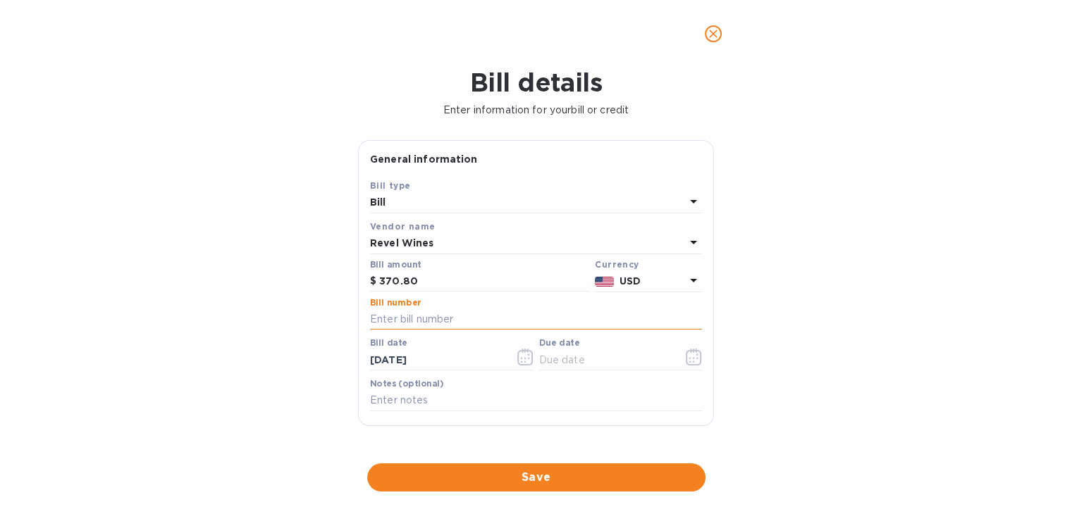
click at [435, 316] on input "text" at bounding box center [536, 319] width 332 height 21
type input "8883261"
click at [525, 358] on icon "button" at bounding box center [525, 357] width 16 height 17
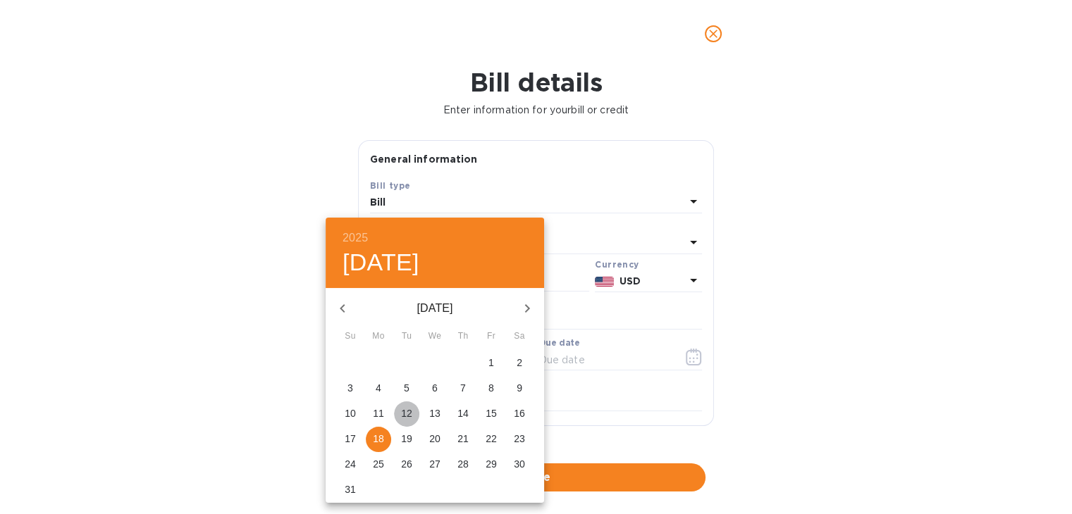
click at [412, 418] on p "12" at bounding box center [406, 414] width 11 height 14
type input "08/12/2025"
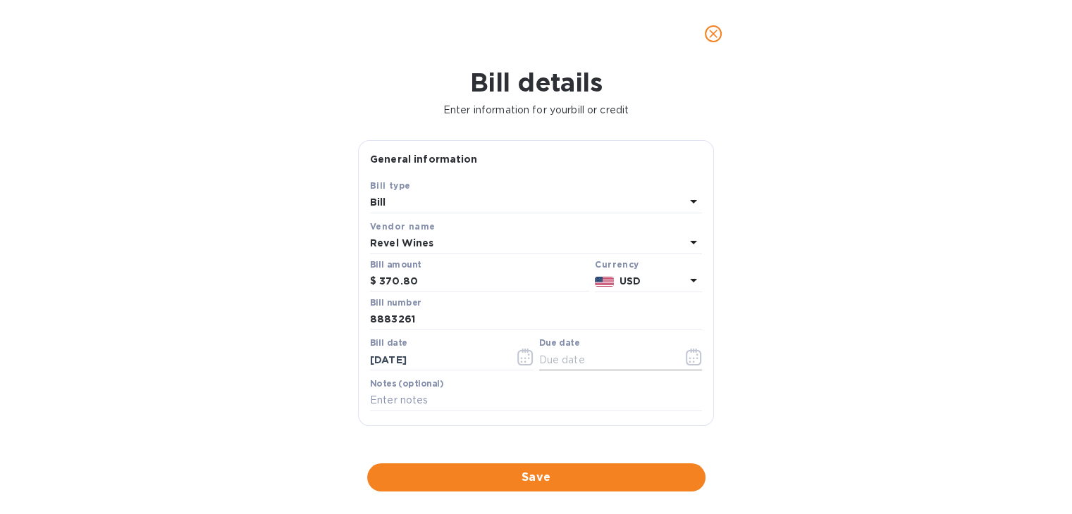
click at [686, 361] on icon "button" at bounding box center [694, 357] width 16 height 17
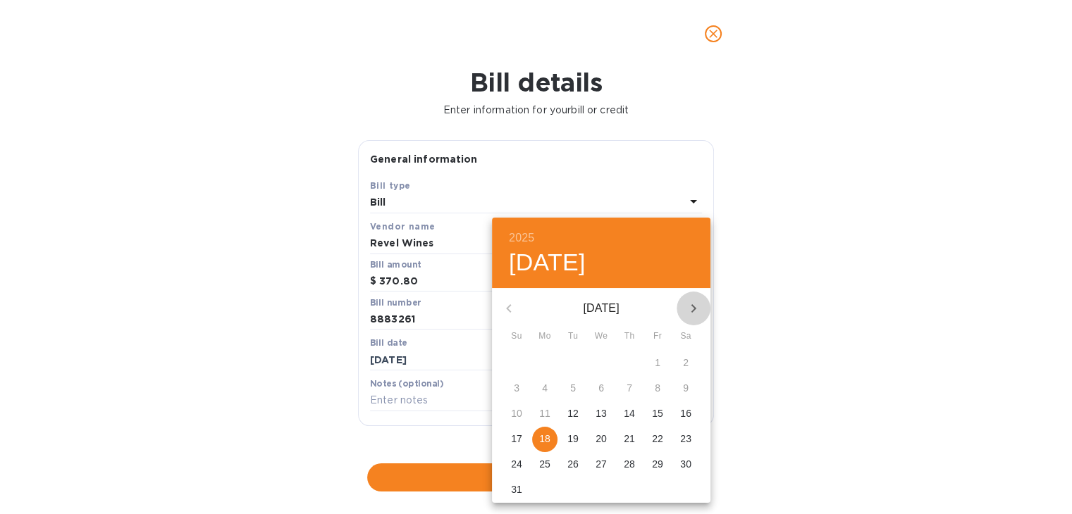
click at [696, 300] on icon "button" at bounding box center [693, 308] width 17 height 17
click at [542, 440] on p "22" at bounding box center [544, 439] width 11 height 14
type input "[DATE]"
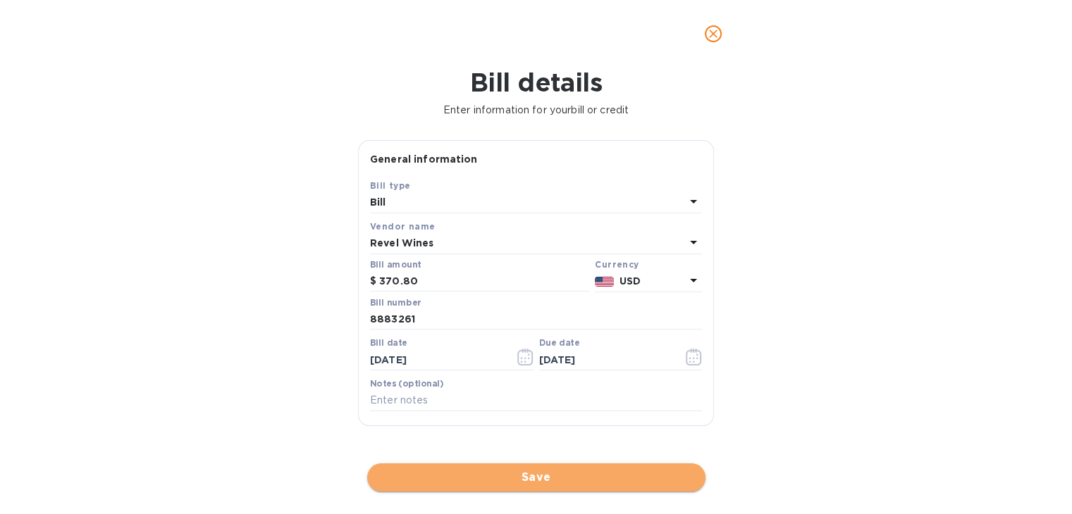
click at [536, 480] on span "Save" at bounding box center [536, 477] width 316 height 17
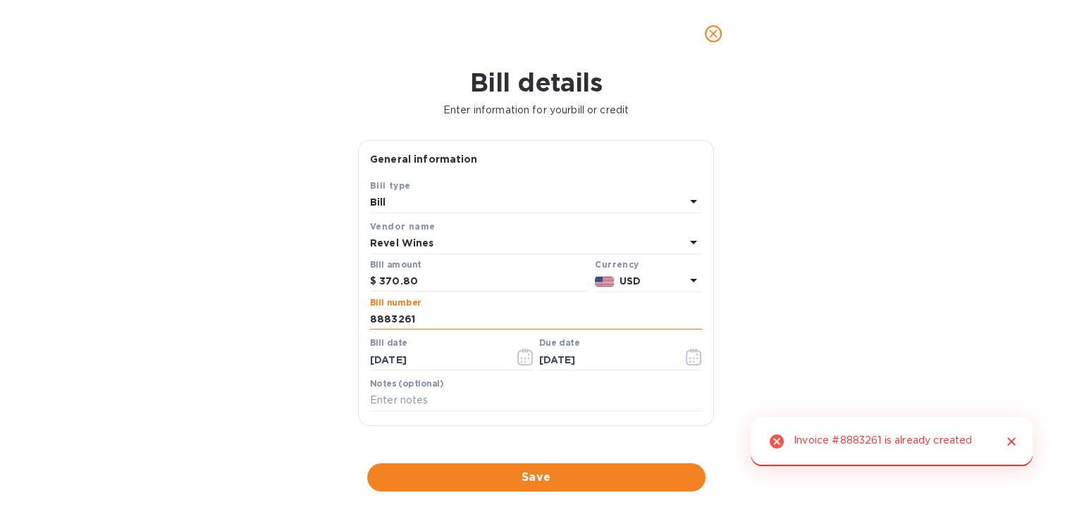
click at [450, 321] on input "8883261" at bounding box center [536, 319] width 332 height 21
type input "8883261a"
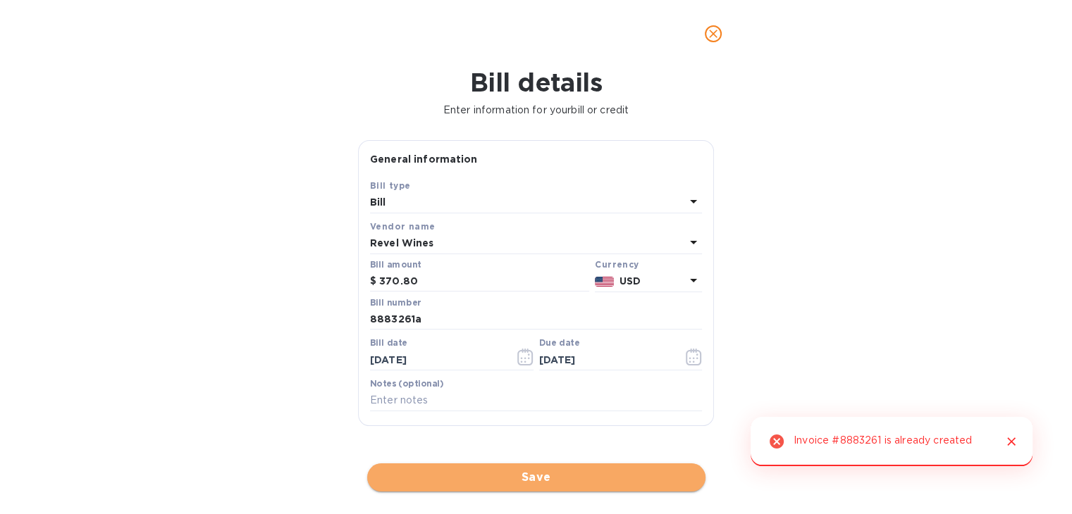
click at [529, 469] on span "Save" at bounding box center [536, 477] width 316 height 17
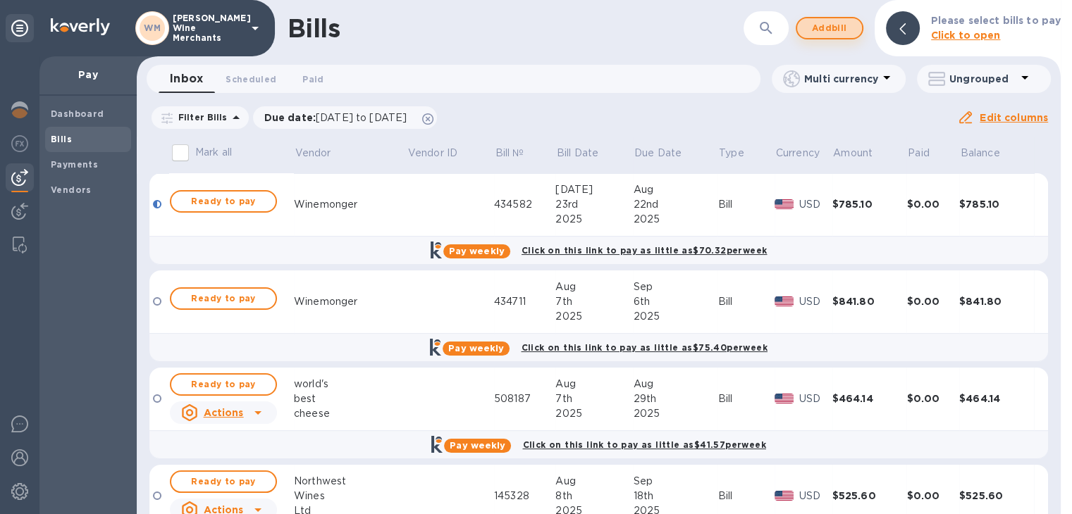
click at [837, 29] on span "Add bill" at bounding box center [829, 28] width 42 height 17
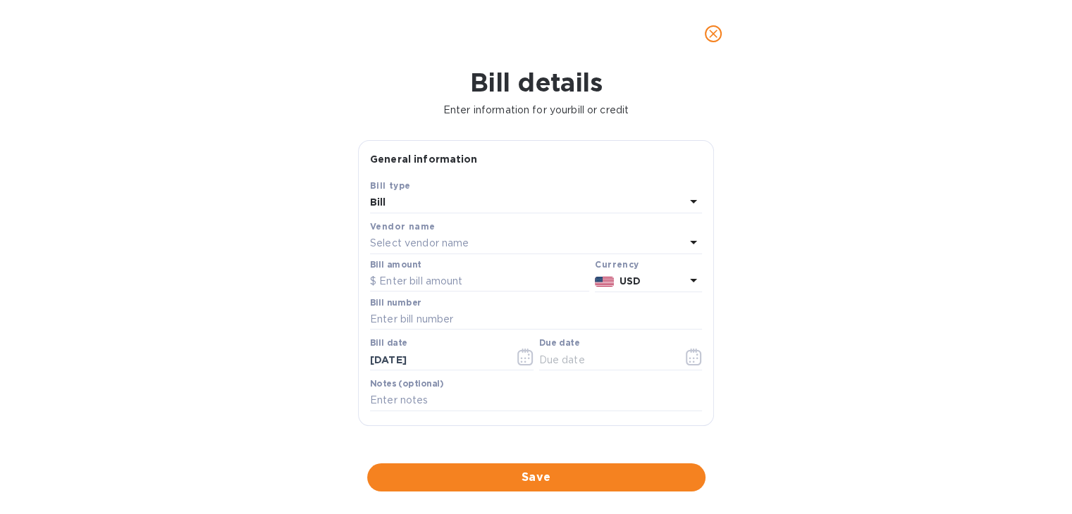
click at [431, 247] on p "Select vendor name" at bounding box center [419, 243] width 99 height 15
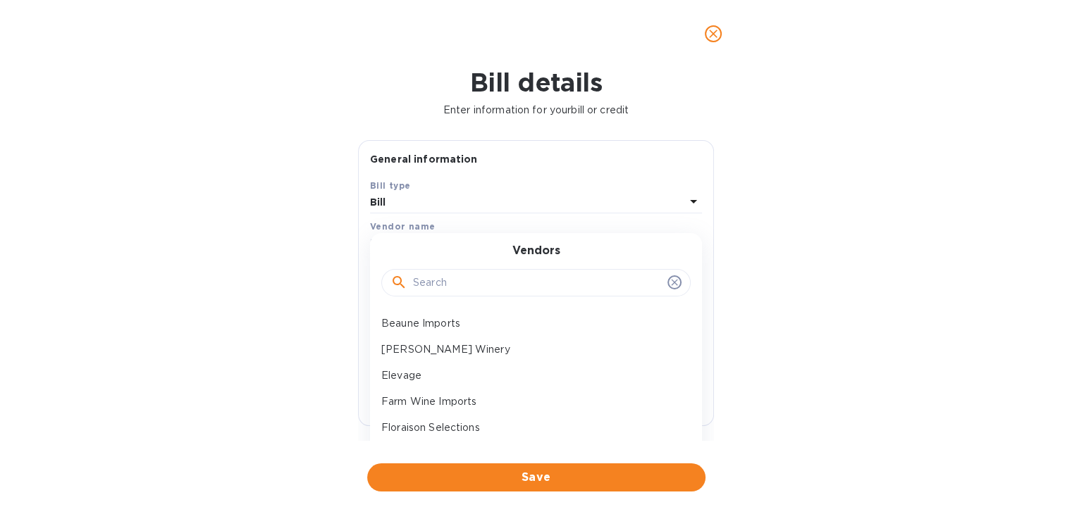
click at [441, 289] on input "text" at bounding box center [537, 283] width 249 height 21
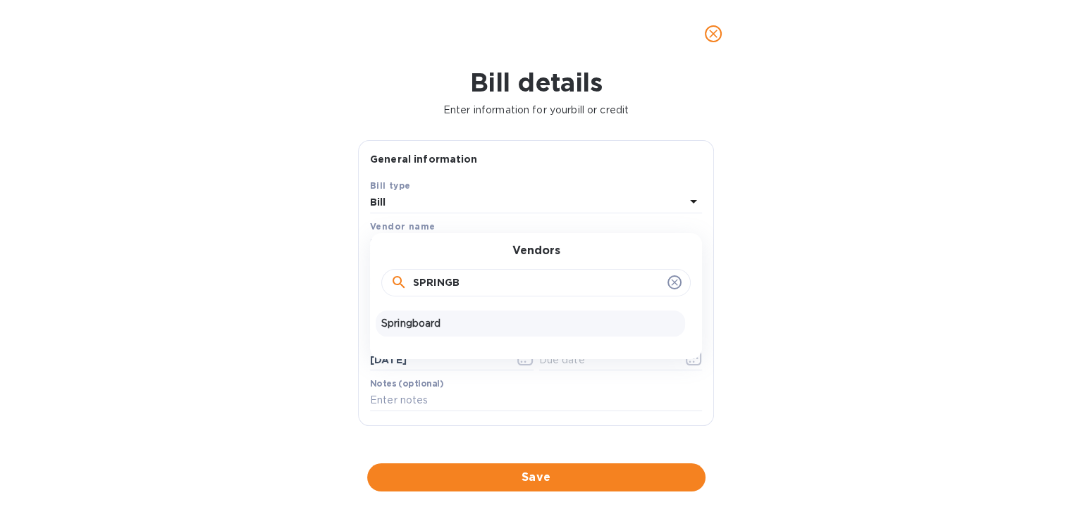
type input "SPRINGB"
click at [435, 316] on div "Springboard" at bounding box center [530, 324] width 309 height 26
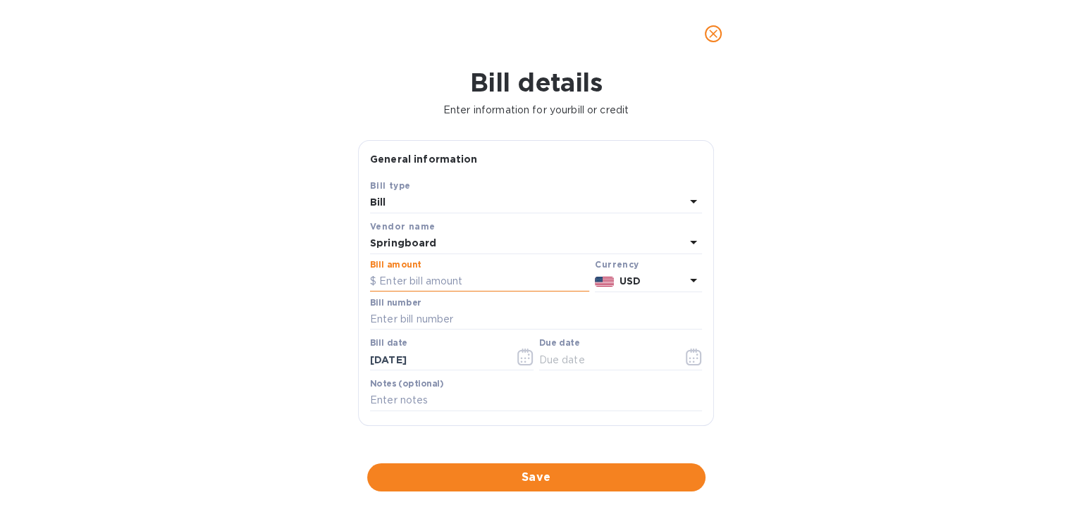
click at [418, 284] on input "text" at bounding box center [479, 281] width 219 height 21
type input "612.30"
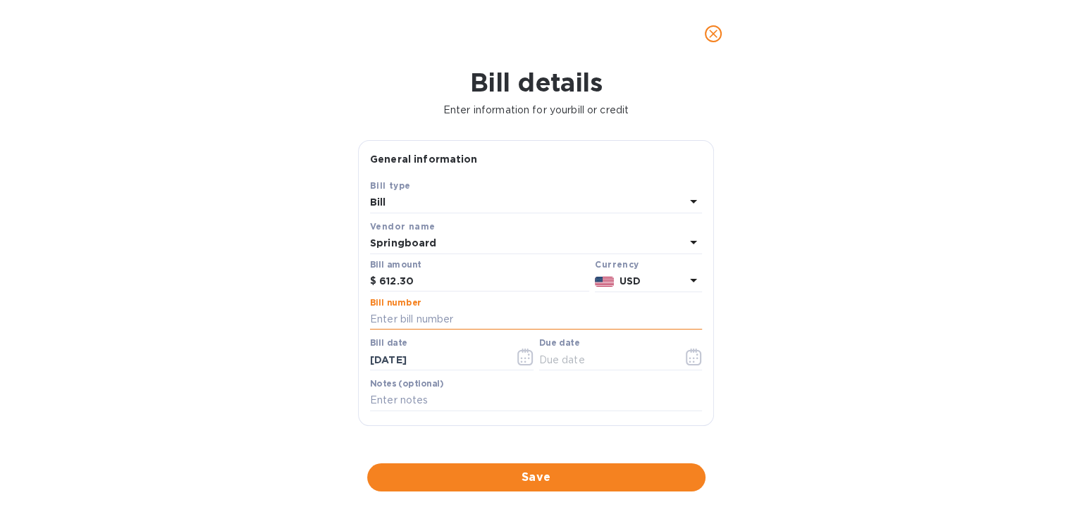
click at [480, 319] on input "text" at bounding box center [536, 319] width 332 height 21
type input "188309"
click at [522, 357] on icon "button" at bounding box center [525, 357] width 16 height 17
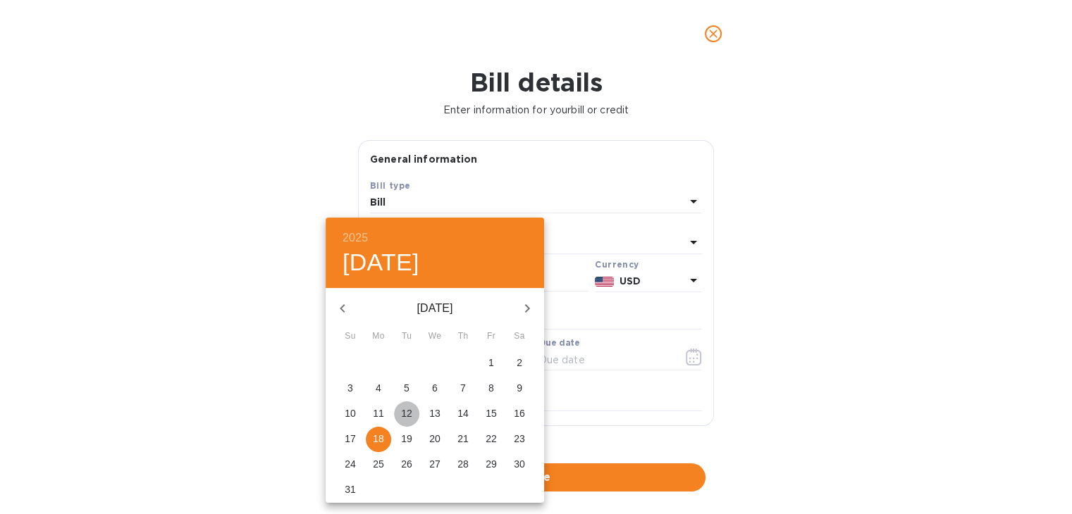
click at [405, 408] on p "12" at bounding box center [406, 414] width 11 height 14
type input "08/12/2025"
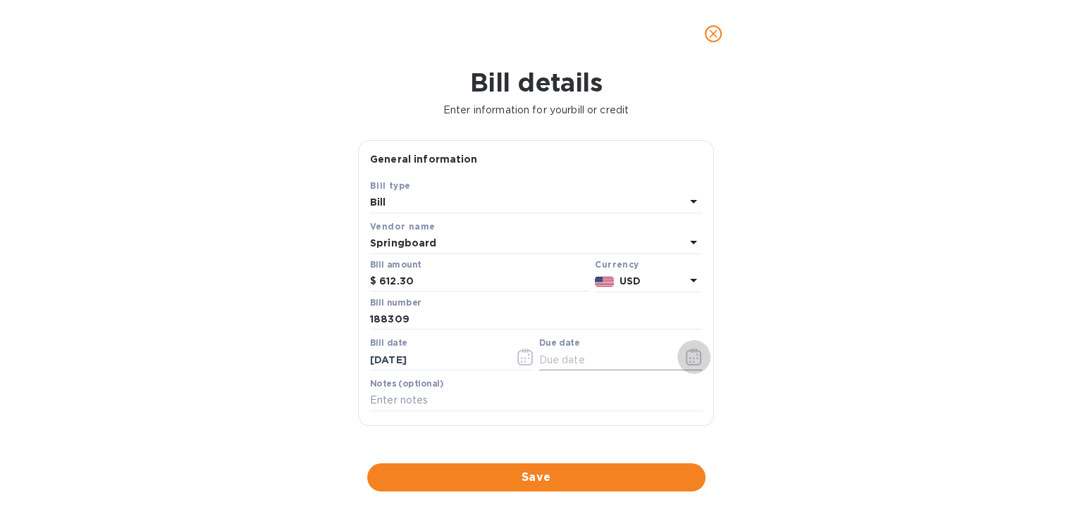
click at [688, 349] on icon "button" at bounding box center [694, 357] width 16 height 17
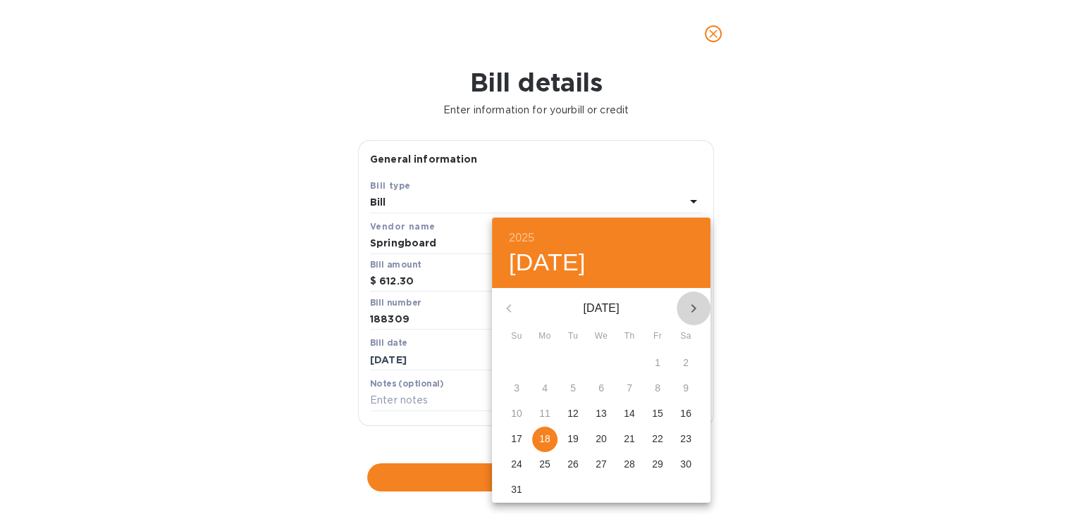
click at [688, 304] on icon "button" at bounding box center [693, 308] width 17 height 17
click at [543, 435] on p "22" at bounding box center [544, 439] width 11 height 14
type input "[DATE]"
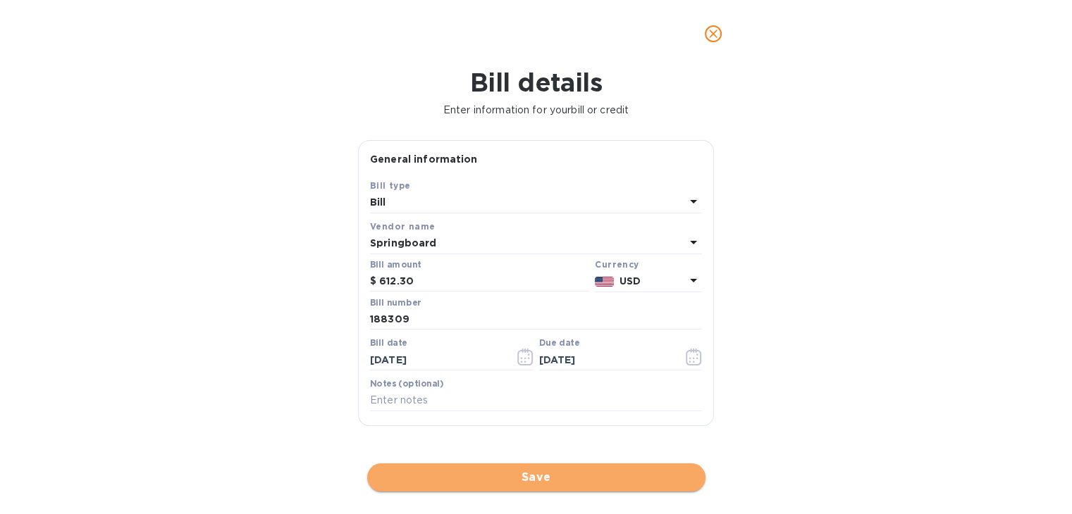
click at [527, 482] on span "Save" at bounding box center [536, 477] width 316 height 17
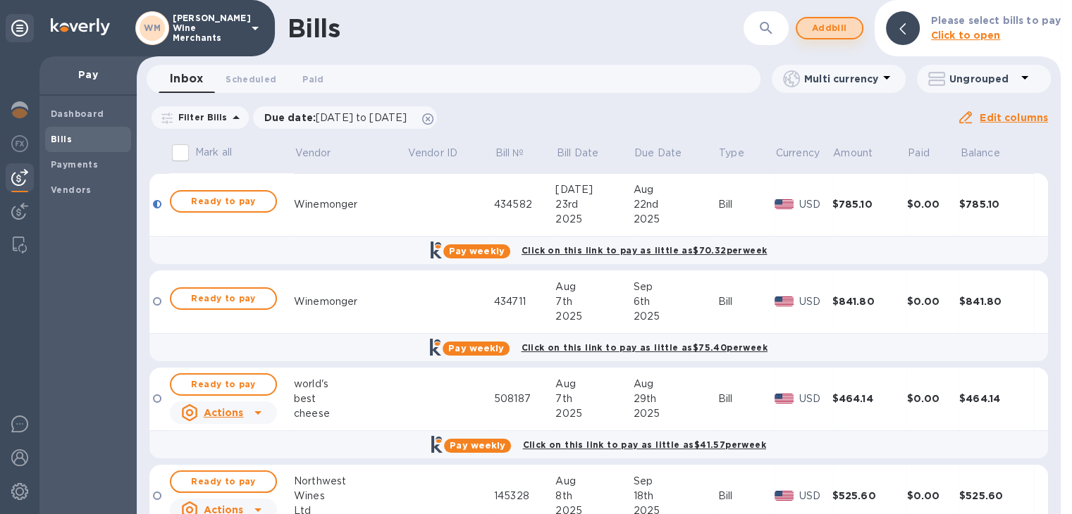
click at [851, 38] on button "Add bill" at bounding box center [830, 28] width 68 height 23
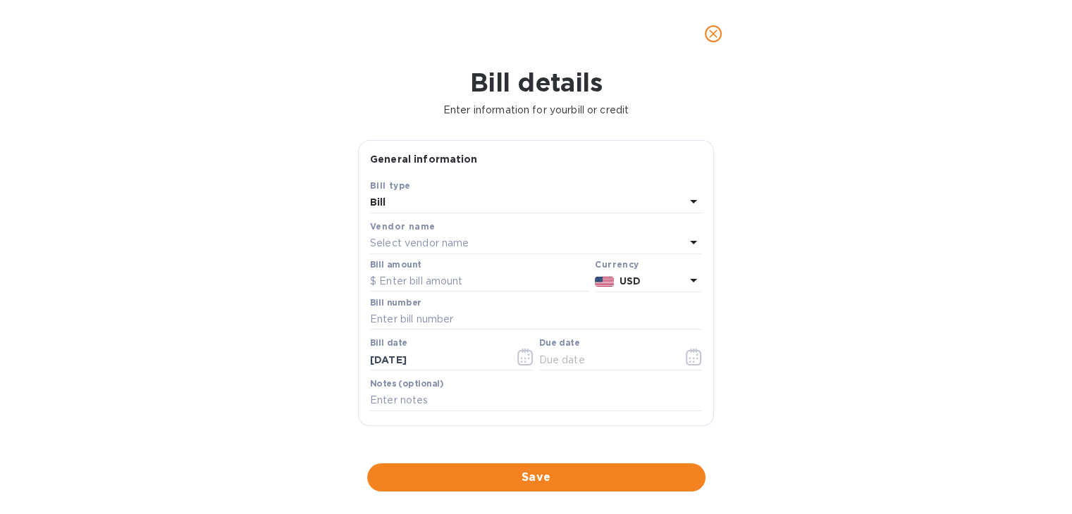
click at [438, 238] on p "Select vendor name" at bounding box center [419, 243] width 99 height 15
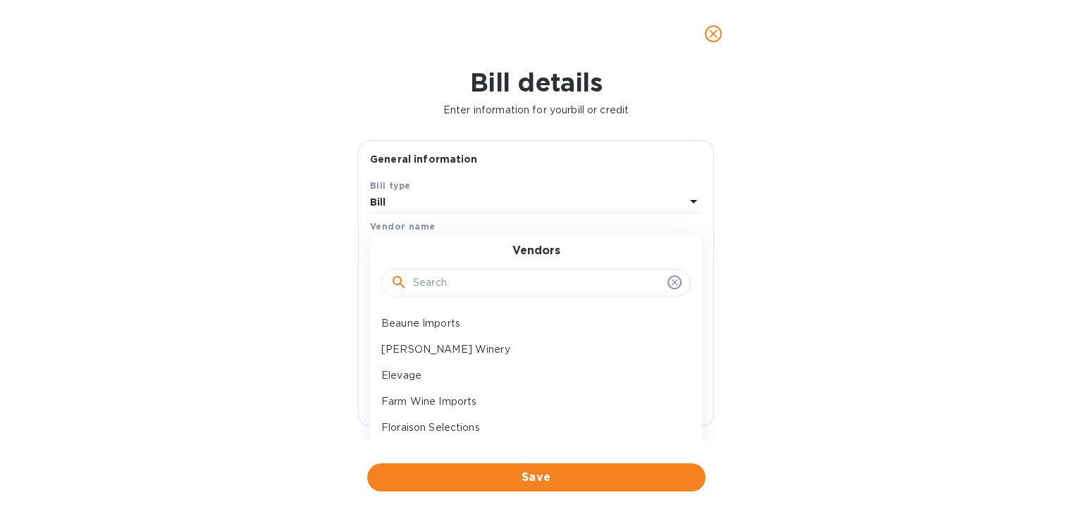
click at [432, 283] on input "text" at bounding box center [537, 283] width 249 height 21
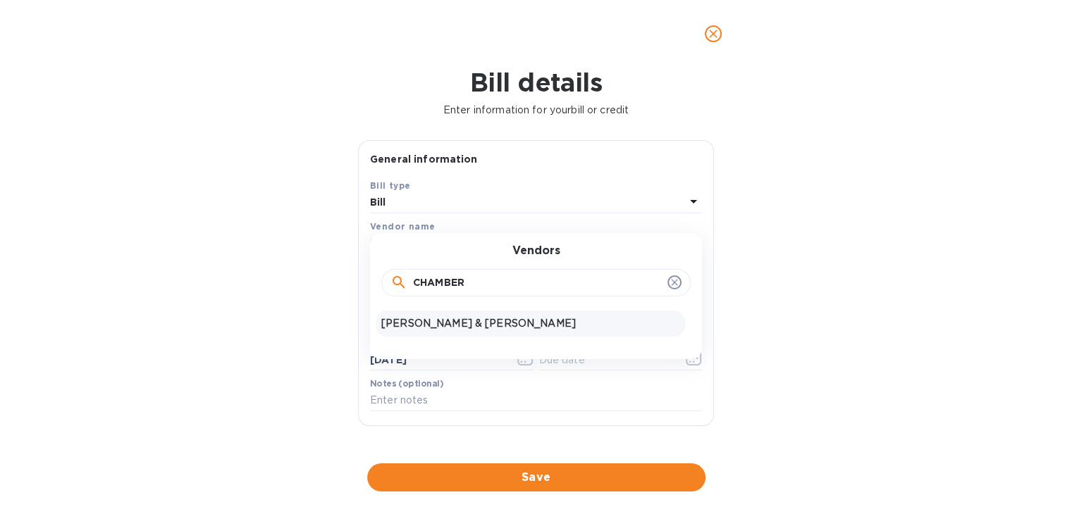
type input "CHAMBER"
click at [430, 318] on p "[PERSON_NAME] & [PERSON_NAME]" at bounding box center [530, 323] width 298 height 15
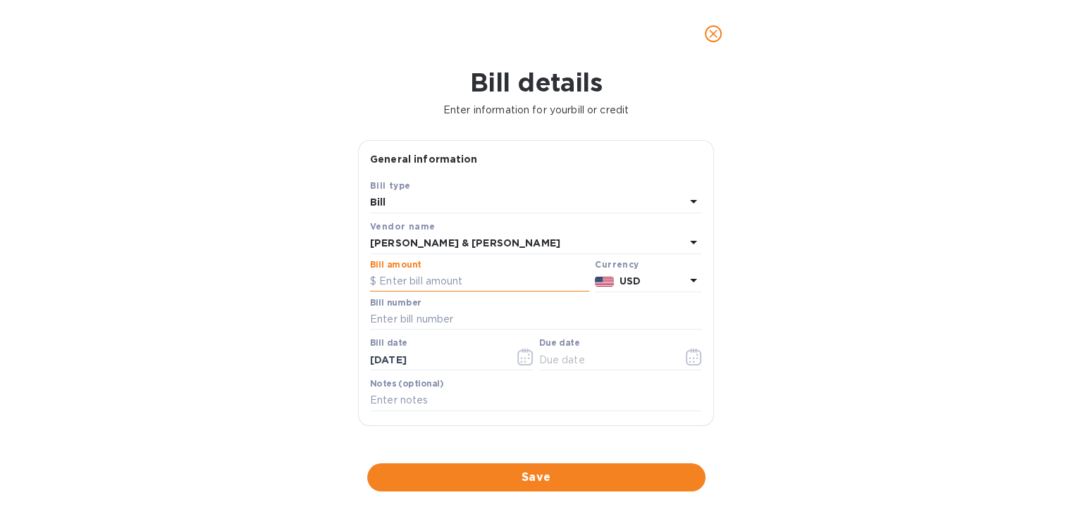
click at [417, 280] on input "text" at bounding box center [479, 281] width 219 height 21
type input "489.60"
click at [411, 316] on input "text" at bounding box center [536, 319] width 332 height 21
type input "604492"
click at [519, 364] on icon "button" at bounding box center [525, 357] width 16 height 17
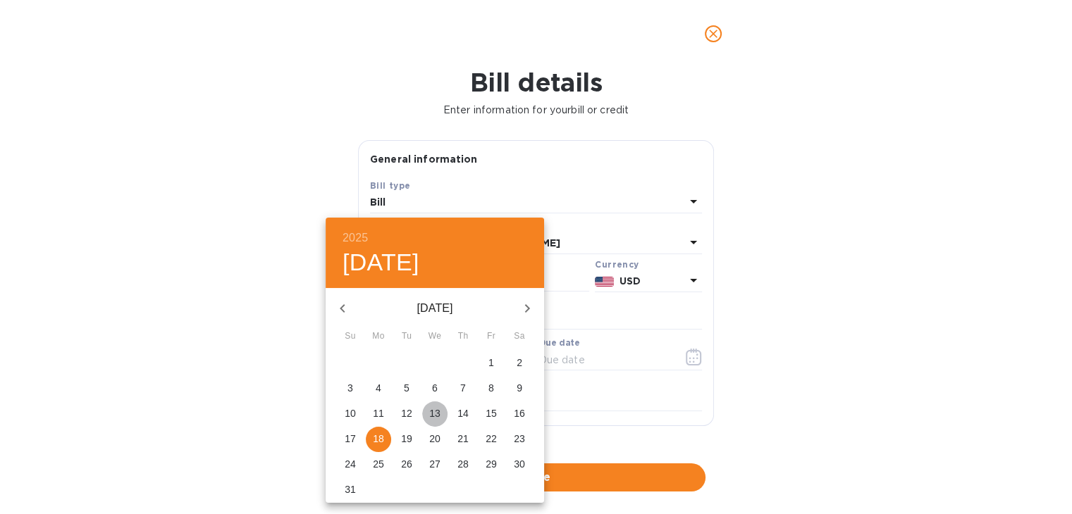
click at [433, 415] on p "13" at bounding box center [434, 414] width 11 height 14
type input "08/13/2025"
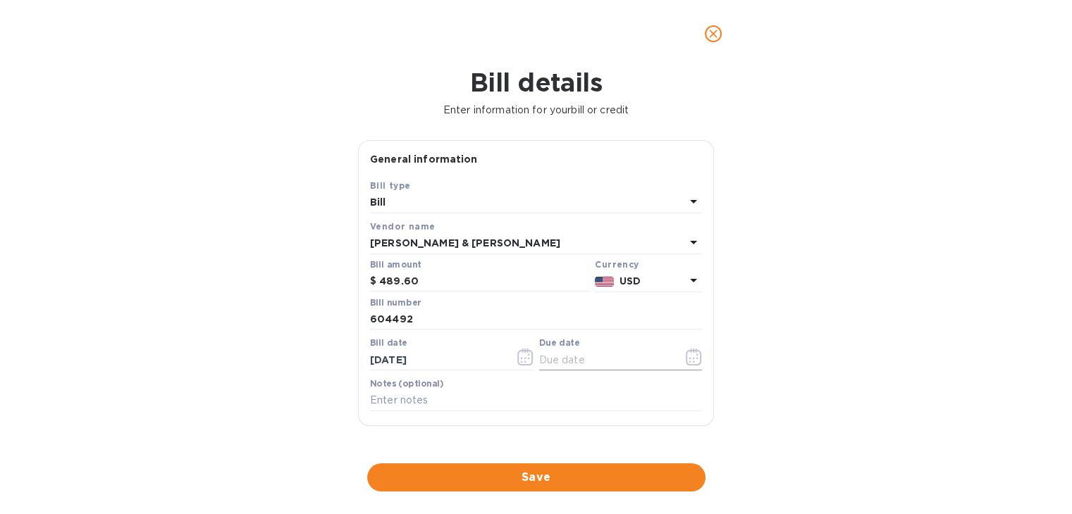
click at [686, 358] on icon "button" at bounding box center [694, 357] width 16 height 17
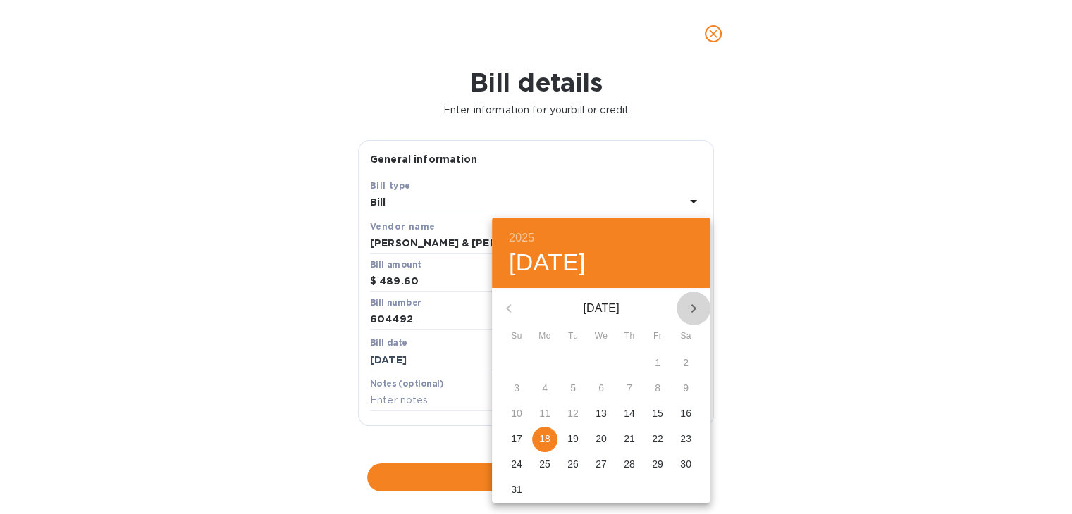
click at [687, 307] on icon "button" at bounding box center [693, 308] width 17 height 17
click at [575, 436] on p "23" at bounding box center [572, 439] width 11 height 14
type input "09/23/2025"
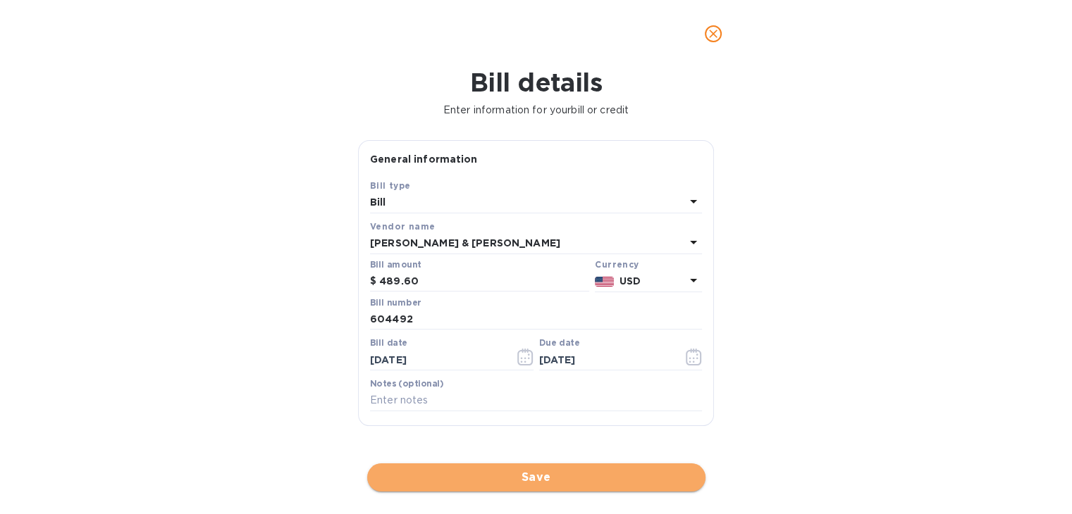
click at [548, 464] on button "Save" at bounding box center [536, 478] width 338 height 28
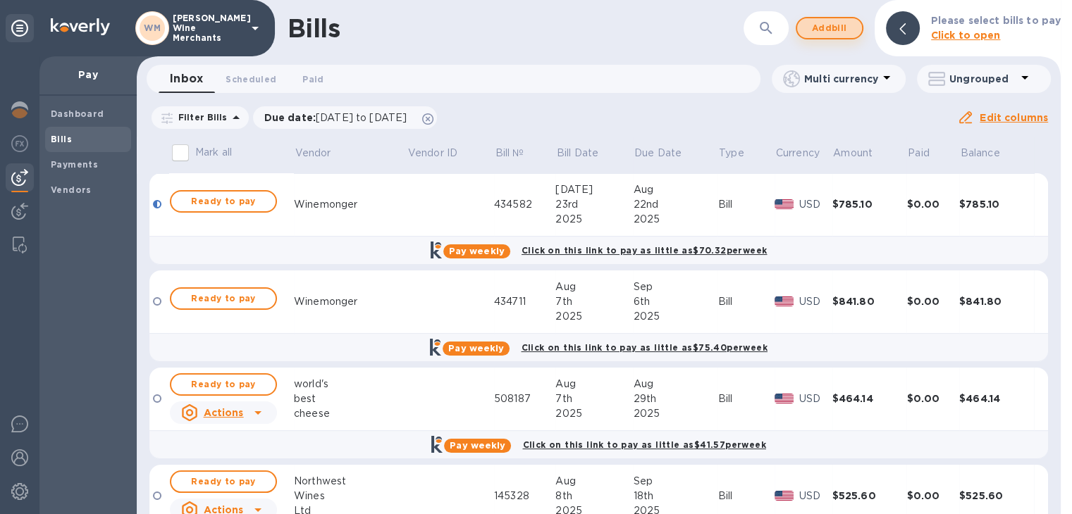
click at [839, 36] on span "Add bill" at bounding box center [829, 28] width 42 height 17
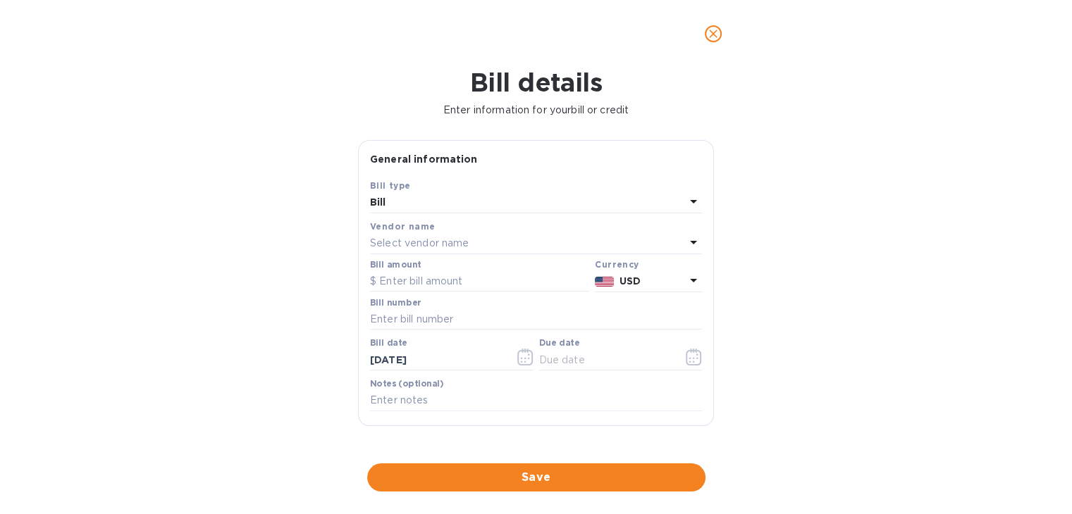
click at [418, 238] on p "Select vendor name" at bounding box center [419, 243] width 99 height 15
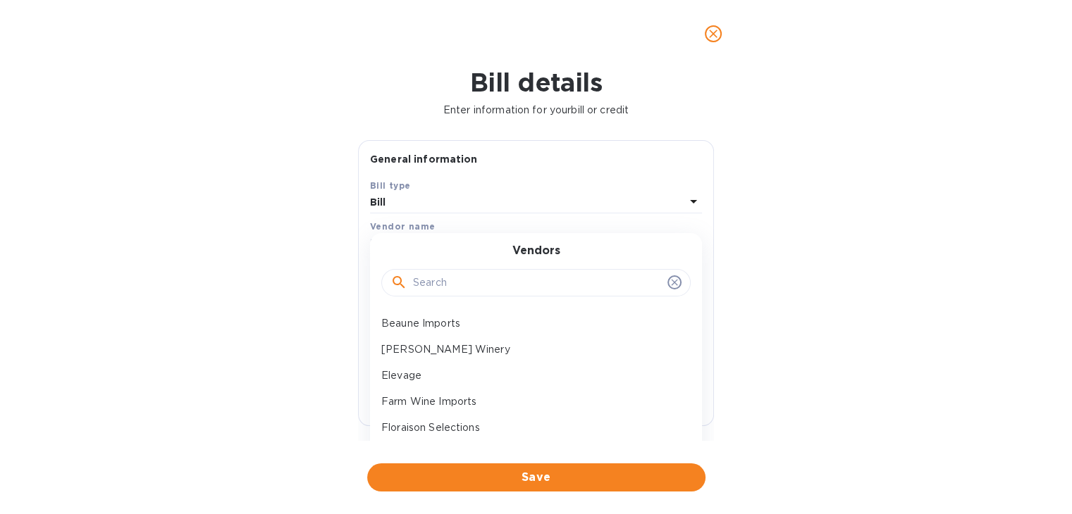
click at [425, 273] on input "text" at bounding box center [537, 283] width 249 height 21
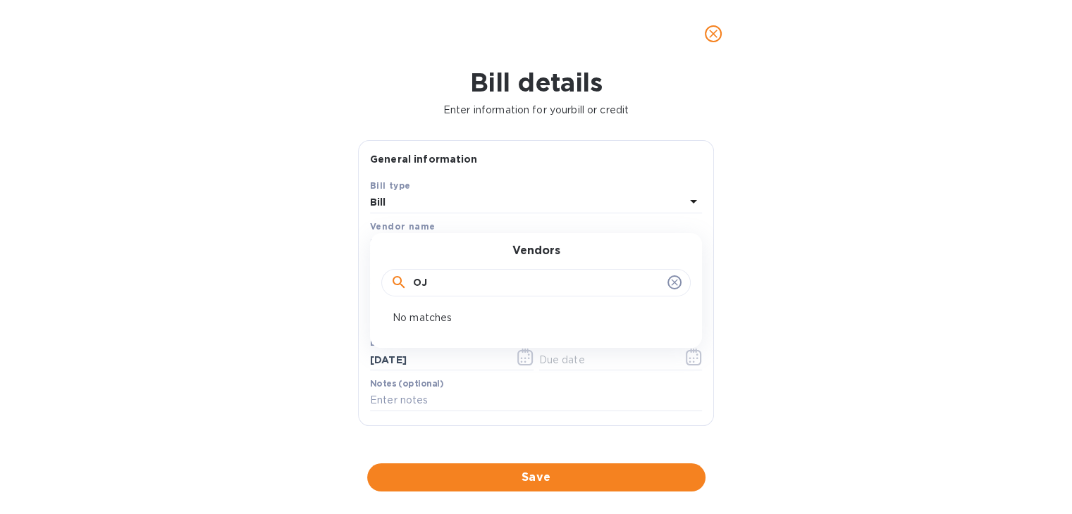
type input "O"
type input "RAEN"
click at [447, 319] on p "Raen Winery" at bounding box center [530, 323] width 298 height 15
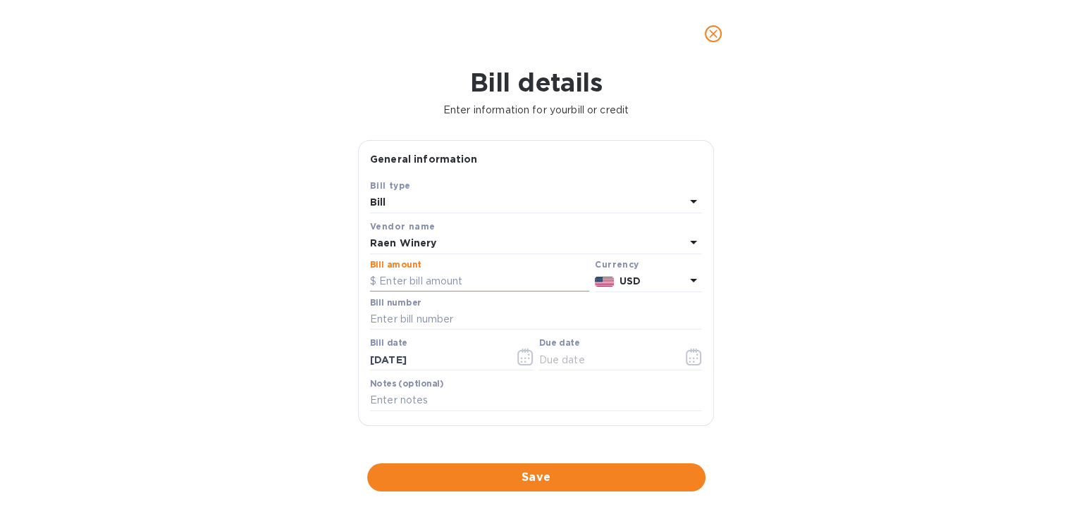
click at [427, 282] on input "text" at bounding box center [479, 281] width 219 height 21
type input "324.60"
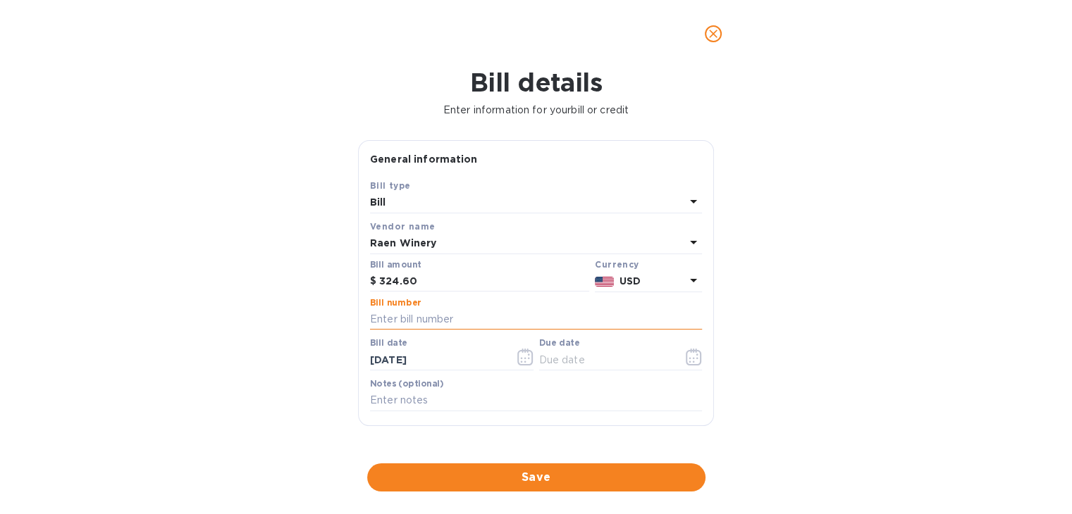
click at [426, 326] on input "text" at bounding box center [536, 319] width 332 height 21
type input "714882"
click at [526, 351] on icon "button" at bounding box center [525, 357] width 16 height 17
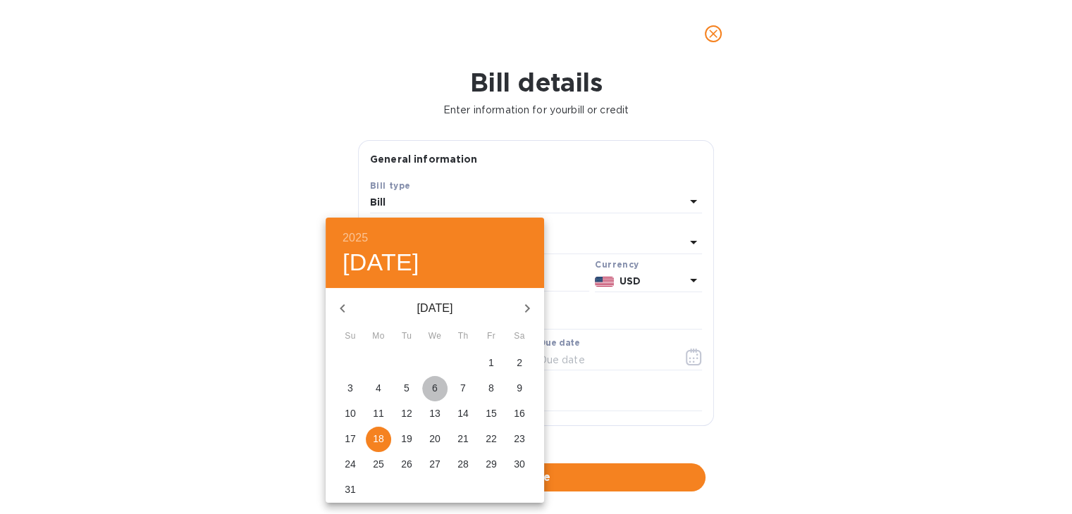
click at [438, 388] on span "6" at bounding box center [434, 388] width 25 height 14
type input "08/06/2025"
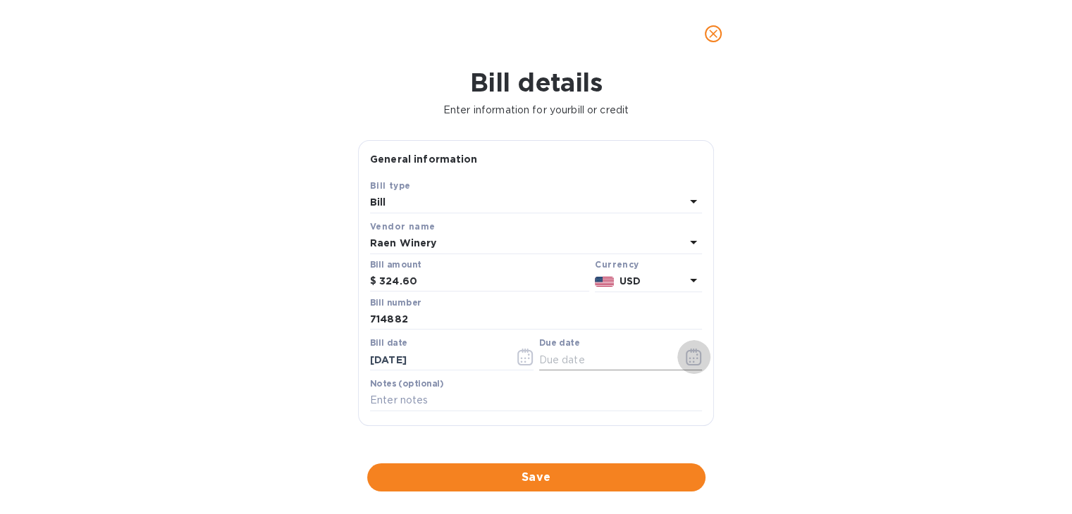
click at [677, 356] on button "button" at bounding box center [693, 357] width 33 height 34
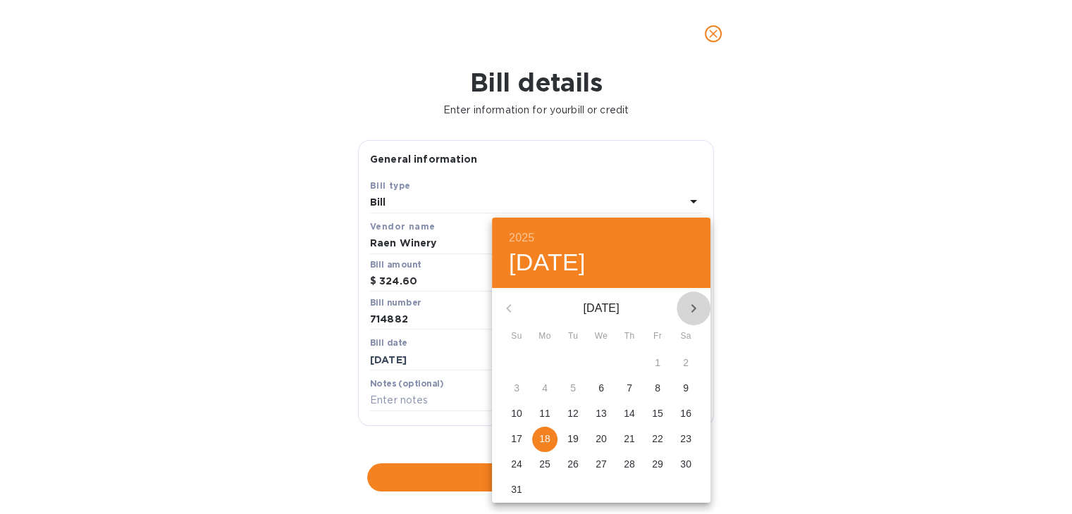
click at [689, 303] on icon "button" at bounding box center [693, 308] width 17 height 17
click at [569, 410] on p "16" at bounding box center [572, 414] width 11 height 14
type input "09/16/2025"
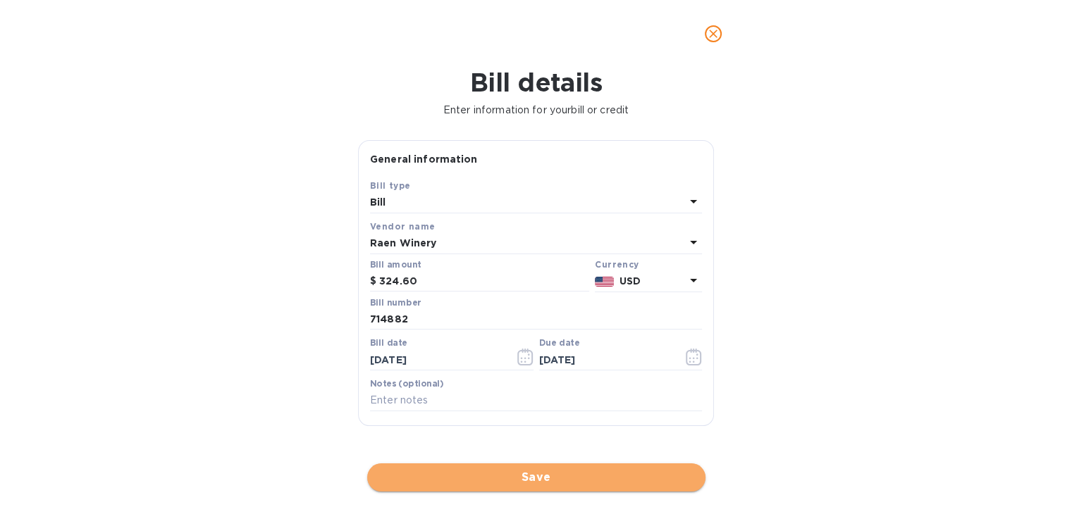
click at [544, 471] on span "Save" at bounding box center [536, 477] width 316 height 17
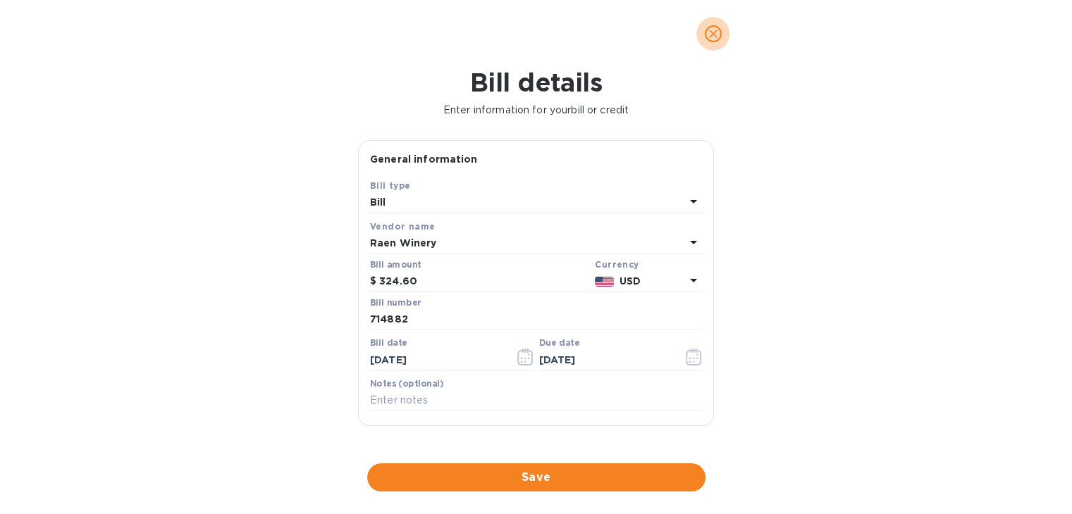
click at [710, 37] on icon "close" at bounding box center [713, 34] width 14 height 14
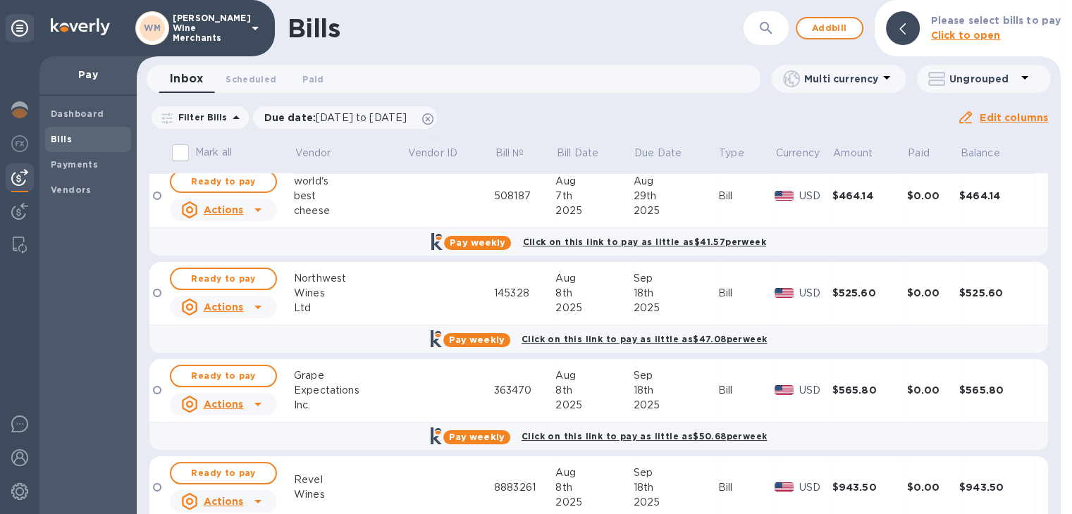
scroll to position [119, 0]
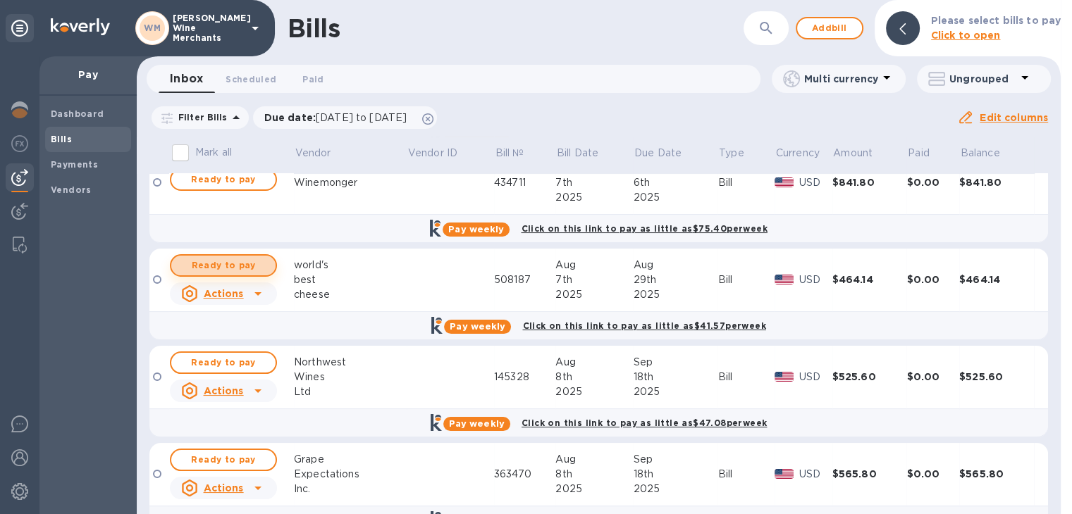
click at [238, 269] on span "Ready to pay" at bounding box center [224, 265] width 82 height 17
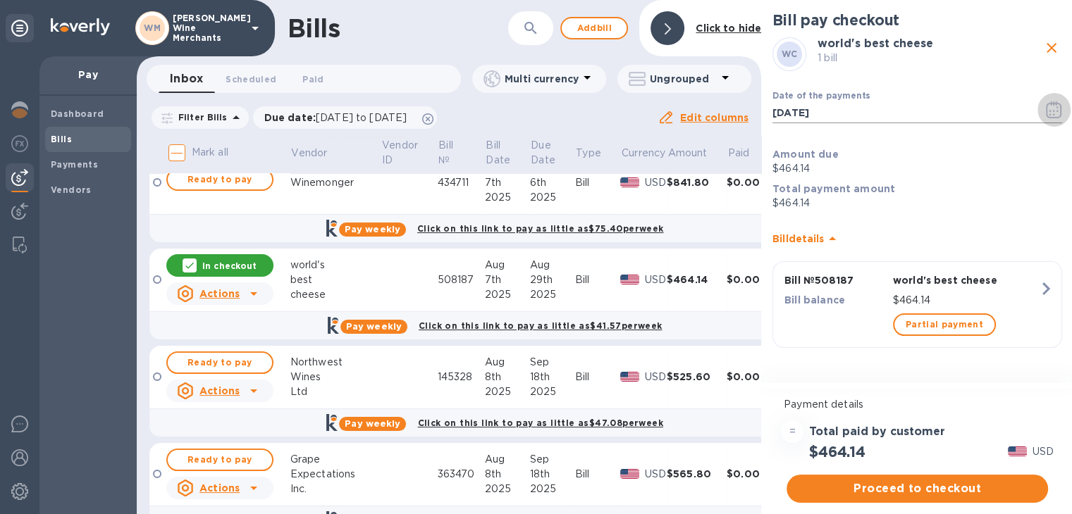
click at [1051, 111] on icon "button" at bounding box center [1054, 109] width 16 height 17
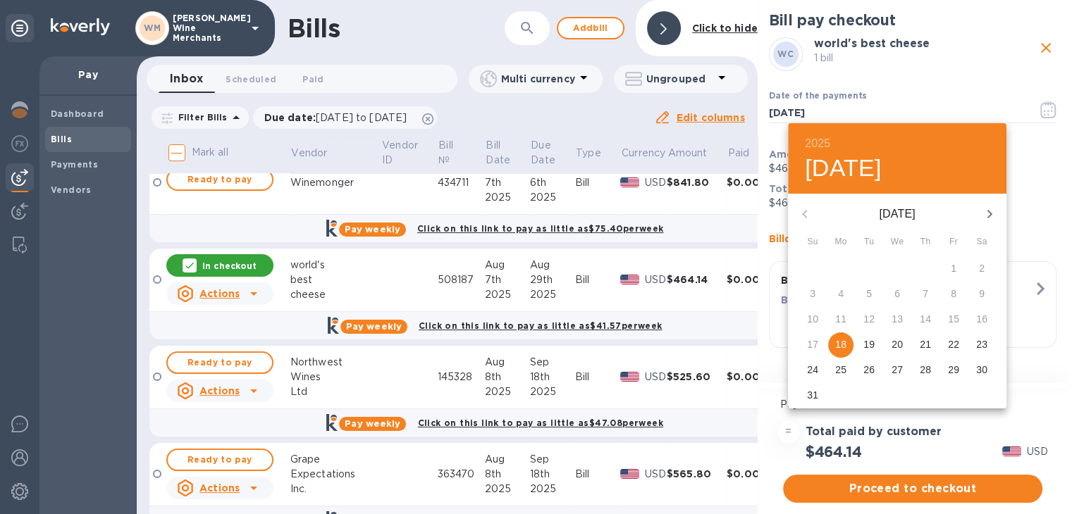
click at [948, 367] on p "29" at bounding box center [953, 370] width 11 height 14
type input "08/29/2025"
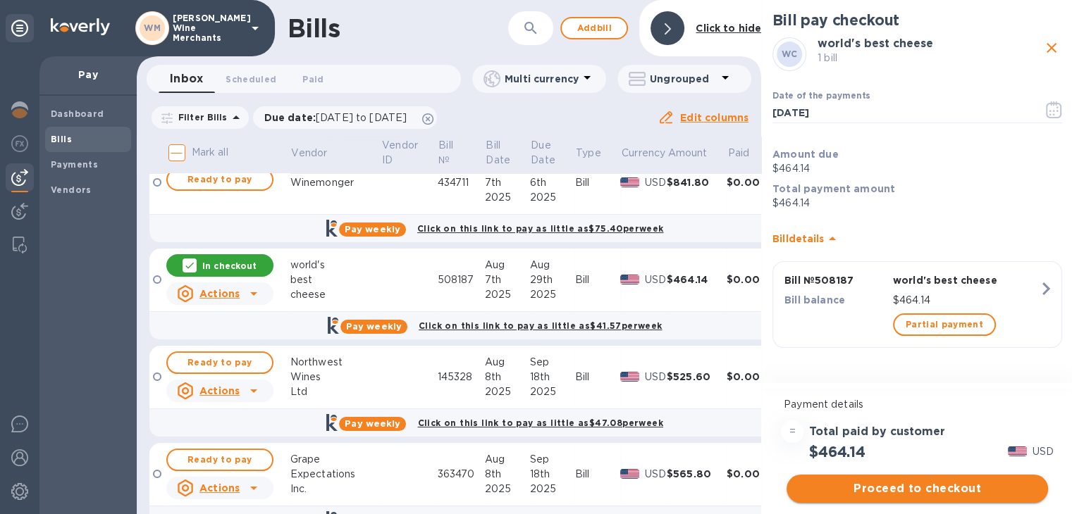
click at [894, 488] on span "Proceed to checkout" at bounding box center [917, 489] width 239 height 17
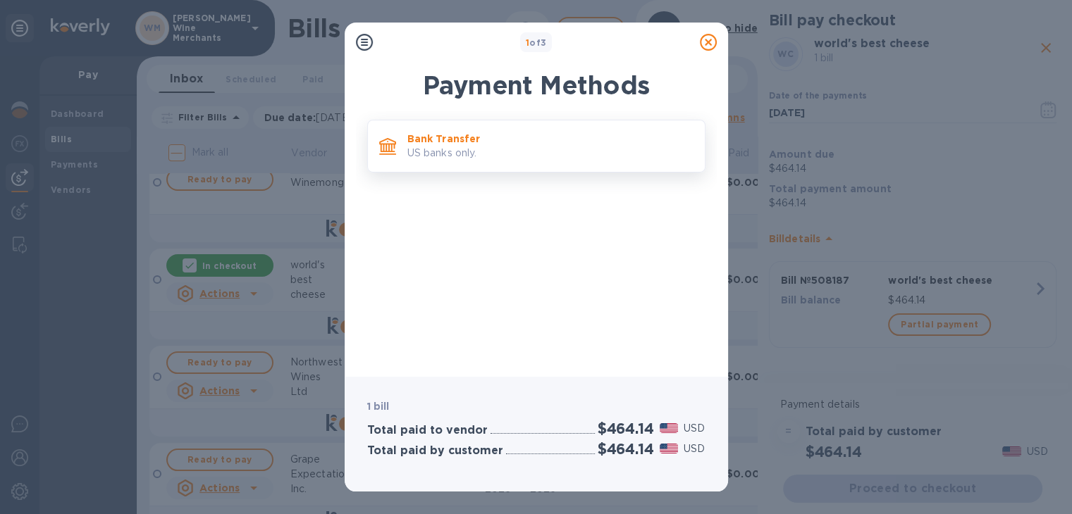
click at [459, 152] on p "US banks only." at bounding box center [550, 153] width 286 height 15
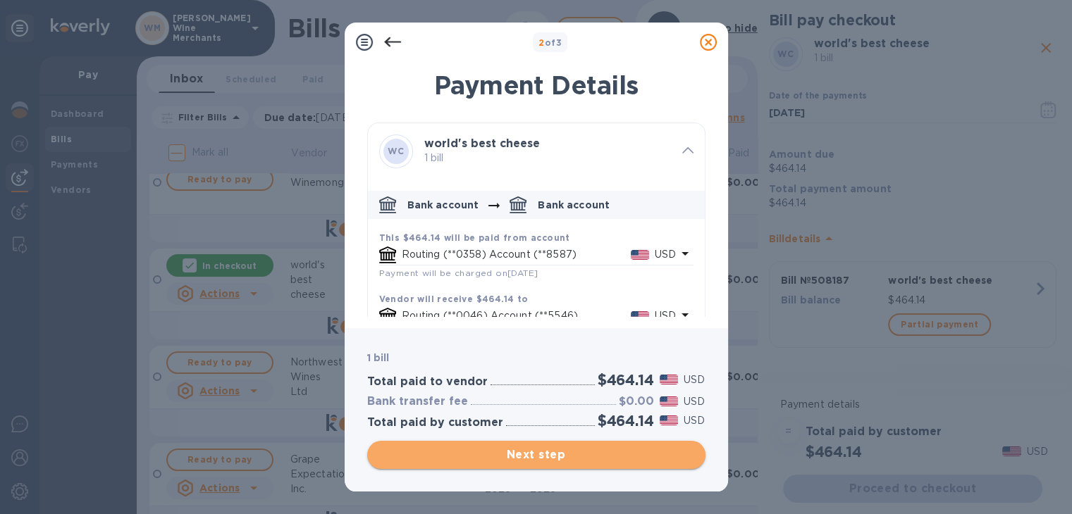
click at [538, 457] on span "Next step" at bounding box center [536, 455] width 316 height 17
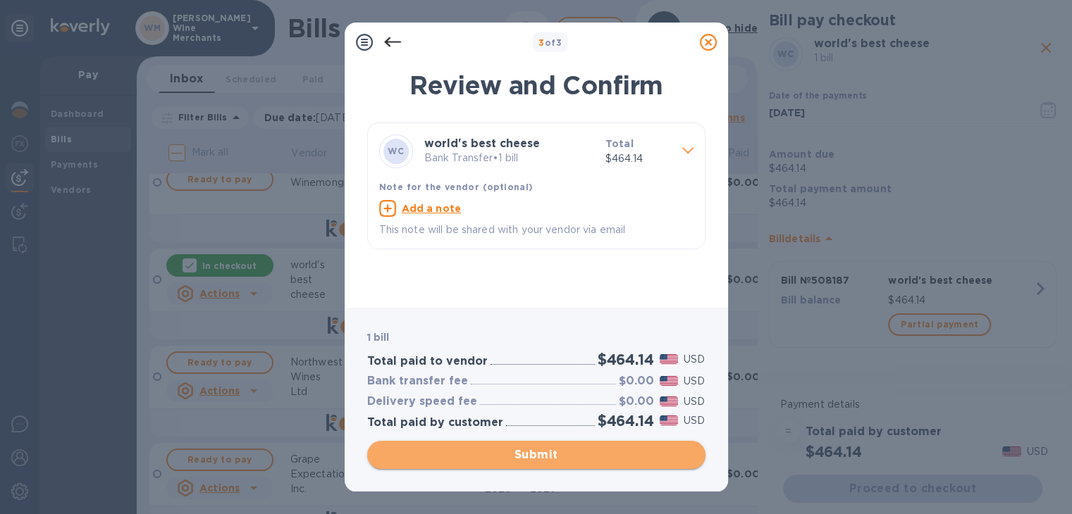
click at [538, 457] on span "Submit" at bounding box center [536, 455] width 316 height 17
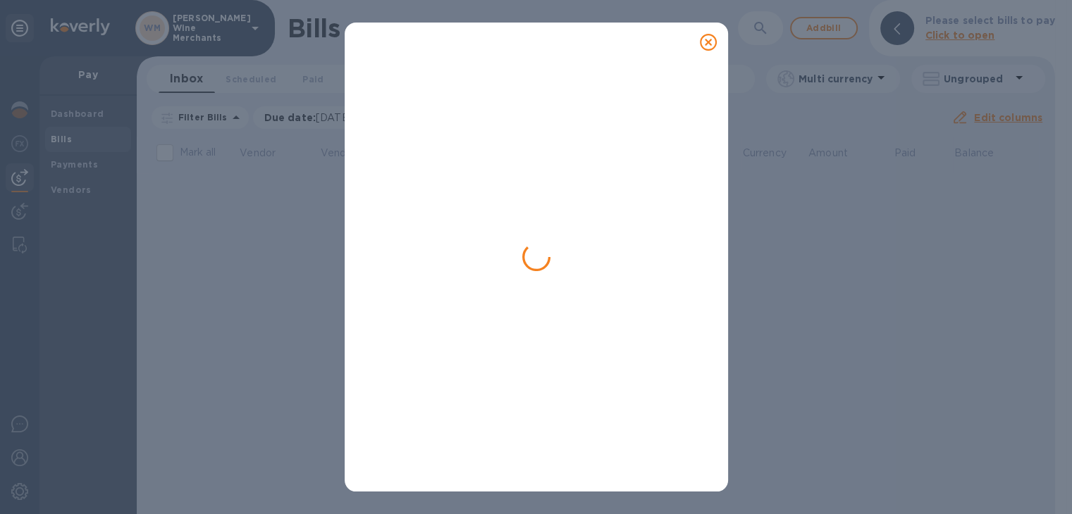
scroll to position [0, 0]
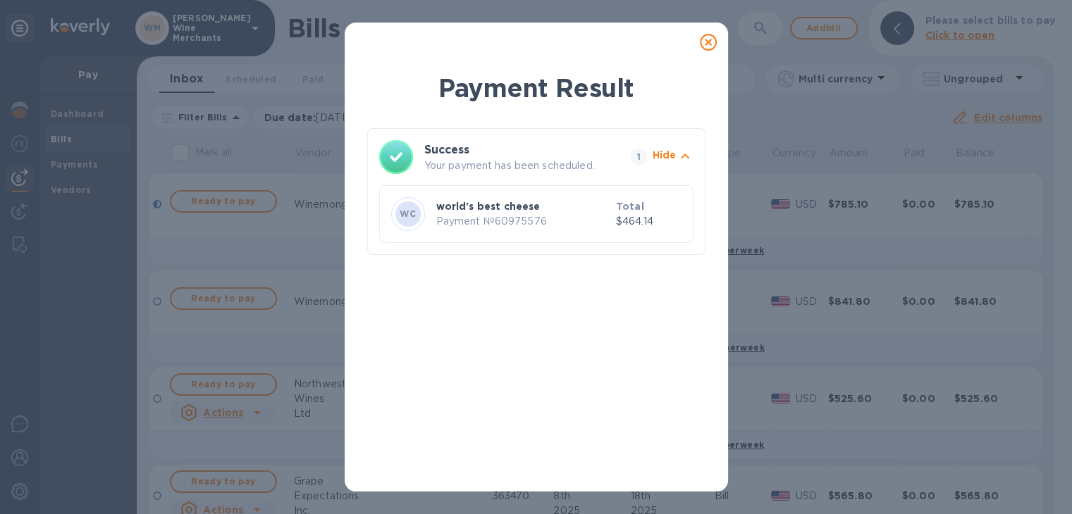
click at [703, 44] on icon at bounding box center [708, 42] width 17 height 17
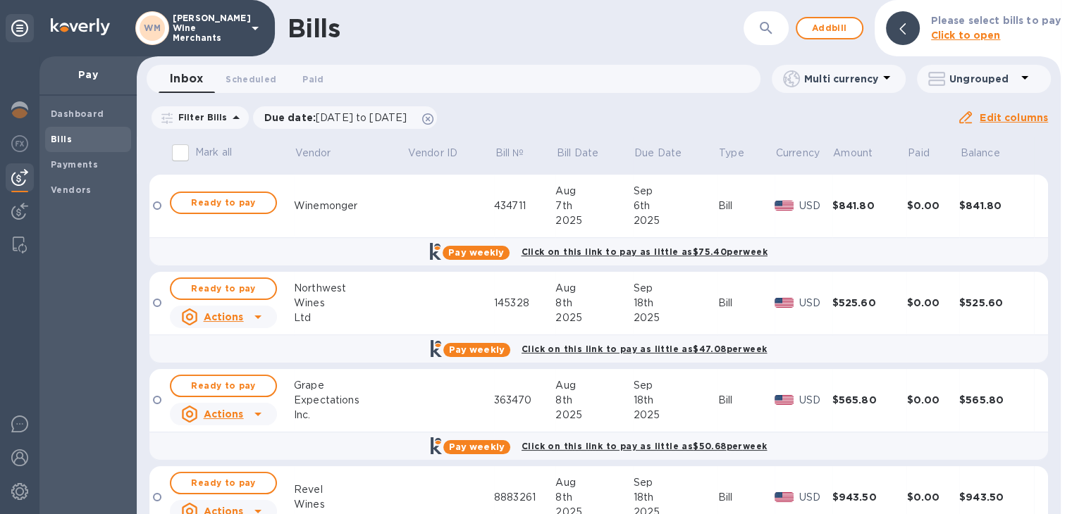
scroll to position [97, 0]
click at [225, 287] on span "Ready to pay" at bounding box center [224, 287] width 82 height 17
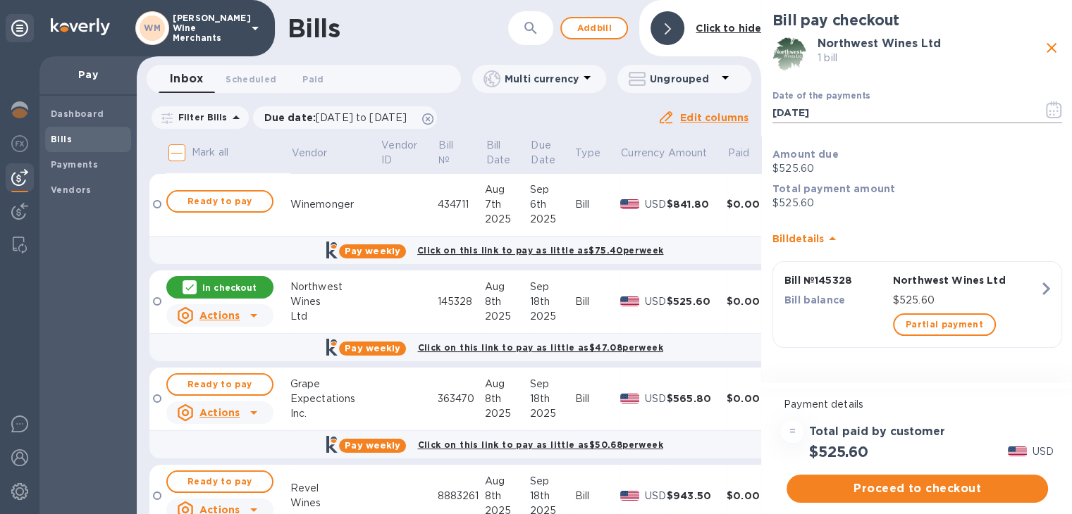
click at [1058, 116] on icon "button" at bounding box center [1054, 109] width 16 height 17
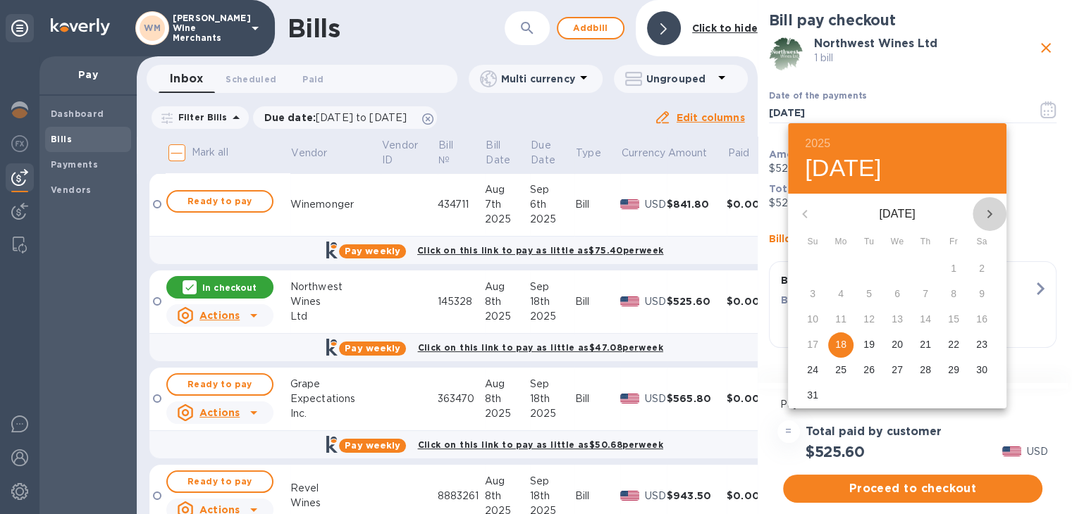
click at [986, 216] on icon "button" at bounding box center [989, 214] width 17 height 17
click at [845, 319] on p "15" at bounding box center [840, 319] width 11 height 14
type input "09/15/2025"
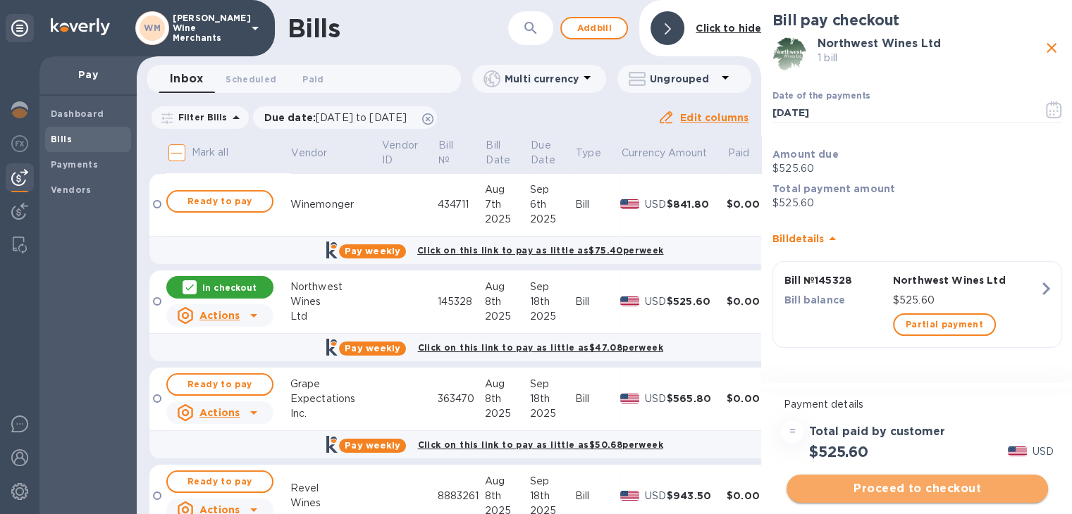
click at [899, 495] on span "Proceed to checkout" at bounding box center [917, 489] width 239 height 17
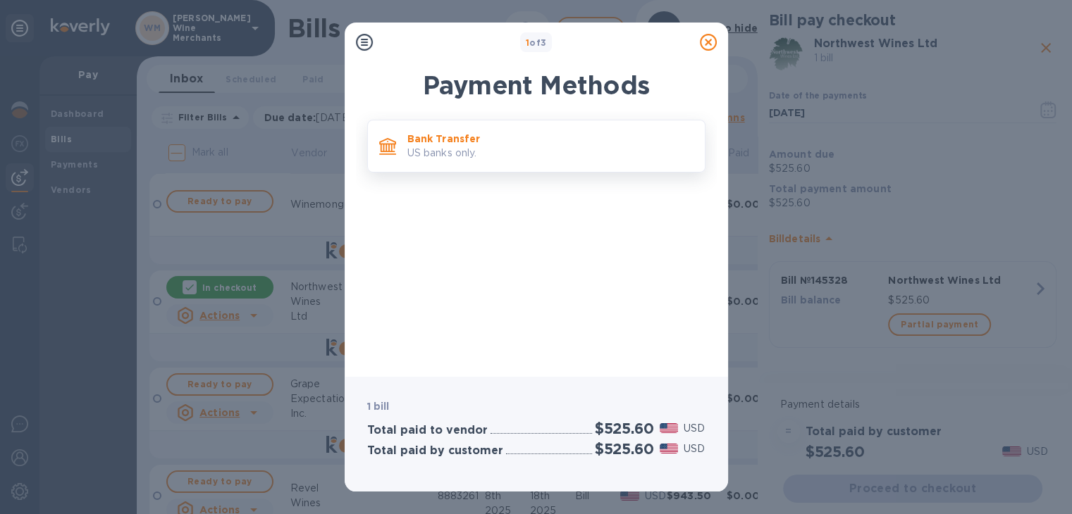
click at [428, 153] on p "US banks only." at bounding box center [550, 153] width 286 height 15
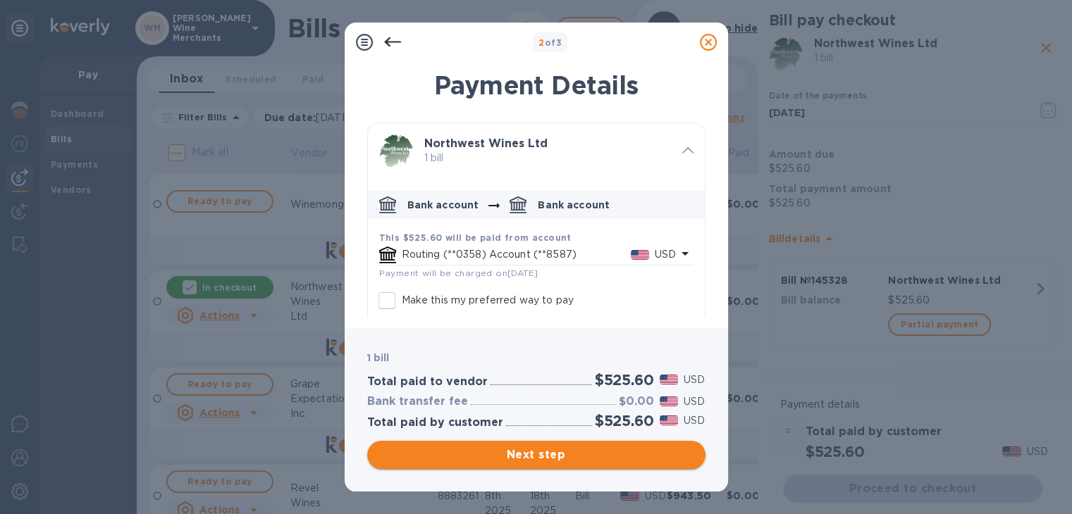
click at [534, 443] on button "Next step" at bounding box center [536, 455] width 338 height 28
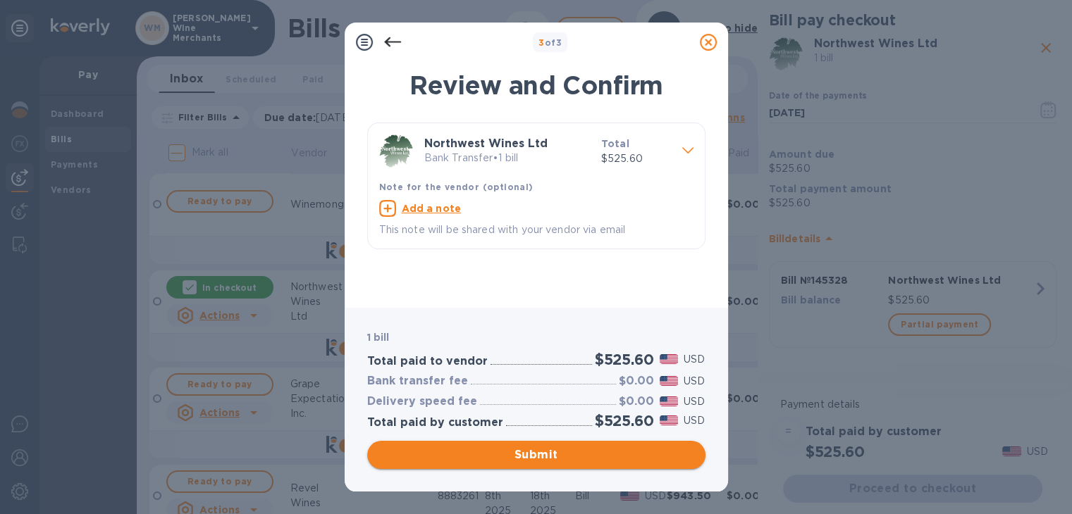
click at [534, 443] on button "Submit" at bounding box center [536, 455] width 338 height 28
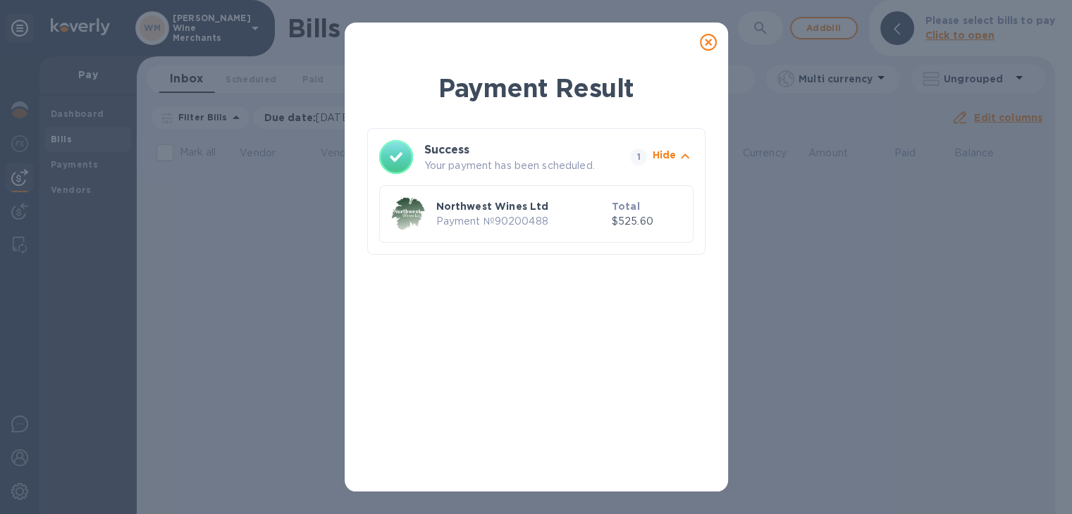
scroll to position [0, 0]
click at [707, 39] on icon at bounding box center [708, 42] width 17 height 17
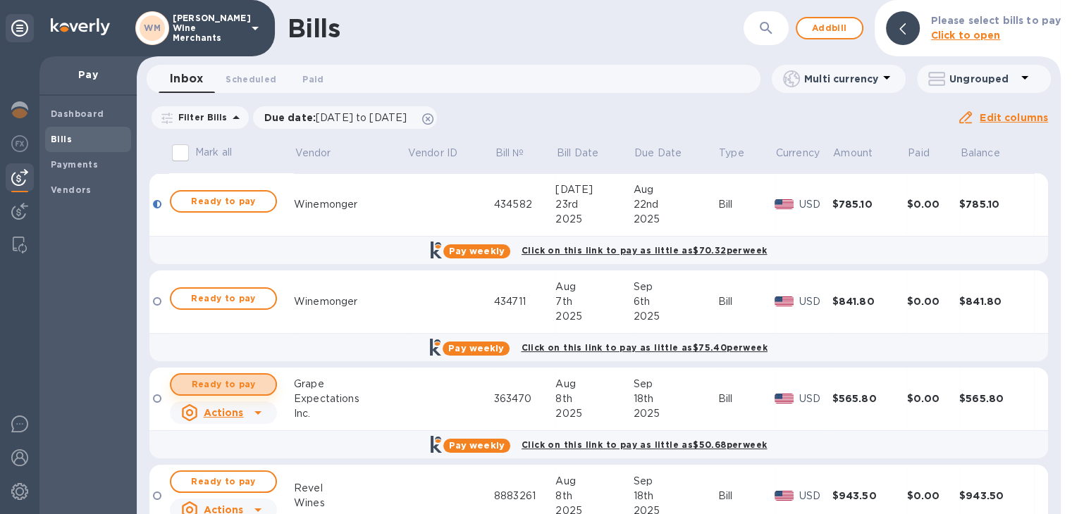
click at [233, 381] on span "Ready to pay" at bounding box center [224, 384] width 82 height 17
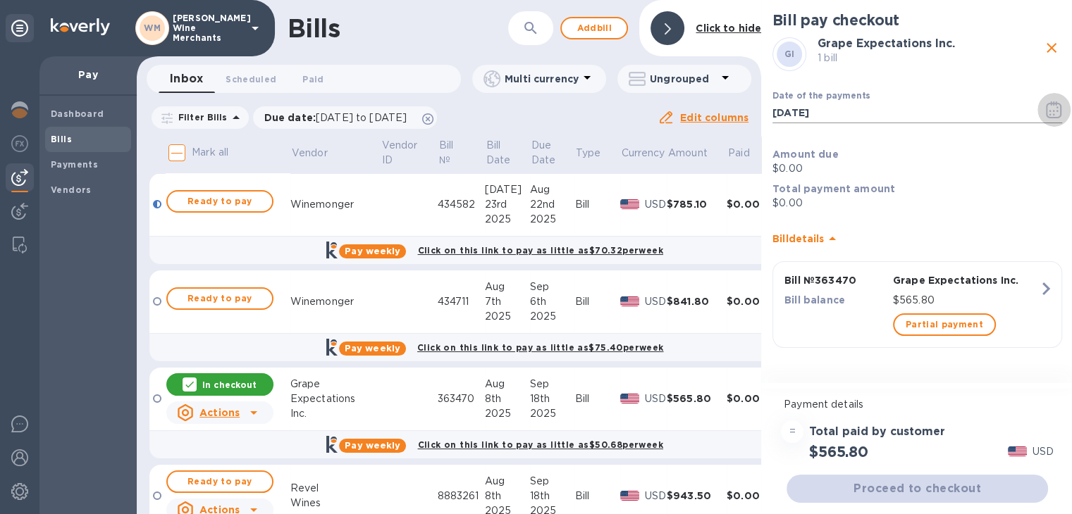
click at [1058, 111] on icon "button" at bounding box center [1054, 109] width 16 height 17
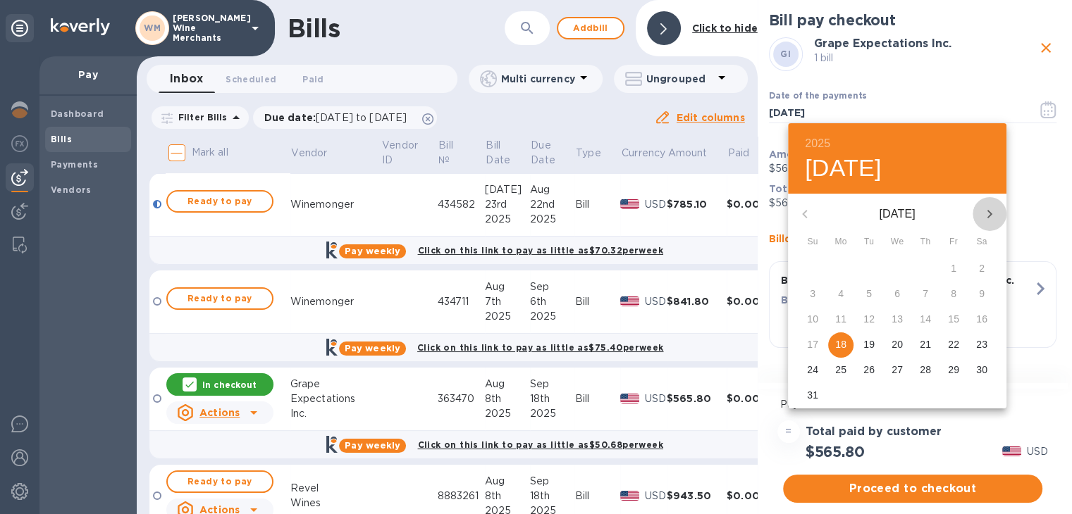
click at [987, 221] on icon "button" at bounding box center [989, 214] width 17 height 17
click at [846, 318] on p "15" at bounding box center [840, 319] width 11 height 14
type input "09/15/2025"
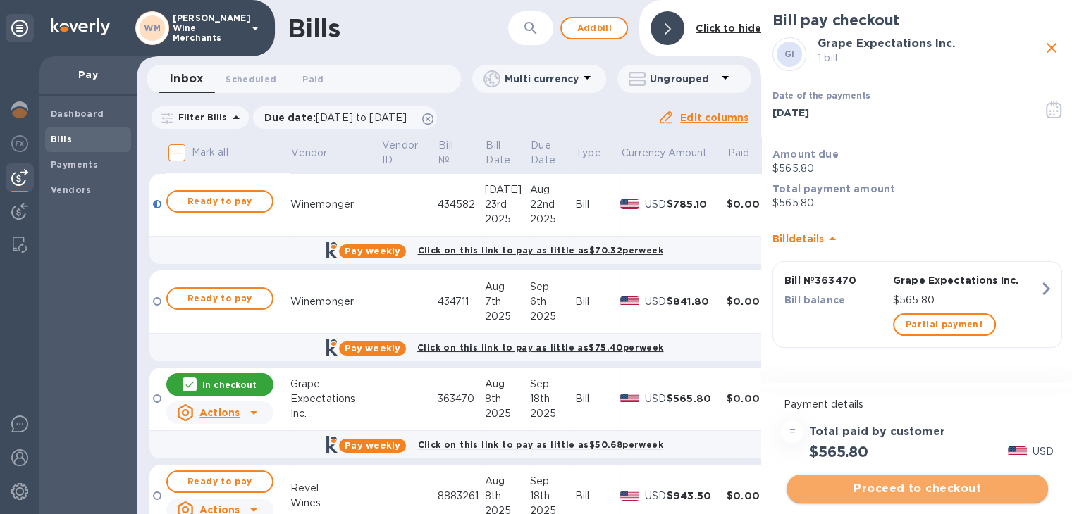
click at [902, 481] on span "Proceed to checkout" at bounding box center [917, 489] width 239 height 17
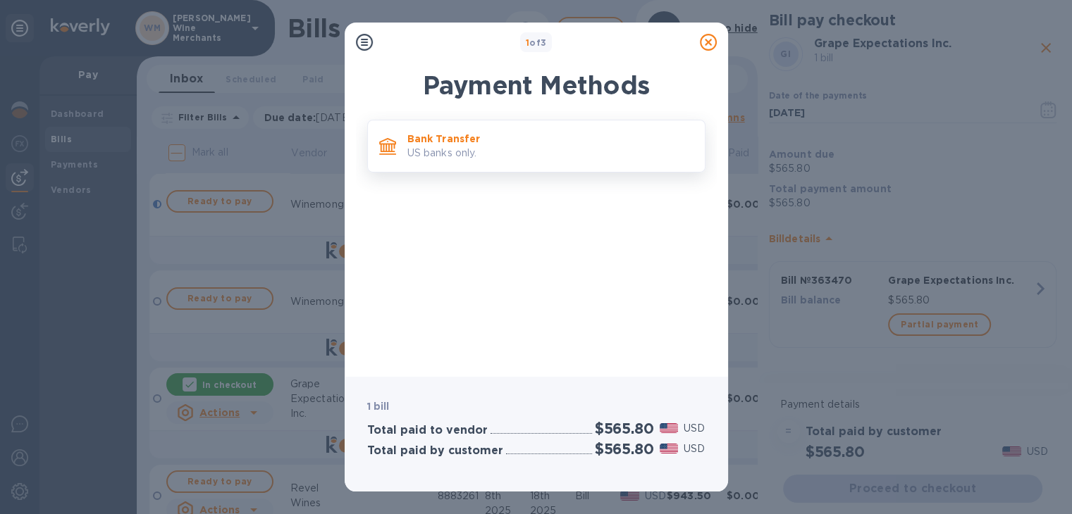
click at [442, 147] on p "US banks only." at bounding box center [550, 153] width 286 height 15
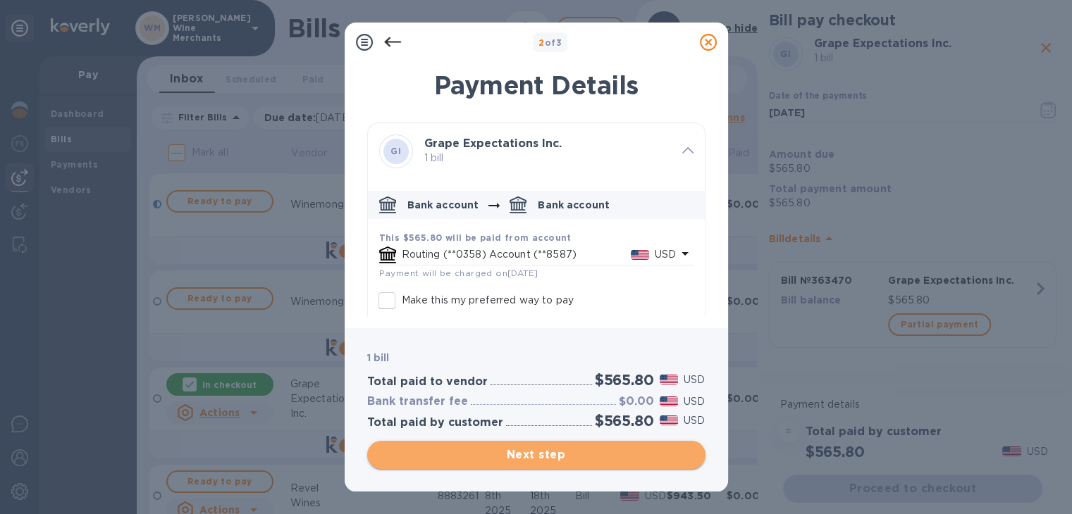
click at [573, 458] on span "Next step" at bounding box center [536, 455] width 316 height 17
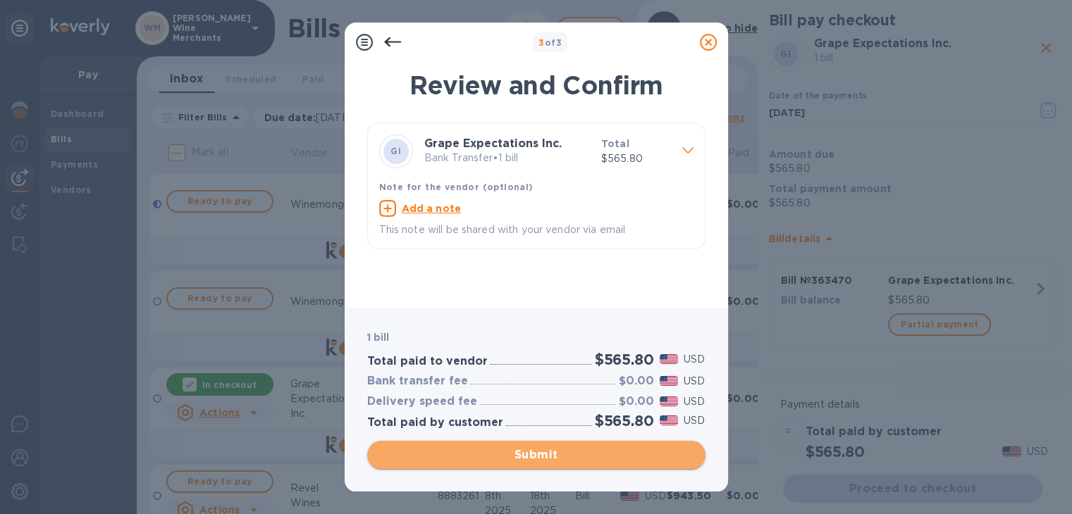
click at [573, 458] on span "Submit" at bounding box center [536, 455] width 316 height 17
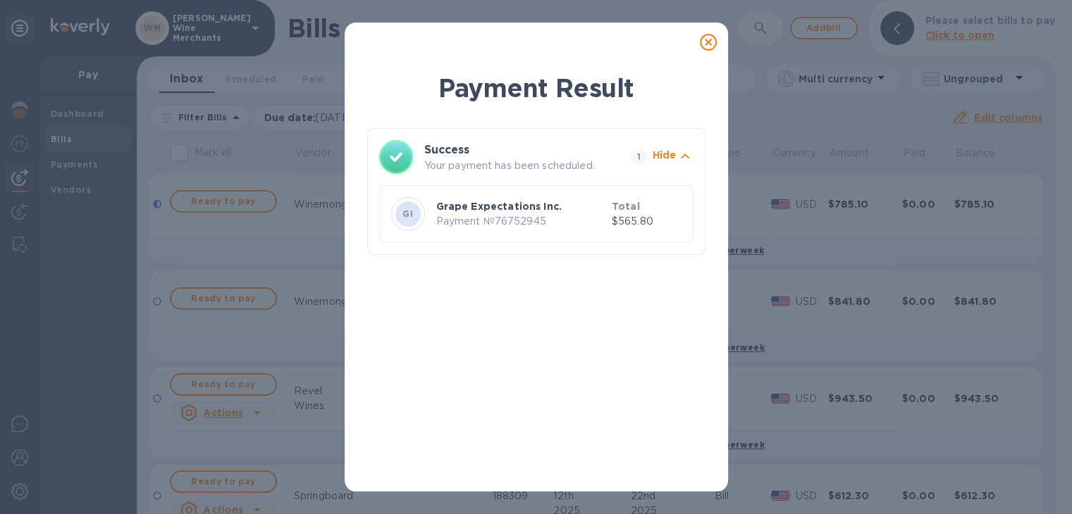
drag, startPoint x: 703, startPoint y: 51, endPoint x: 709, endPoint y: 46, distance: 8.5
click at [709, 46] on div at bounding box center [708, 42] width 28 height 28
click at [709, 46] on icon at bounding box center [708, 42] width 17 height 17
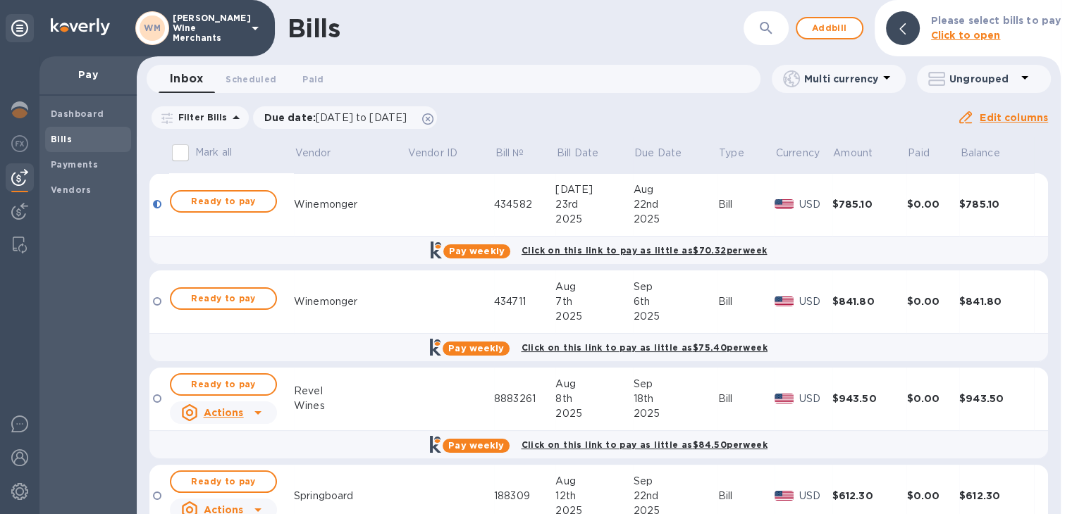
scroll to position [45, 0]
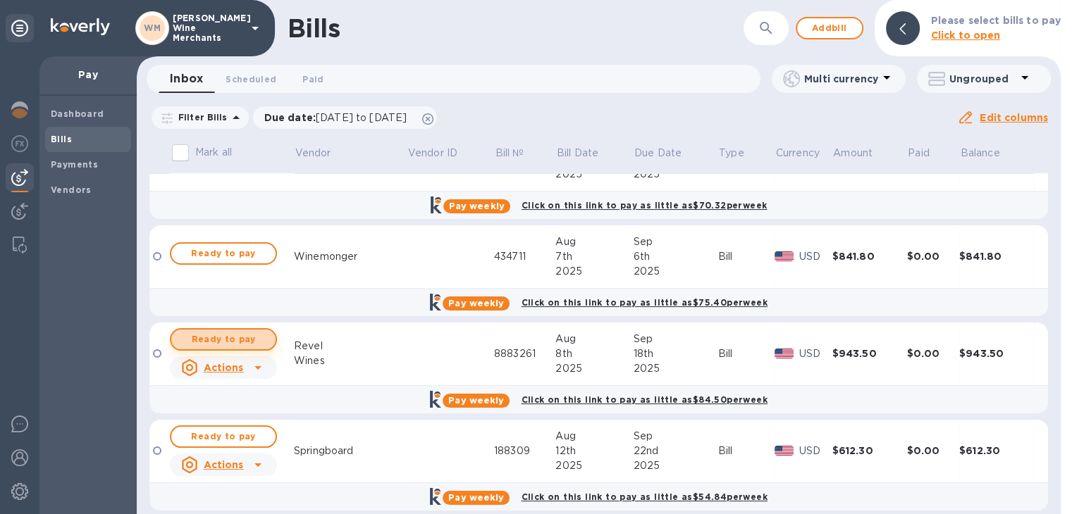
click at [206, 338] on span "Ready to pay" at bounding box center [224, 339] width 82 height 17
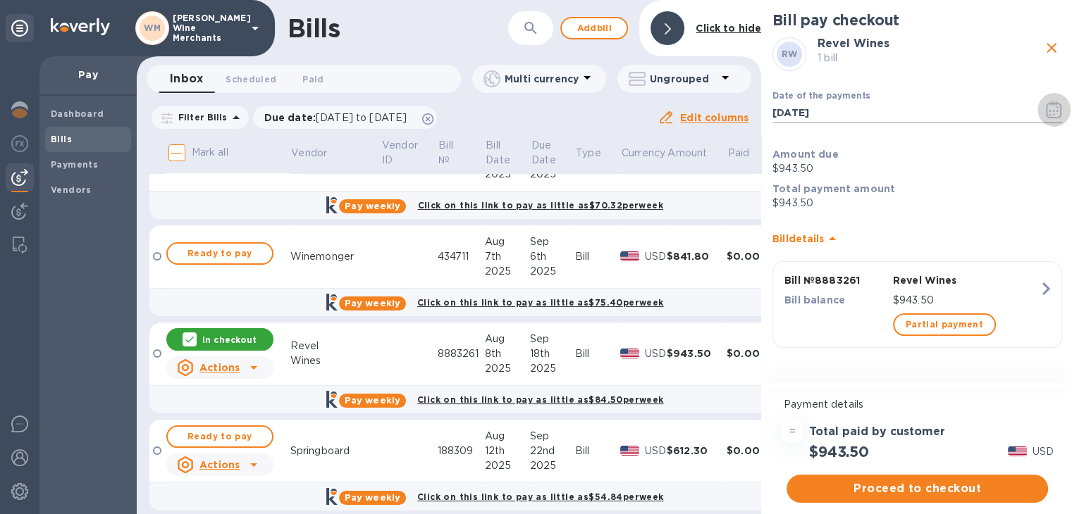
click at [1049, 111] on icon "button" at bounding box center [1050, 111] width 2 height 2
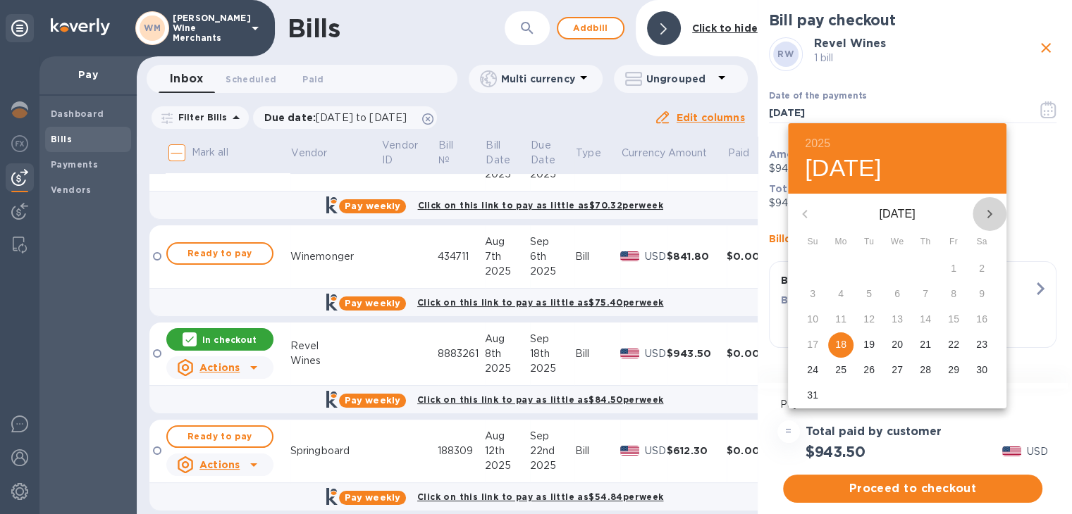
click at [989, 215] on icon "button" at bounding box center [989, 214] width 5 height 8
click at [845, 312] on p "15" at bounding box center [840, 319] width 11 height 14
type input "09/15/2025"
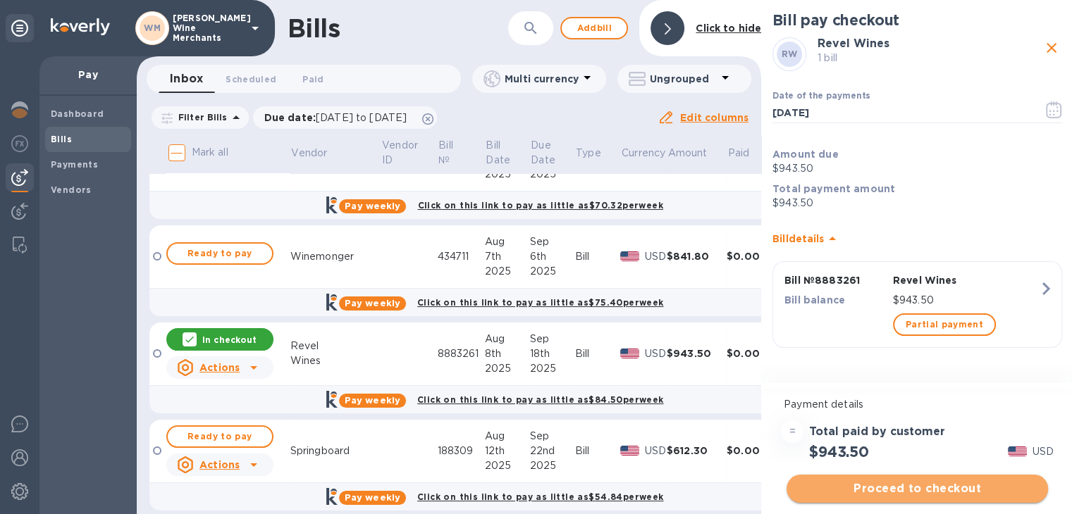
click at [890, 488] on span "Proceed to checkout" at bounding box center [917, 489] width 239 height 17
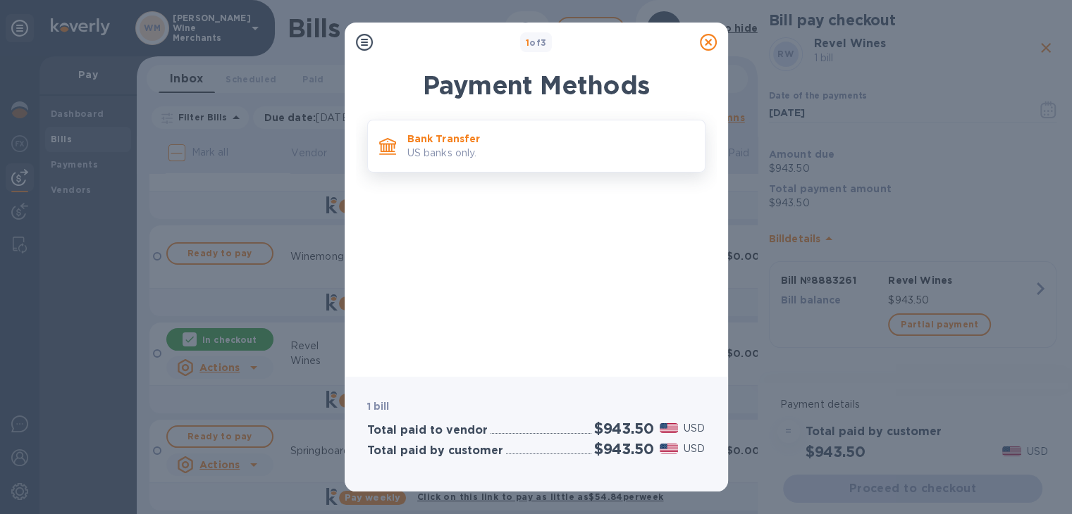
click at [558, 171] on div "Bank Transfer US banks only." at bounding box center [536, 146] width 338 height 53
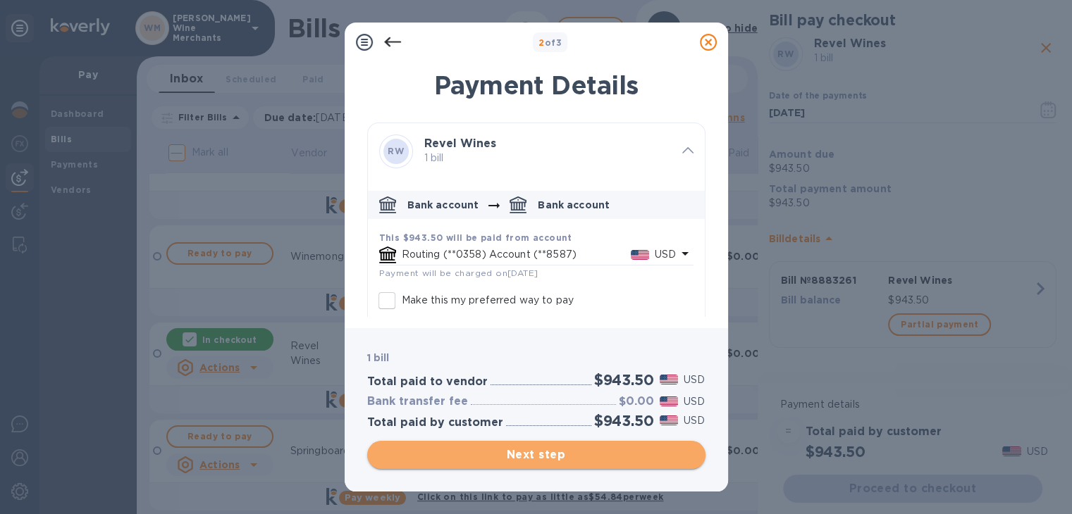
click at [543, 462] on span "Next step" at bounding box center [536, 455] width 316 height 17
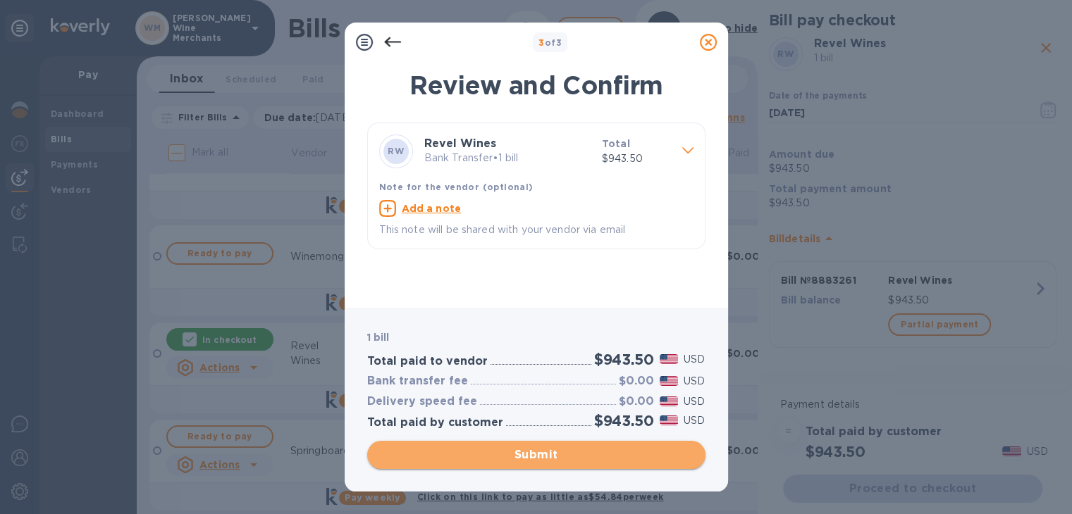
click at [547, 459] on span "Submit" at bounding box center [536, 455] width 316 height 17
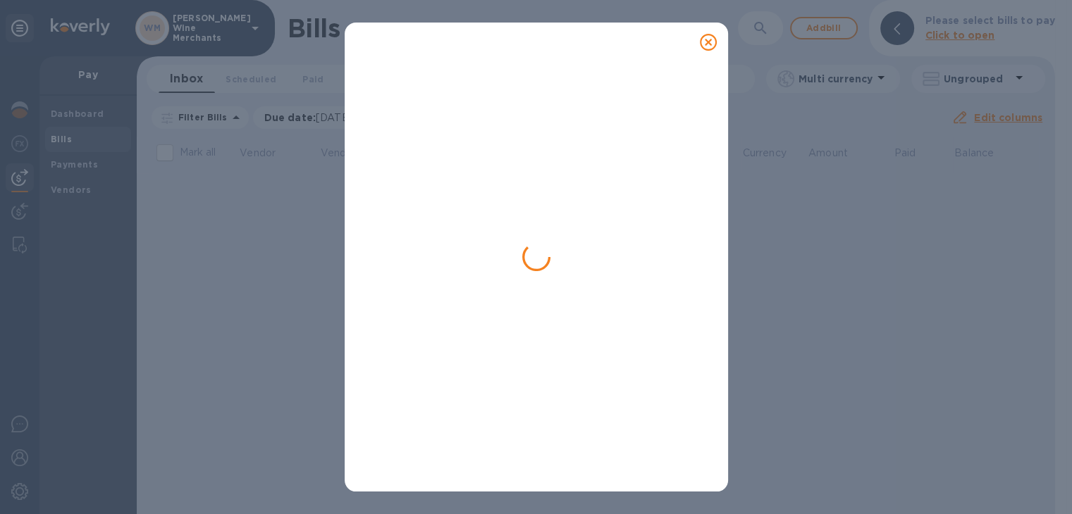
scroll to position [0, 0]
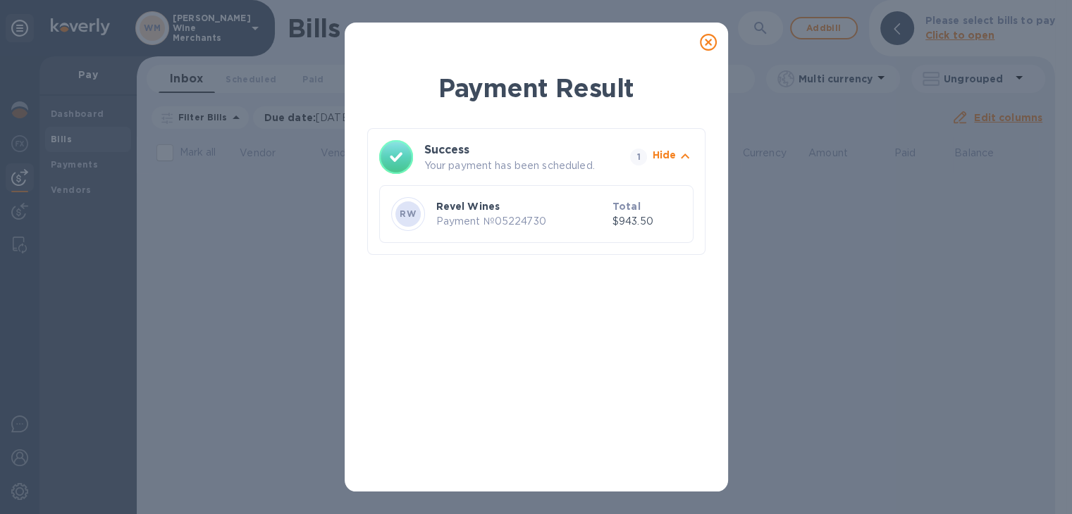
click at [705, 42] on icon at bounding box center [708, 42] width 17 height 17
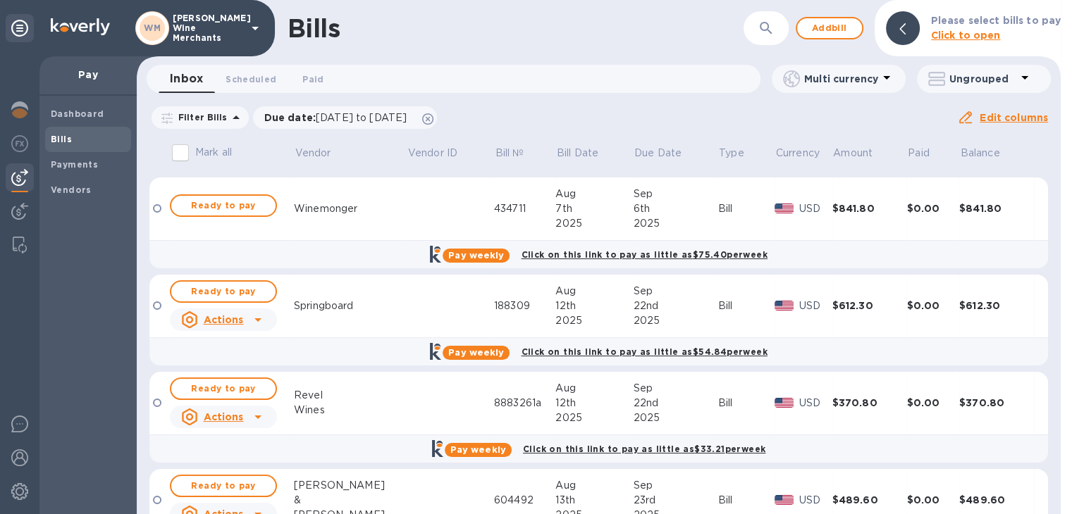
scroll to position [93, 0]
click at [223, 289] on span "Ready to pay" at bounding box center [224, 291] width 82 height 17
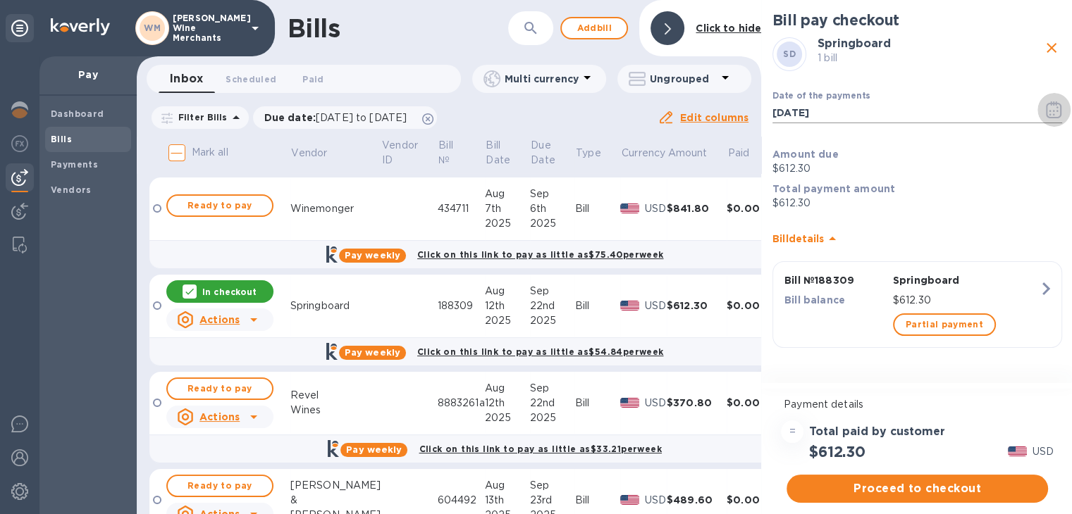
click at [1053, 102] on icon "button" at bounding box center [1054, 109] width 16 height 17
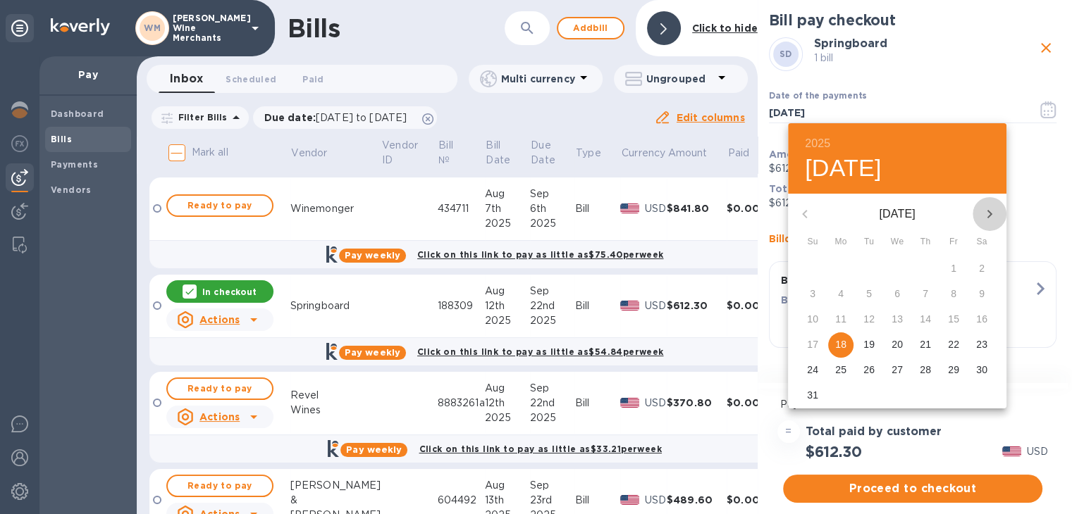
click at [982, 213] on icon "button" at bounding box center [989, 214] width 17 height 17
click at [953, 319] on p "19" at bounding box center [953, 319] width 11 height 14
type input "[DATE]"
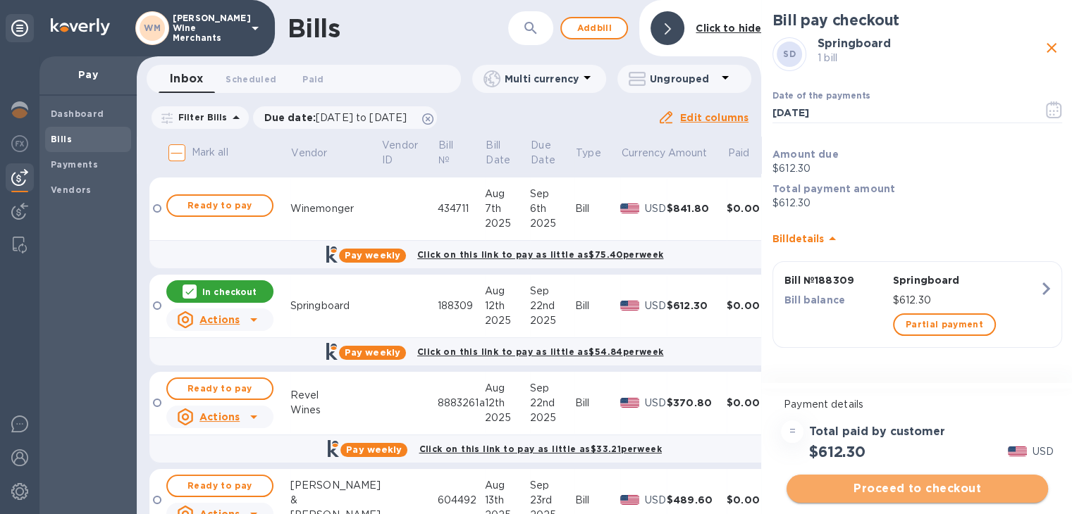
click at [912, 482] on span "Proceed to checkout" at bounding box center [917, 489] width 239 height 17
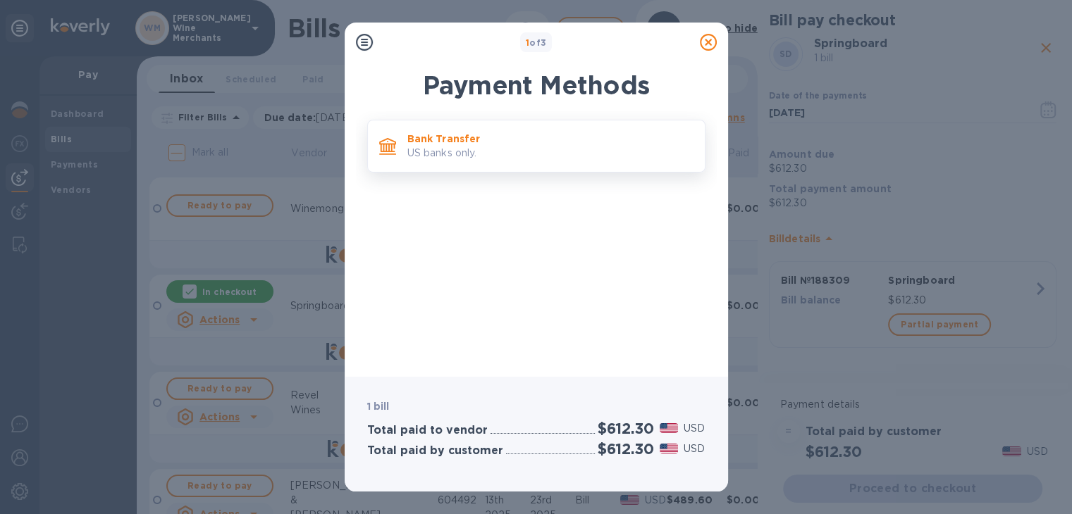
click at [491, 154] on p "US banks only." at bounding box center [550, 153] width 286 height 15
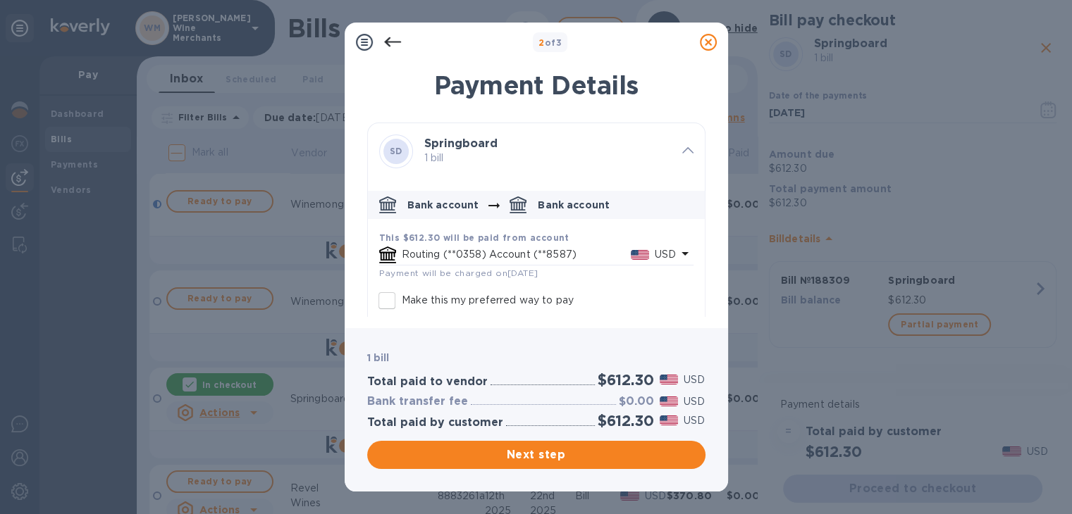
scroll to position [93, 0]
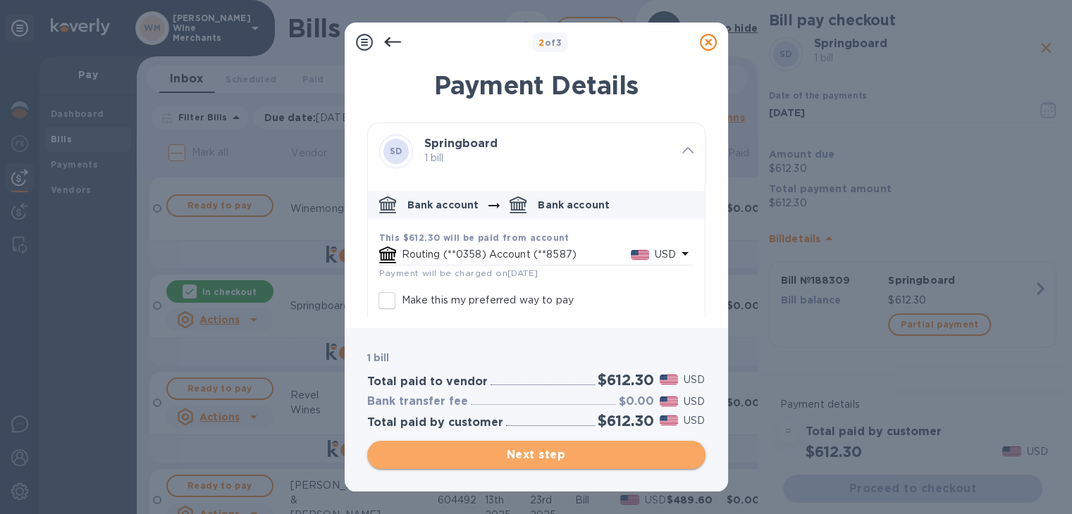
click at [502, 448] on span "Next step" at bounding box center [536, 455] width 316 height 17
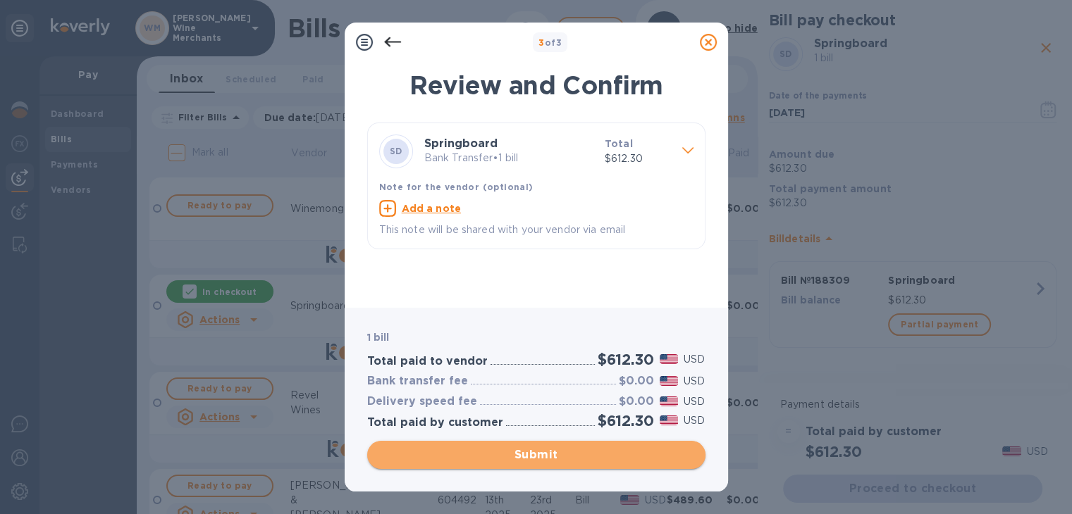
click at [502, 448] on span "Submit" at bounding box center [536, 455] width 316 height 17
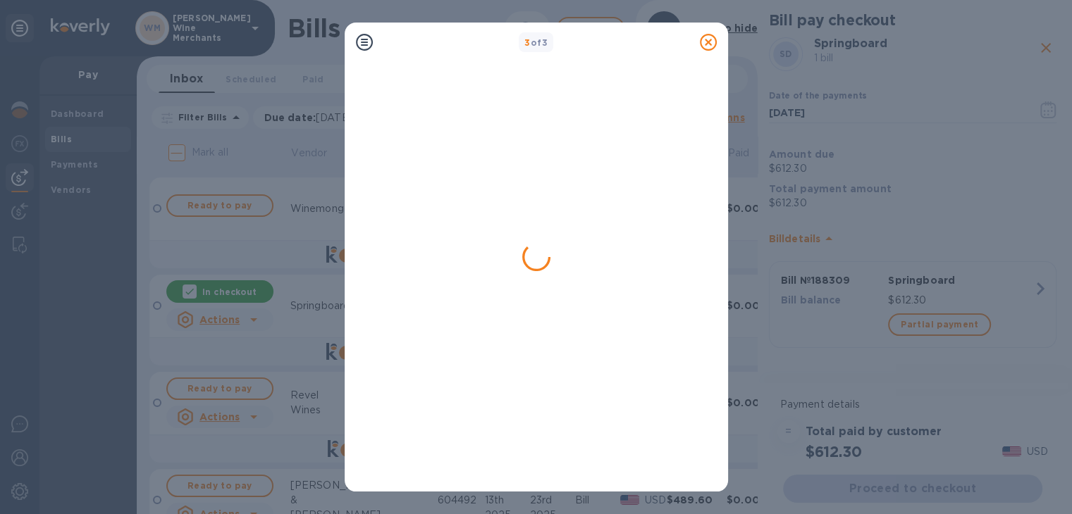
scroll to position [0, 0]
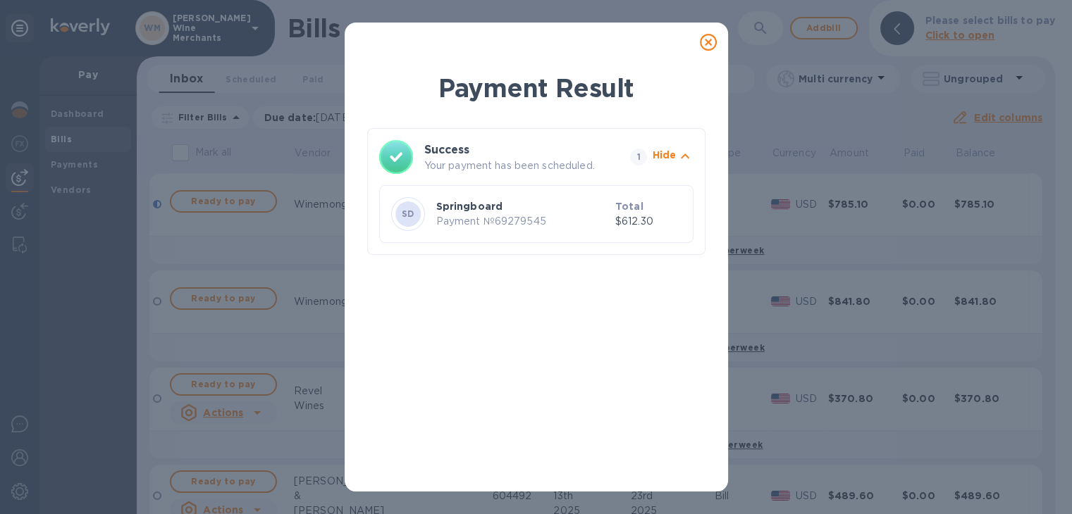
click at [705, 37] on icon at bounding box center [708, 42] width 17 height 17
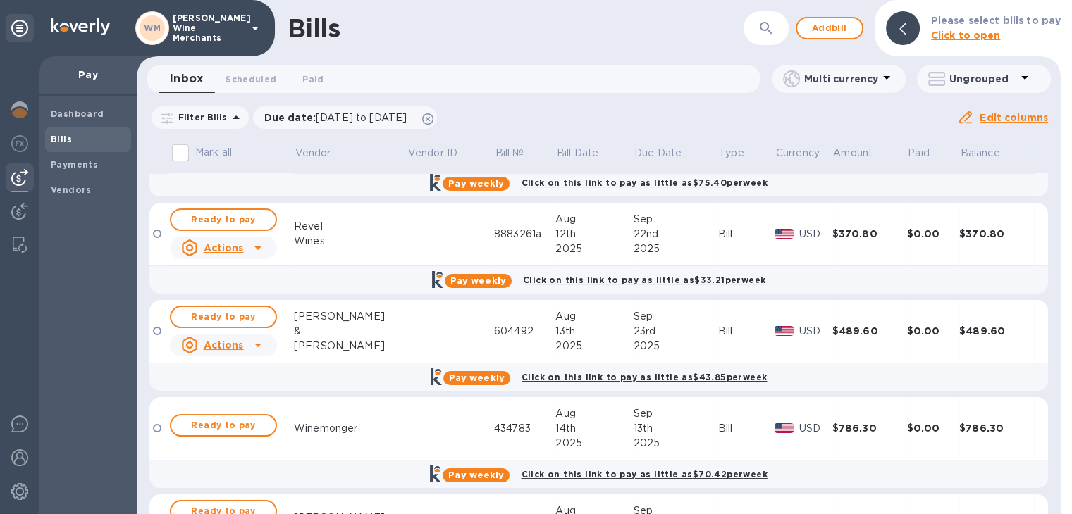
scroll to position [169, 0]
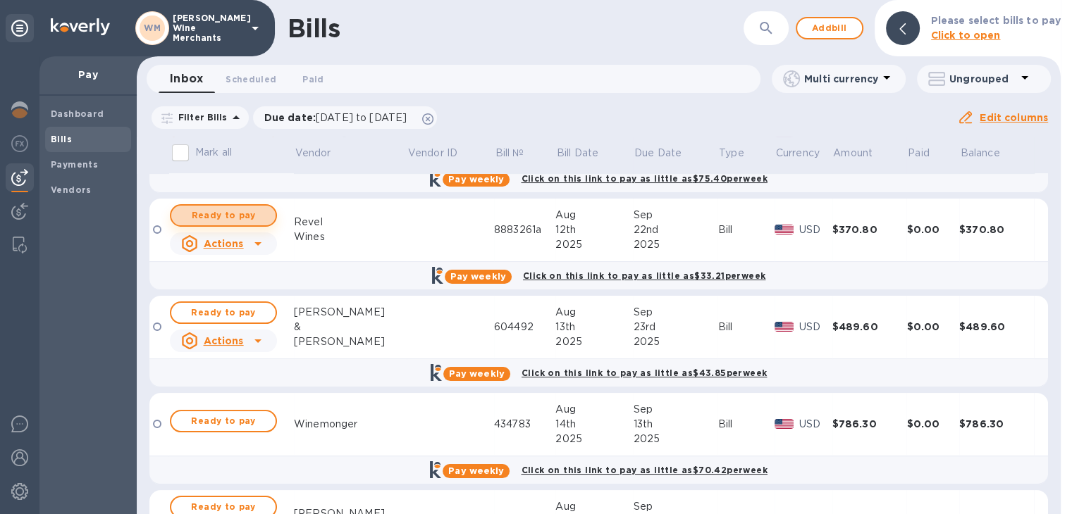
click at [226, 212] on span "Ready to pay" at bounding box center [224, 215] width 82 height 17
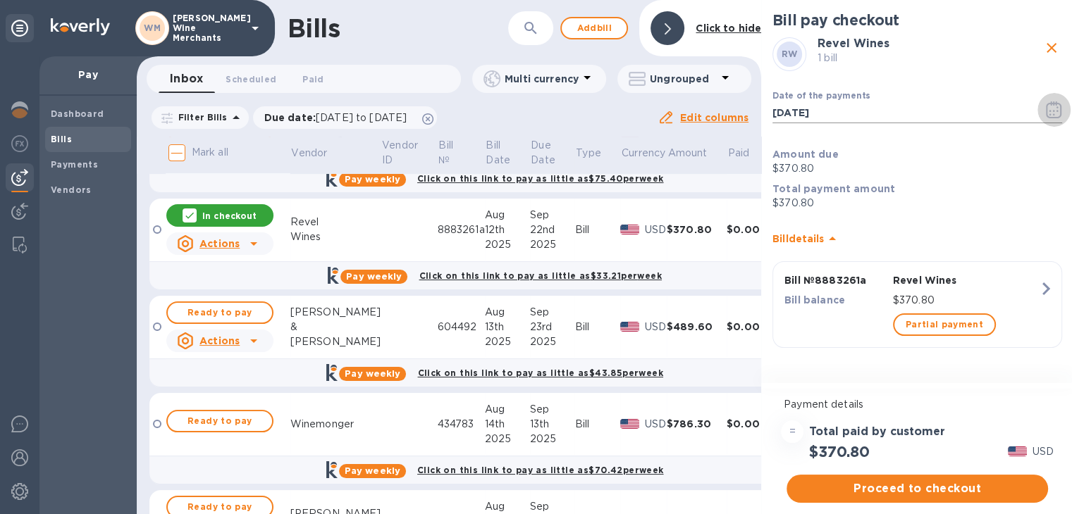
click at [1050, 109] on icon "button" at bounding box center [1054, 109] width 16 height 17
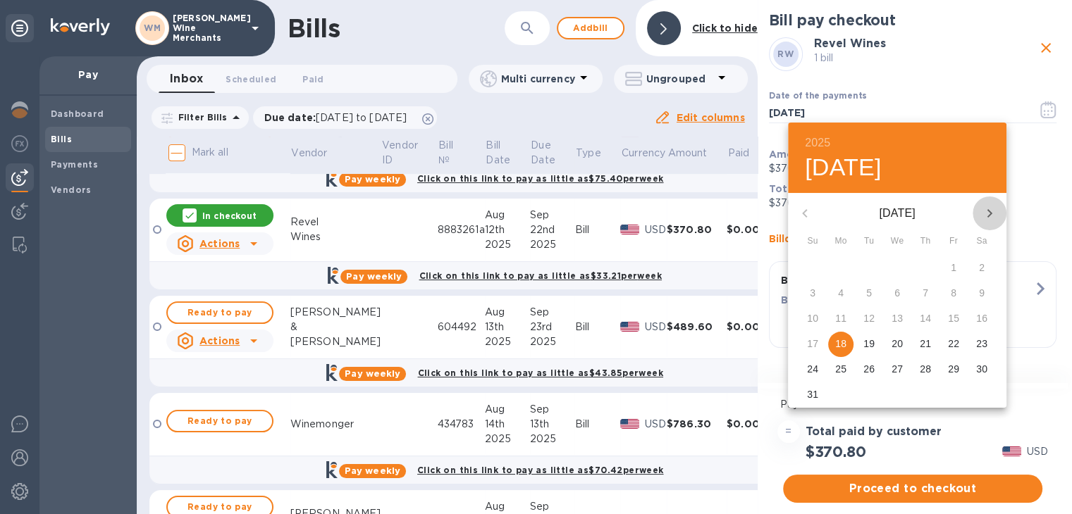
click at [989, 213] on icon "button" at bounding box center [989, 213] width 17 height 17
click at [961, 320] on span "19" at bounding box center [953, 319] width 25 height 14
type input "[DATE]"
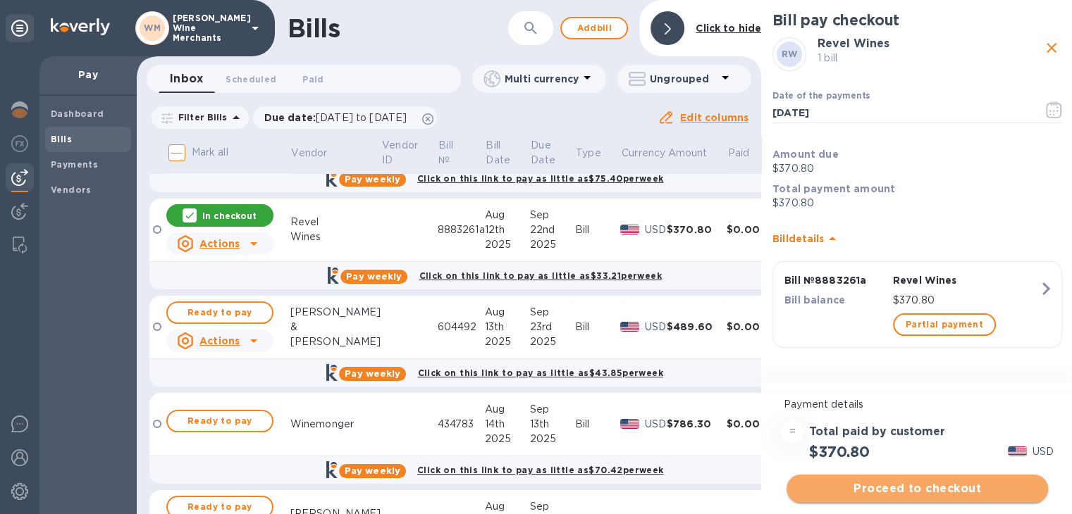
click at [920, 482] on span "Proceed to checkout" at bounding box center [917, 489] width 239 height 17
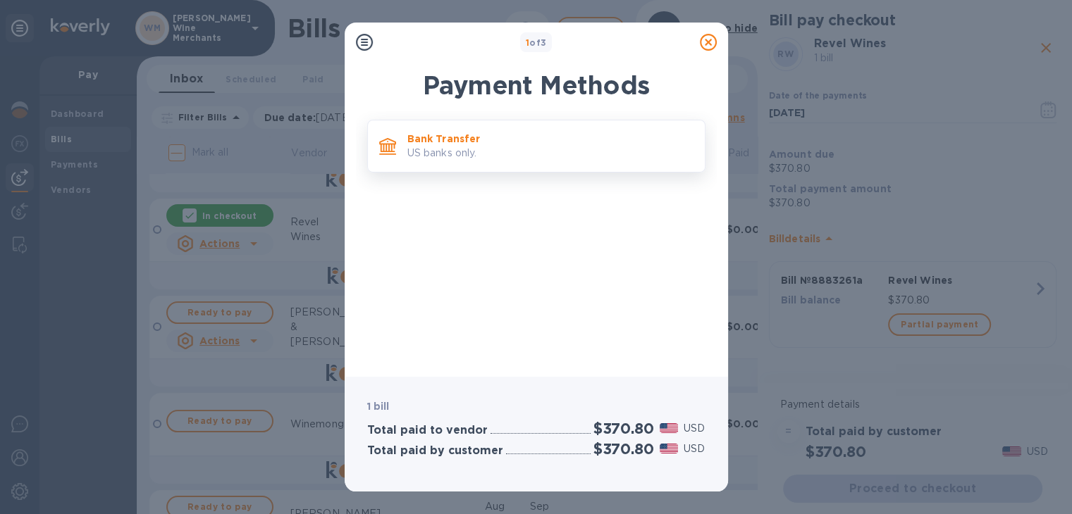
click at [532, 159] on p "US banks only." at bounding box center [550, 153] width 286 height 15
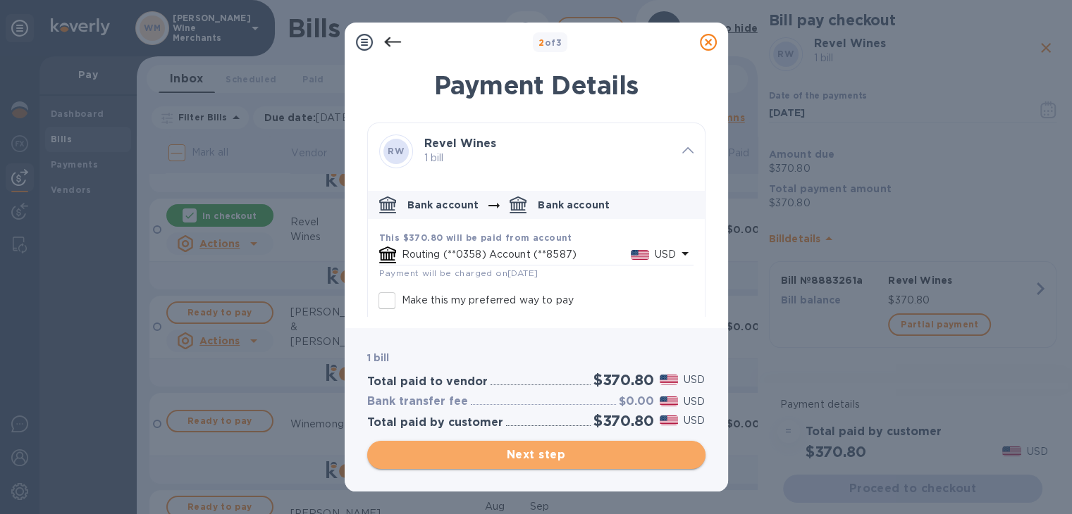
click at [499, 450] on span "Next step" at bounding box center [536, 455] width 316 height 17
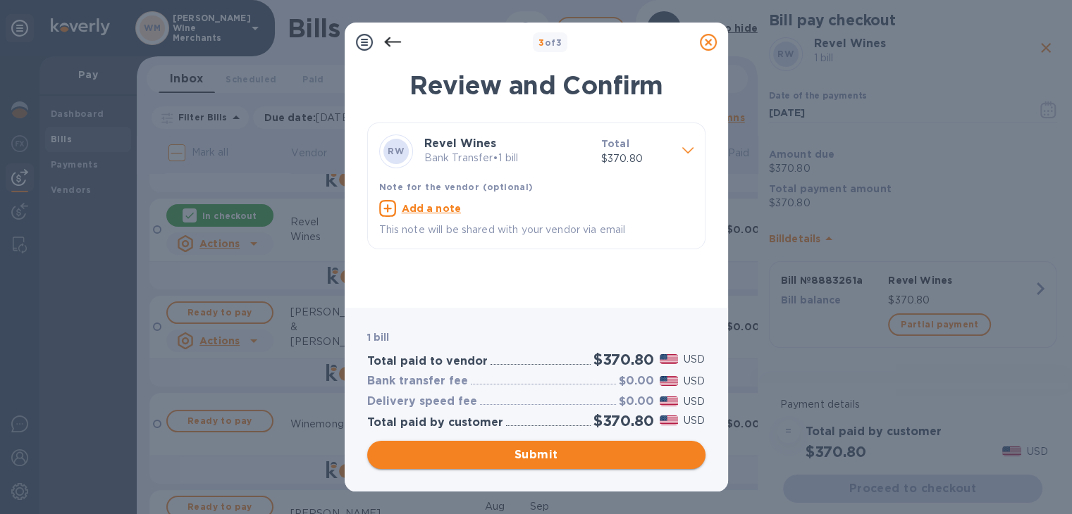
click at [499, 450] on span "Submit" at bounding box center [536, 455] width 316 height 17
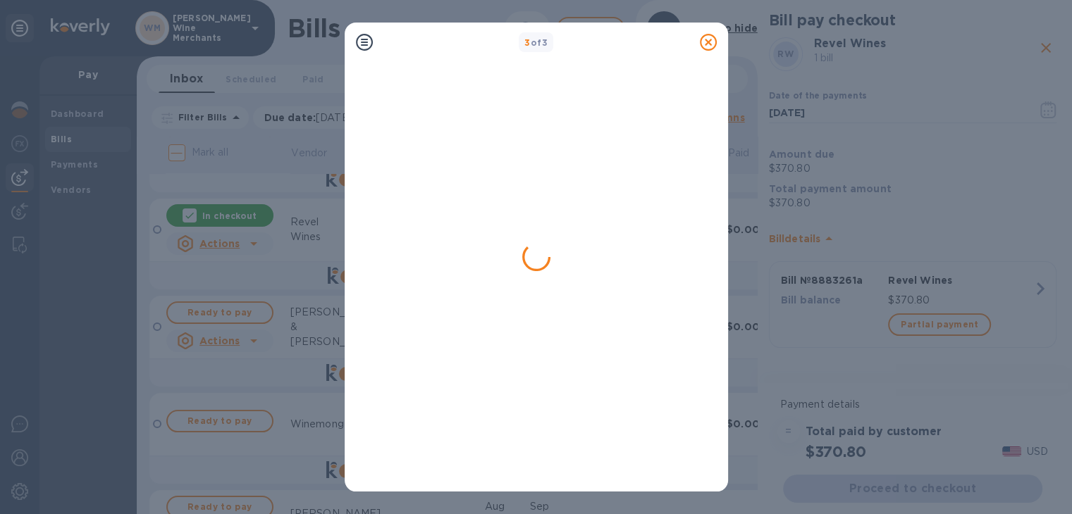
scroll to position [0, 0]
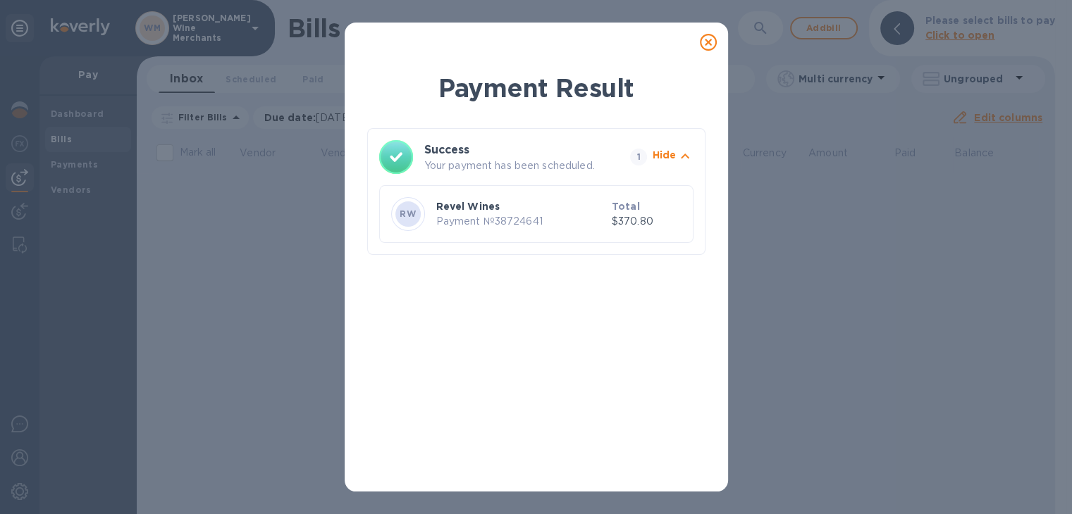
click at [705, 46] on icon at bounding box center [708, 42] width 17 height 17
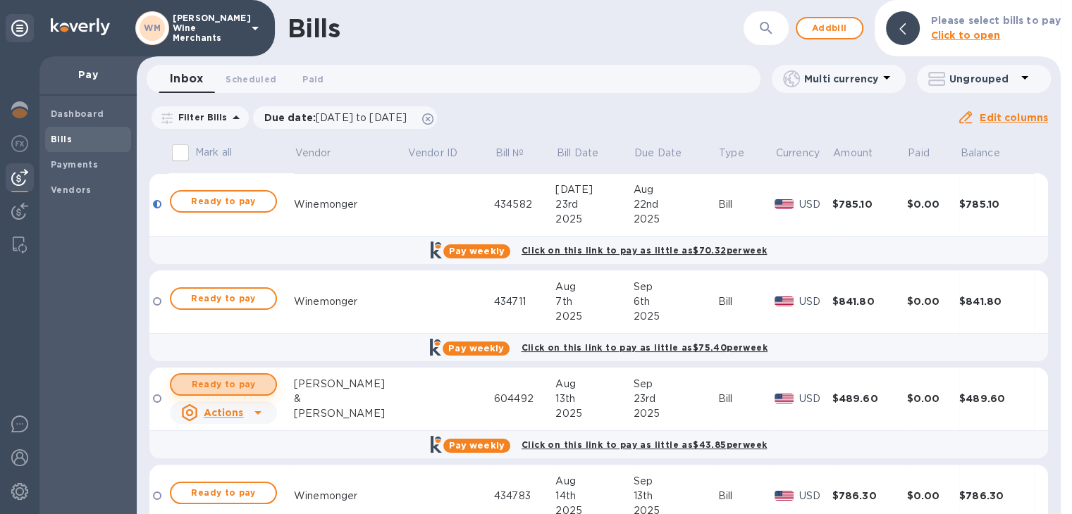
click at [226, 395] on button "Ready to pay" at bounding box center [223, 385] width 107 height 23
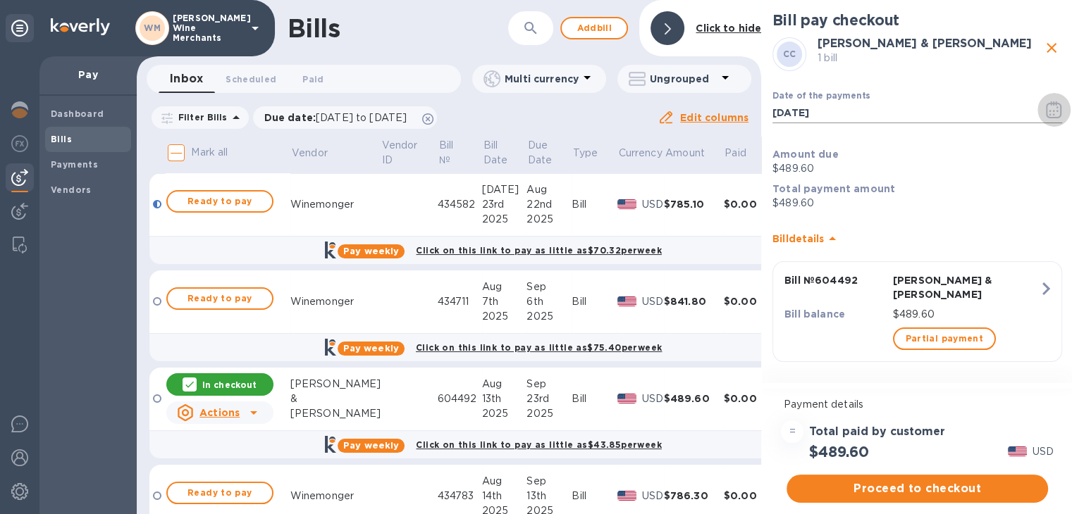
click at [1051, 119] on button "button" at bounding box center [1053, 110] width 33 height 34
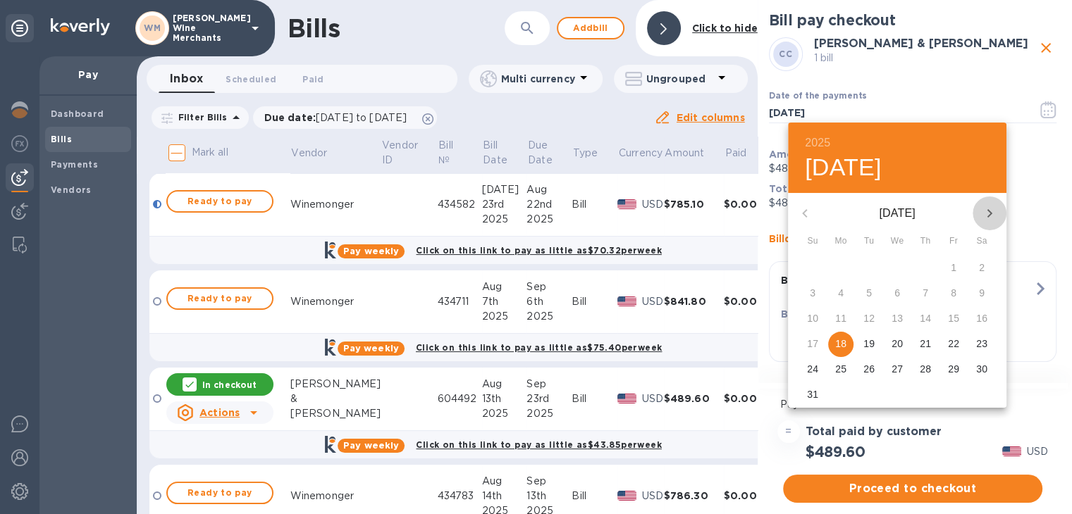
click at [989, 218] on icon "button" at bounding box center [989, 213] width 17 height 17
click at [841, 339] on p "22" at bounding box center [840, 344] width 11 height 14
type input "[DATE]"
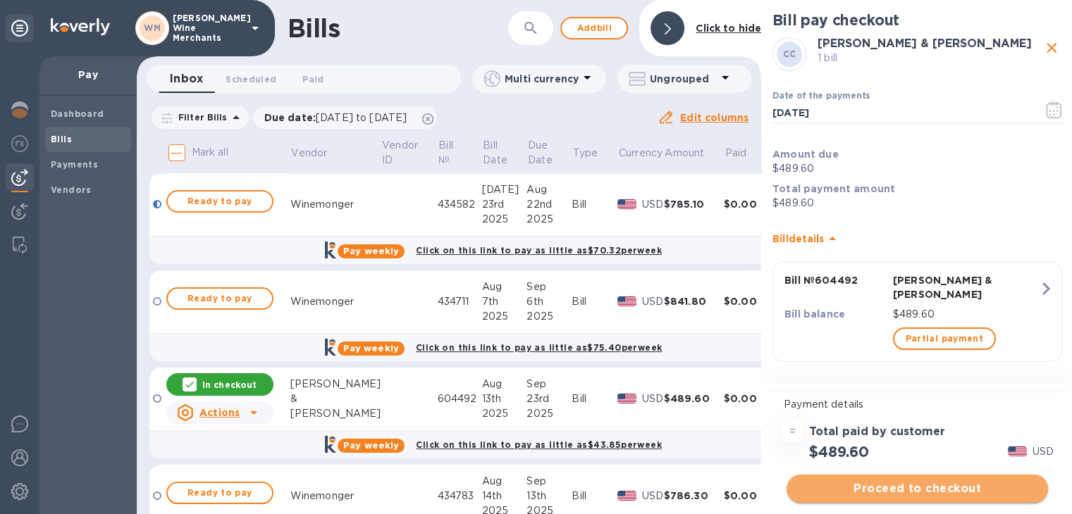
click at [886, 484] on span "Proceed to checkout" at bounding box center [917, 489] width 239 height 17
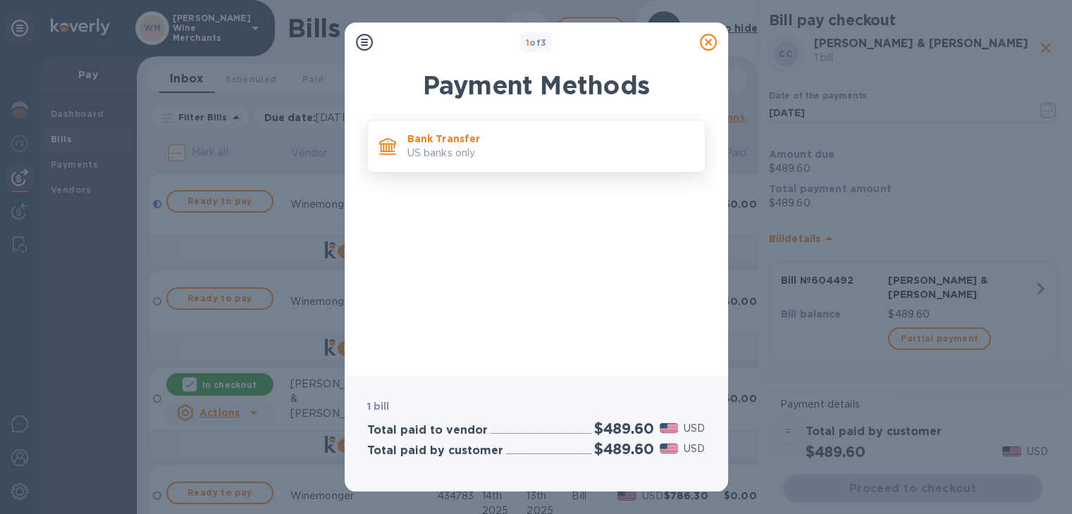
click at [494, 154] on p "US banks only." at bounding box center [550, 153] width 286 height 15
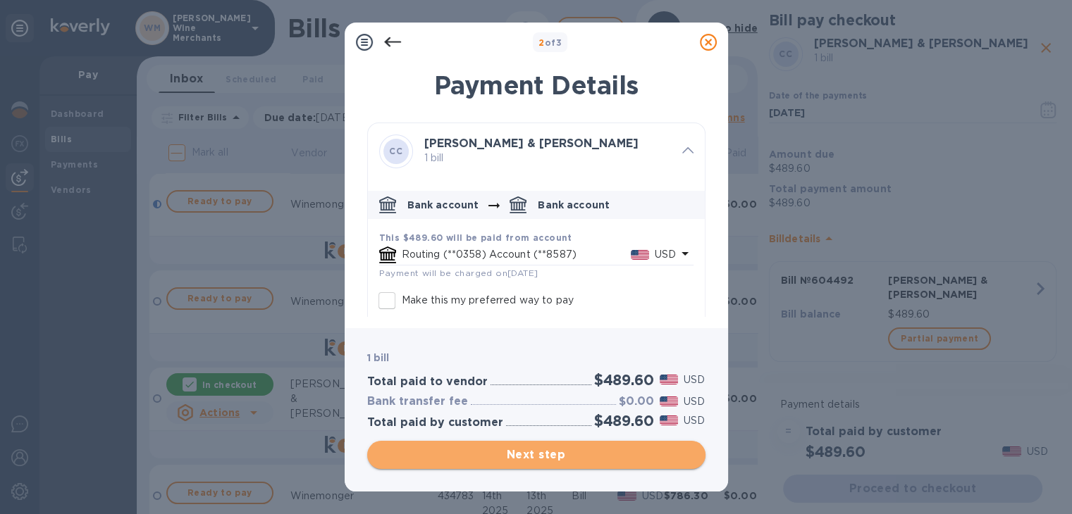
click at [493, 462] on span "Next step" at bounding box center [536, 455] width 316 height 17
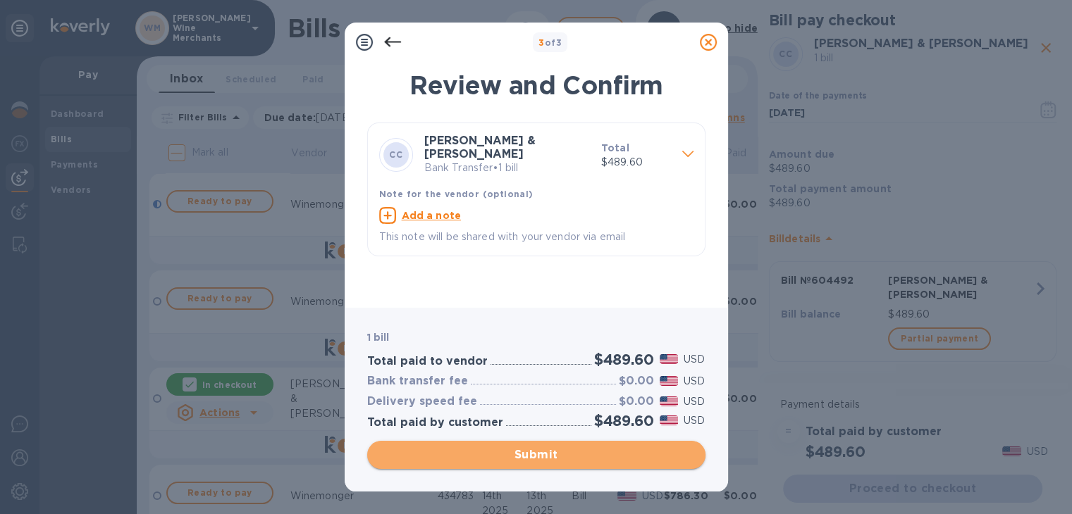
click at [493, 462] on span "Submit" at bounding box center [536, 455] width 316 height 17
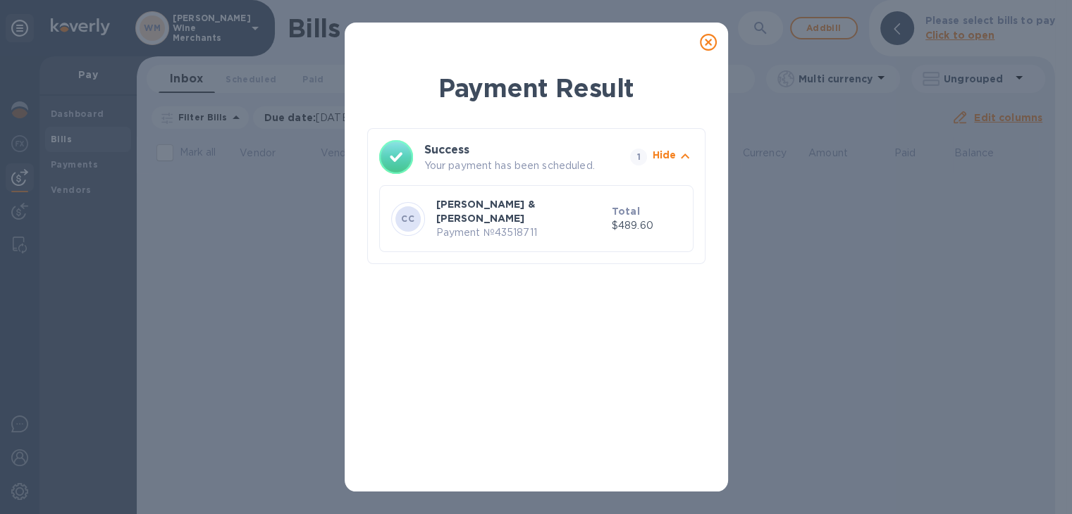
click at [712, 49] on icon at bounding box center [708, 42] width 17 height 17
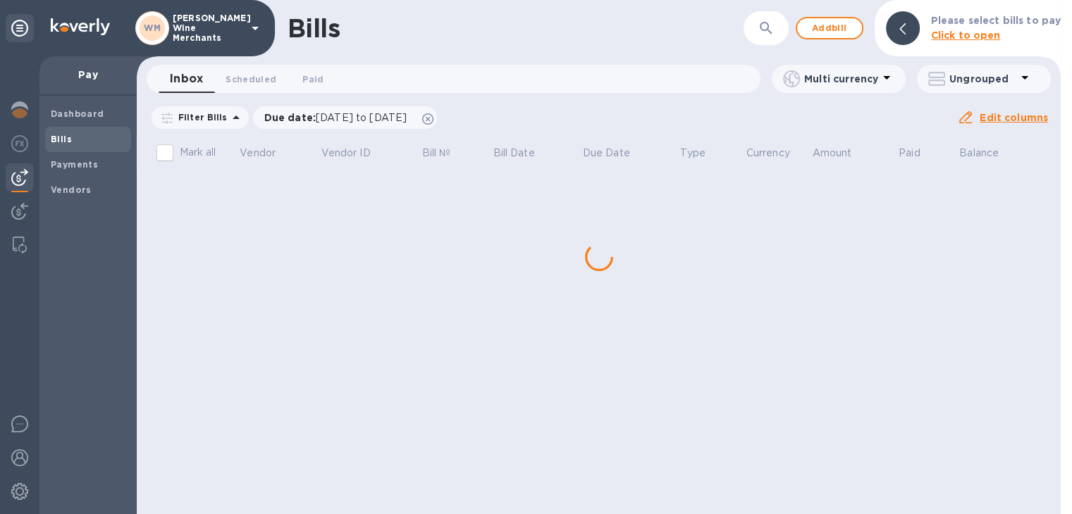
click at [247, 347] on div "Bills ​ Add bill Please select bills to pay Click to open Inbox 0 Scheduled 0 P…" at bounding box center [599, 257] width 924 height 514
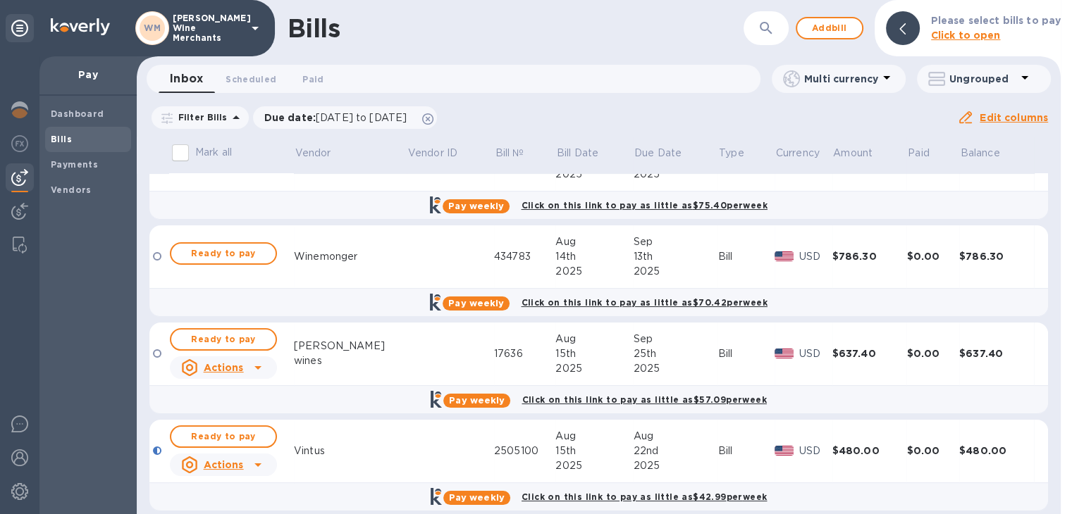
scroll to position [143, 0]
click at [247, 347] on span "Ready to pay" at bounding box center [224, 339] width 82 height 17
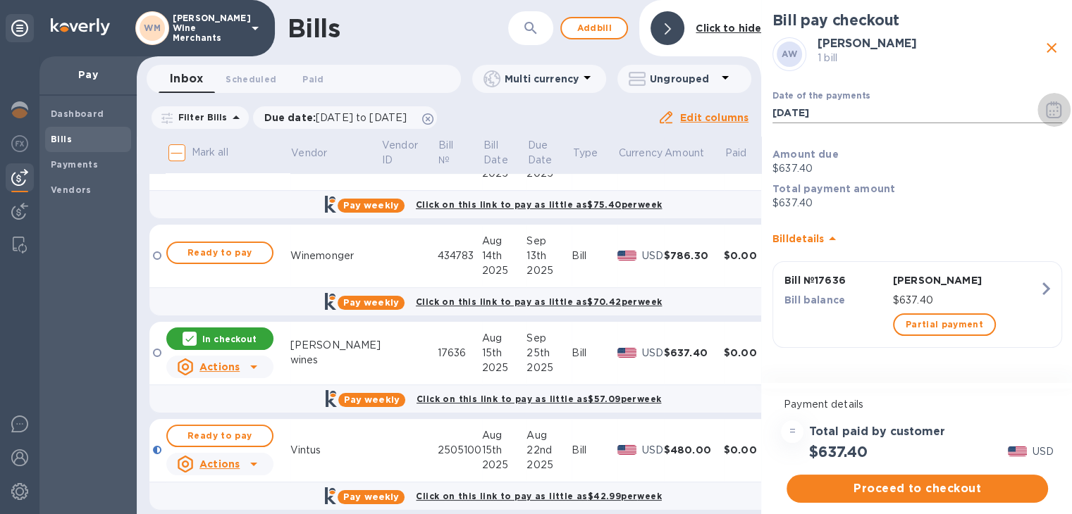
click at [1051, 106] on icon "button" at bounding box center [1054, 109] width 16 height 17
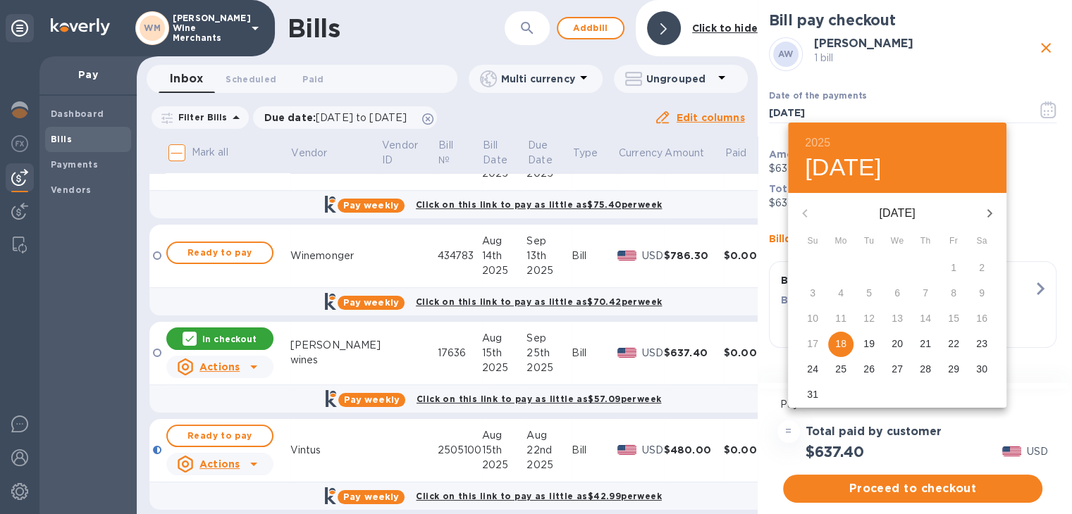
click at [984, 212] on icon "button" at bounding box center [989, 213] width 17 height 17
click at [840, 345] on p "22" at bounding box center [840, 344] width 11 height 14
type input "[DATE]"
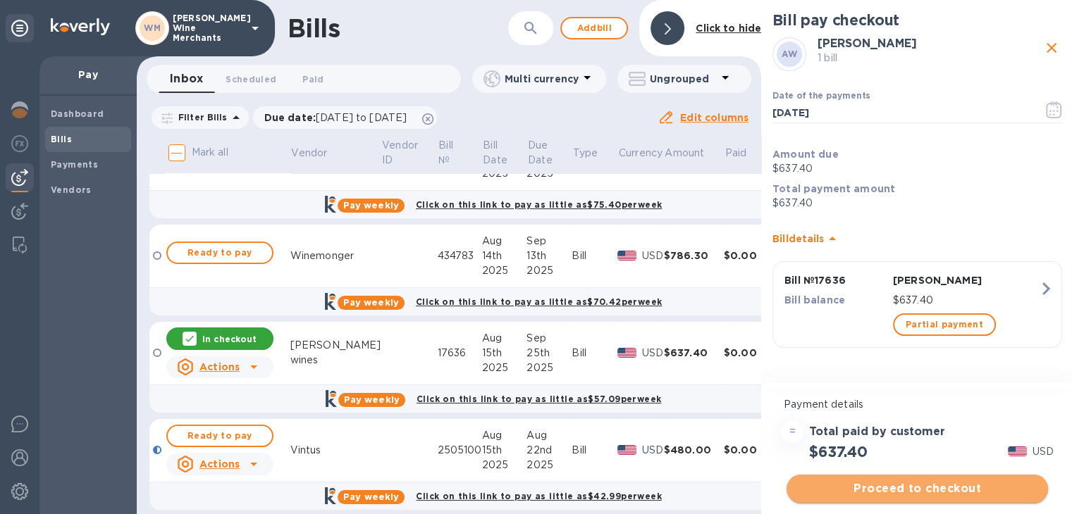
click at [911, 486] on span "Proceed to checkout" at bounding box center [917, 489] width 239 height 17
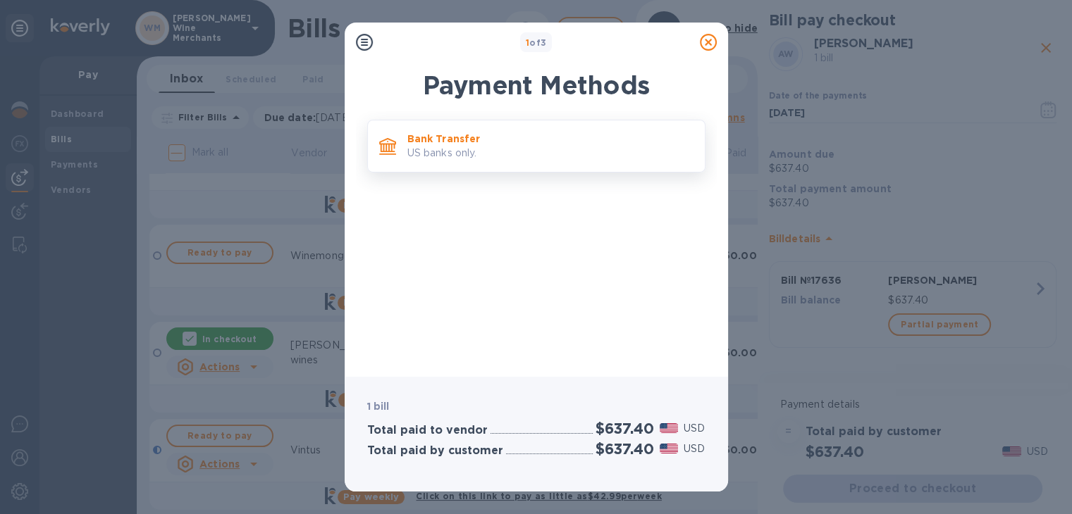
click at [517, 170] on div "Bank Transfer US banks only." at bounding box center [536, 146] width 338 height 53
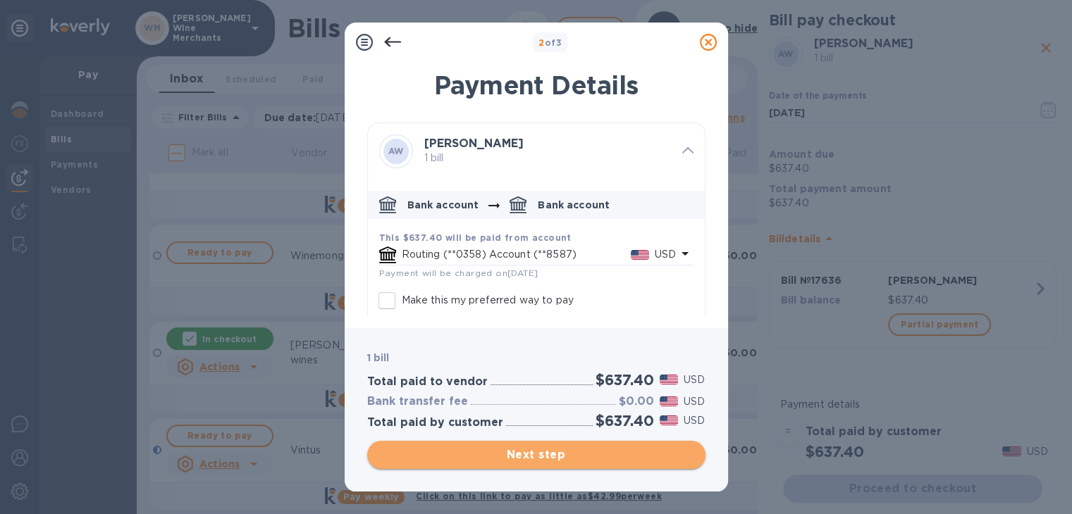
click at [506, 455] on span "Next step" at bounding box center [536, 455] width 316 height 17
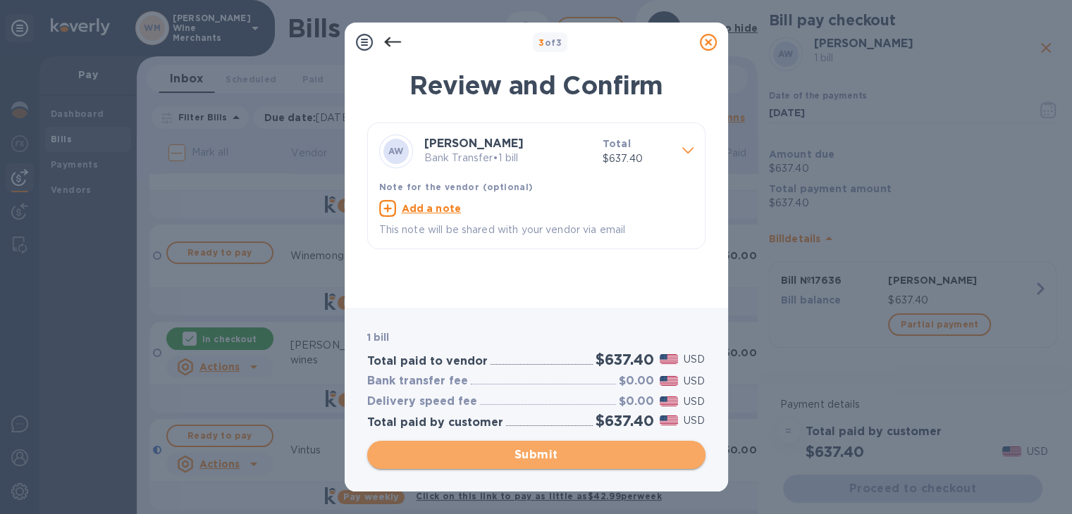
click at [506, 455] on span "Submit" at bounding box center [536, 455] width 316 height 17
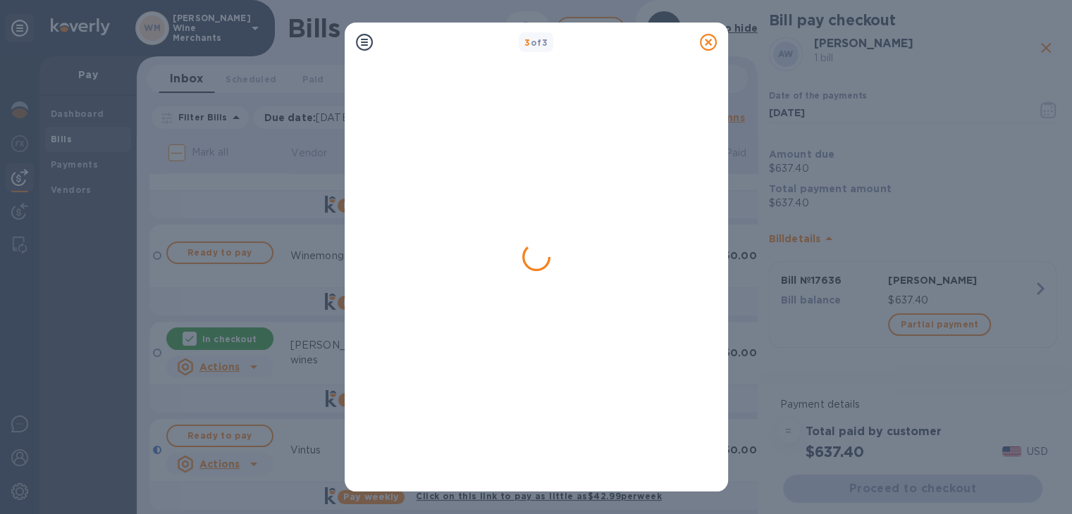
scroll to position [0, 0]
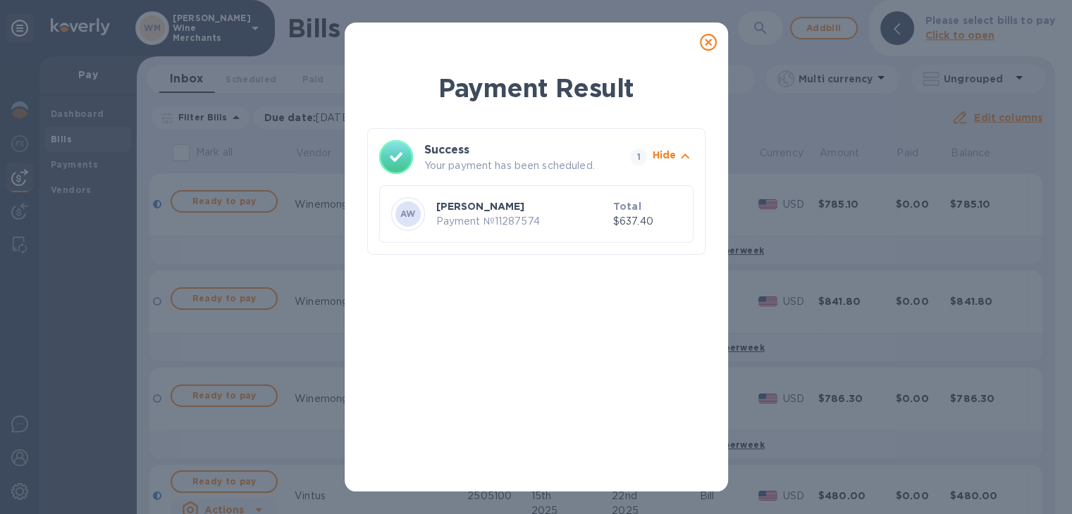
click at [703, 42] on icon at bounding box center [708, 42] width 17 height 17
